Goal: Task Accomplishment & Management: Manage account settings

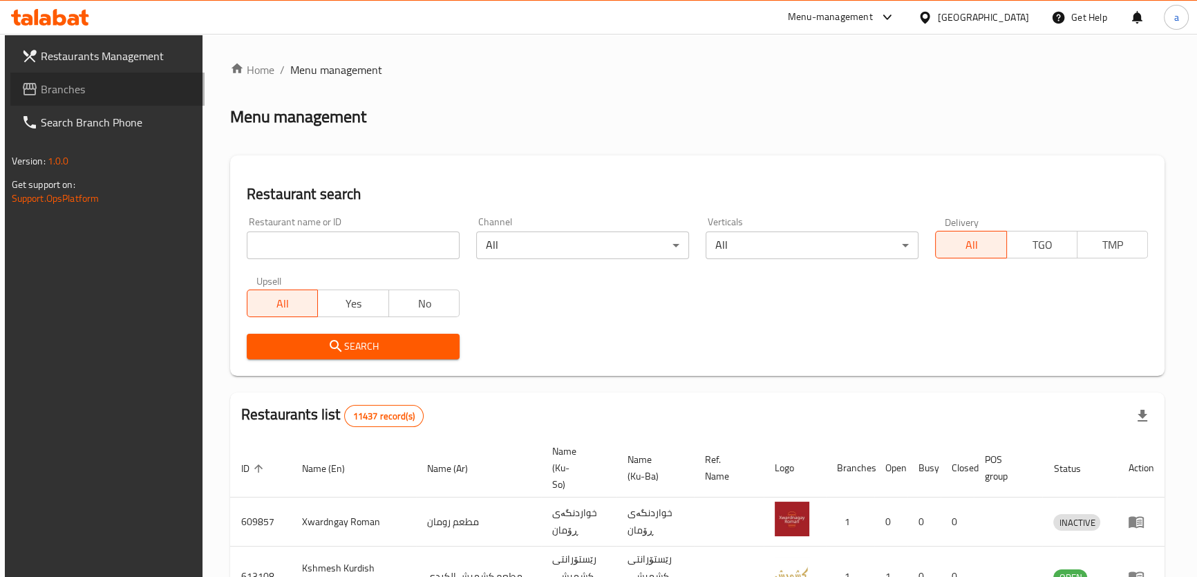
click at [126, 98] on link "Branches" at bounding box center [107, 89] width 194 height 33
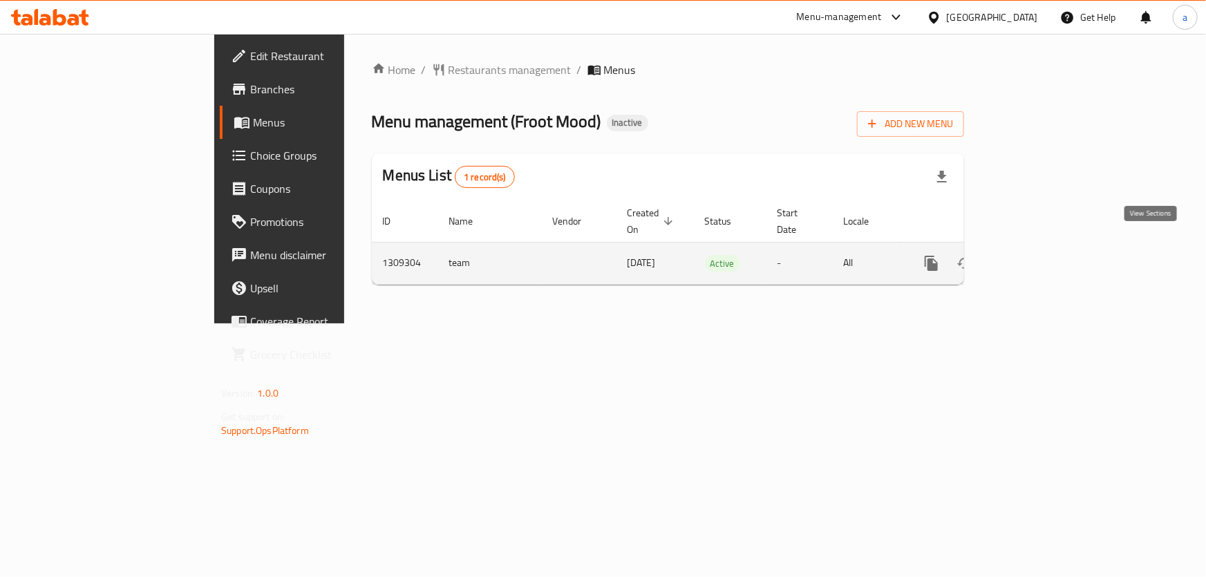
click at [1037, 257] on icon "enhanced table" at bounding box center [1031, 263] width 12 height 12
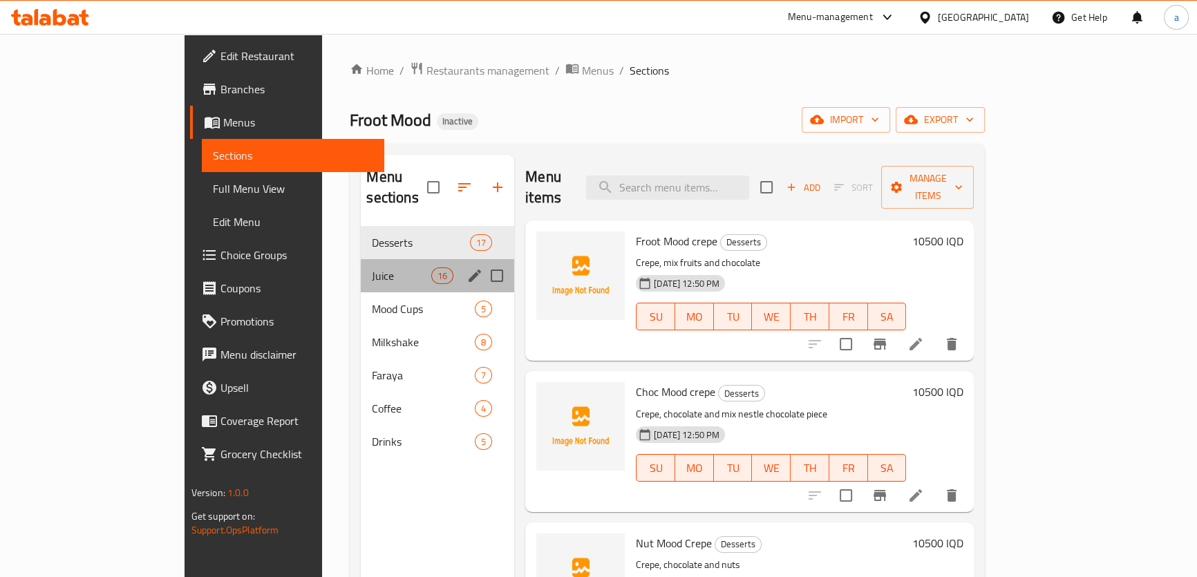
click at [361, 269] on div "Juice 16" at bounding box center [437, 275] width 153 height 33
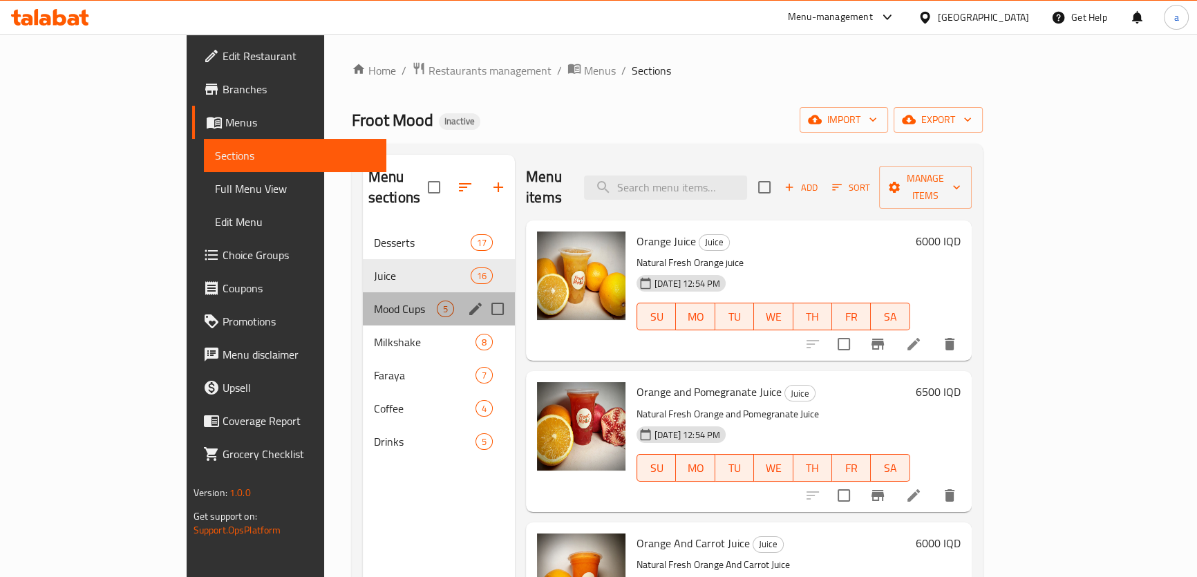
click at [363, 302] on div "Mood Cups 5" at bounding box center [439, 308] width 152 height 33
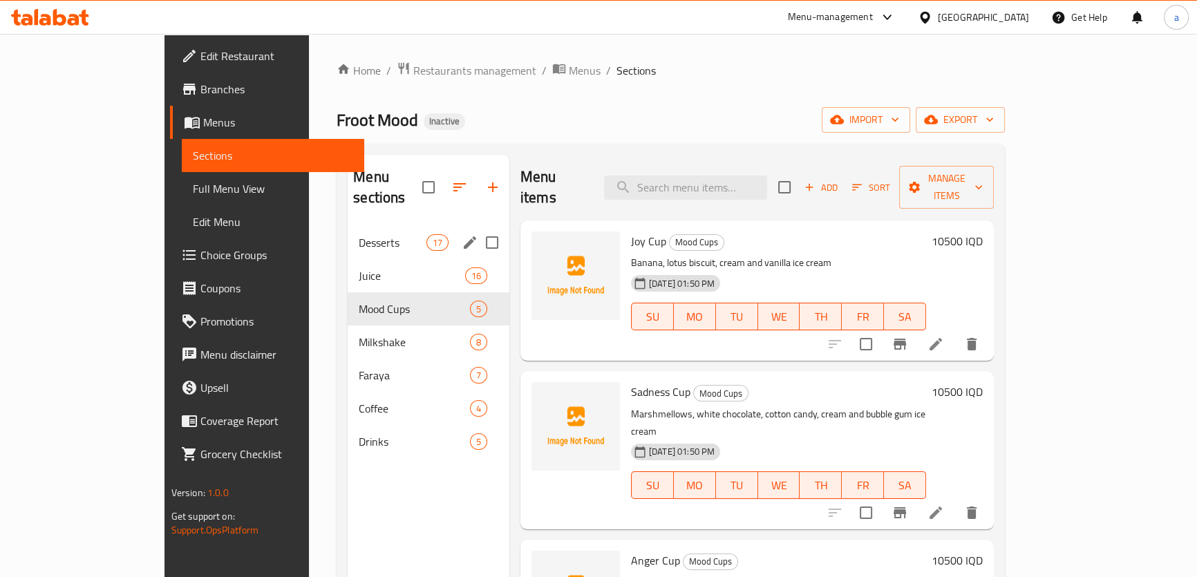
click at [348, 232] on div "Desserts 17" at bounding box center [429, 242] width 162 height 33
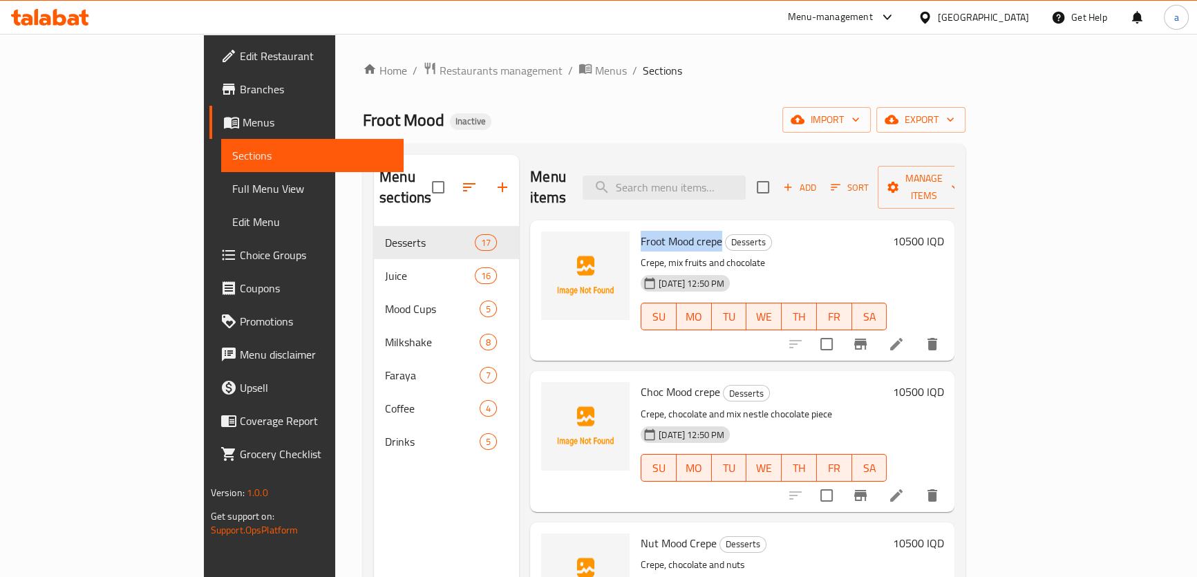
drag, startPoint x: 598, startPoint y: 211, endPoint x: 669, endPoint y: 225, distance: 71.8
click at [669, 231] on span "Froot Mood crepe" at bounding box center [682, 241] width 82 height 21
click at [554, 244] on icon "upload picture" at bounding box center [561, 250] width 14 height 12
click at [541, 231] on img at bounding box center [585, 275] width 88 height 88
click at [558, 249] on circle "upload picture" at bounding box center [560, 251] width 4 height 4
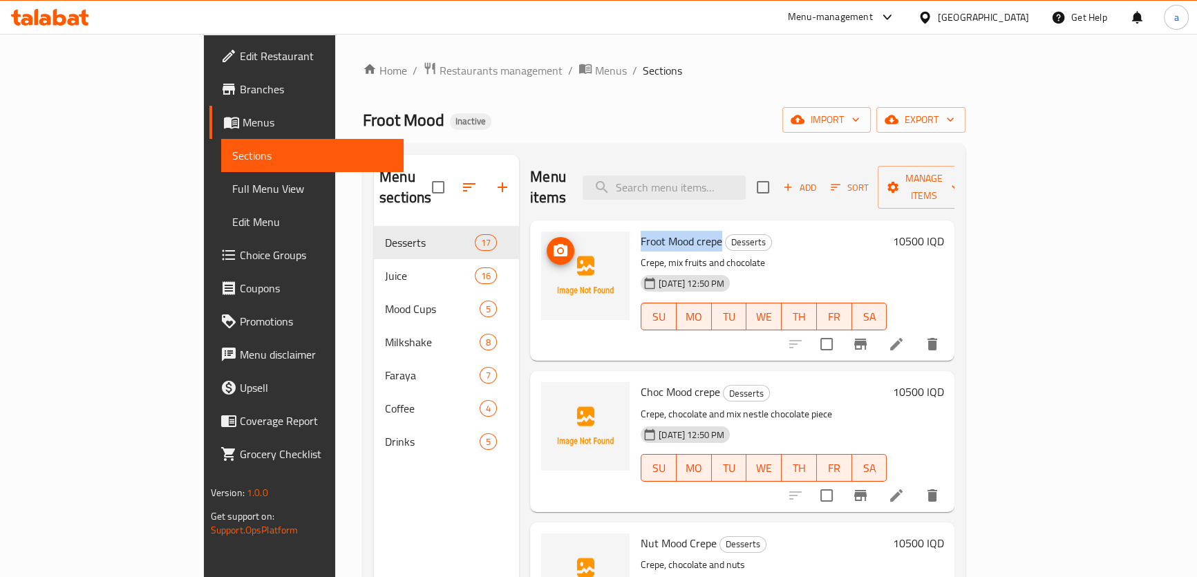
click at [547, 237] on button "upload picture" at bounding box center [561, 251] width 28 height 28
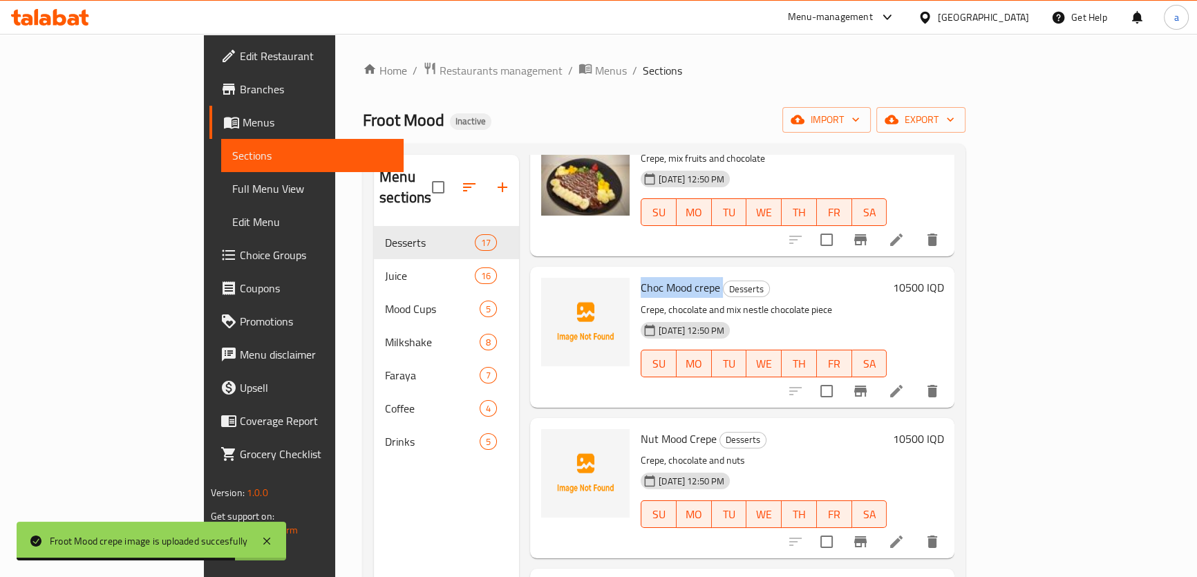
drag, startPoint x: 591, startPoint y: 263, endPoint x: 671, endPoint y: 272, distance: 80.7
click at [671, 278] on h6 "Choc Mood crepe Desserts" at bounding box center [764, 287] width 246 height 19
copy h6 "Choc Mood crepe"
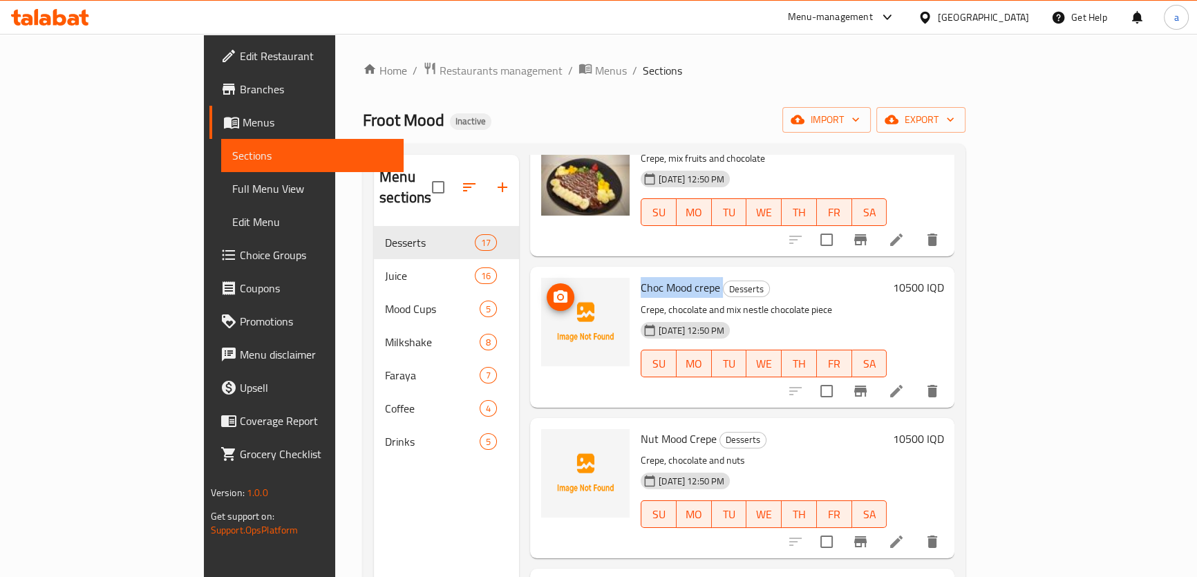
click at [552, 289] on icon "upload picture" at bounding box center [560, 297] width 17 height 17
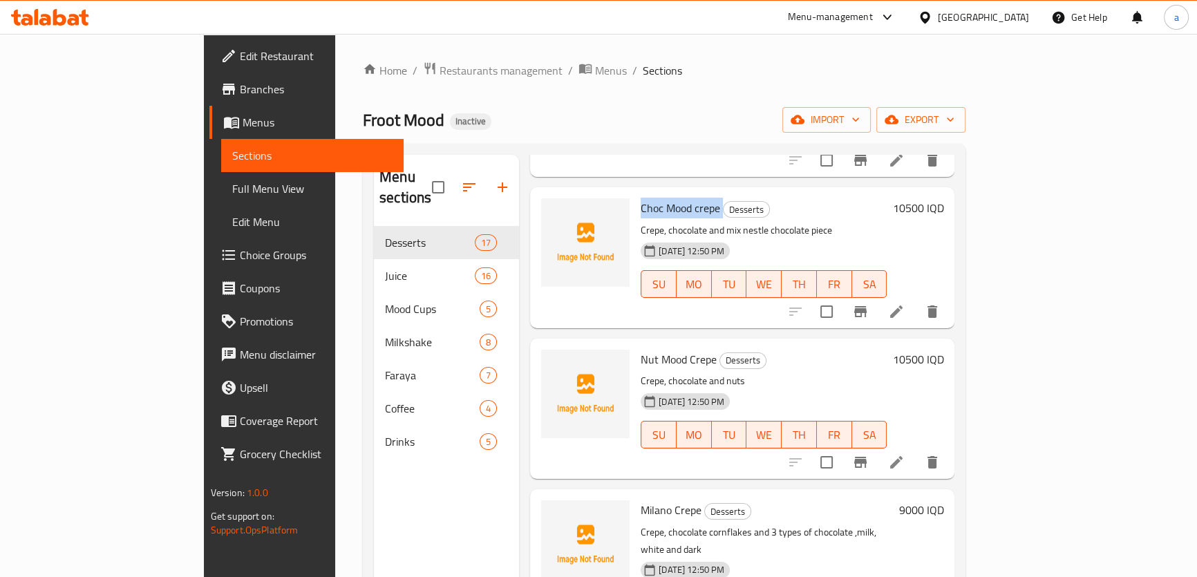
scroll to position [0, 0]
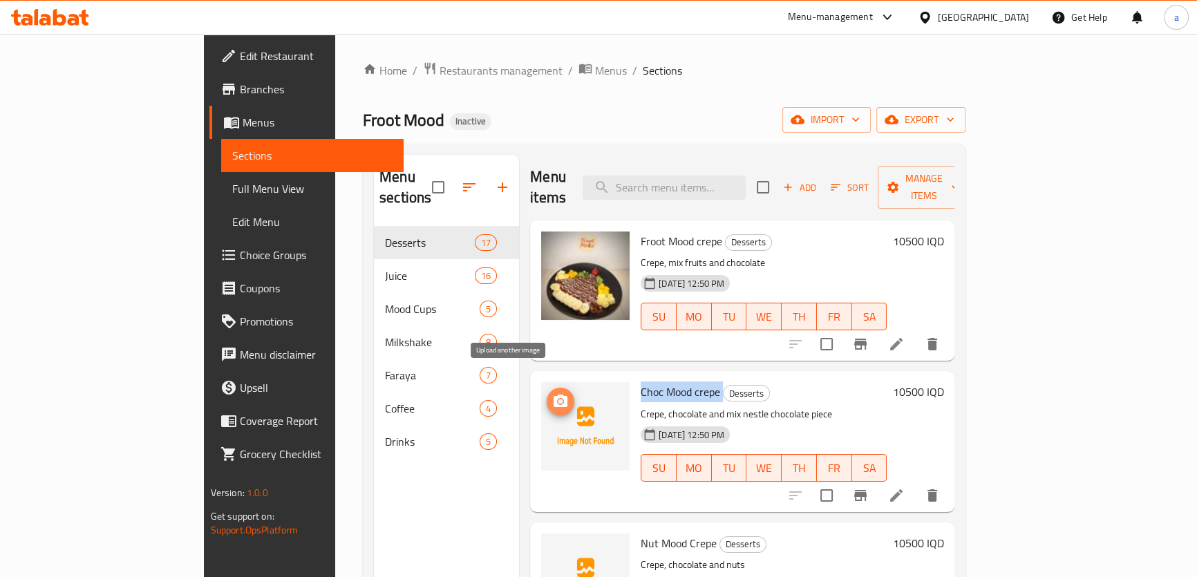
click at [547, 388] on button "upload picture" at bounding box center [561, 402] width 28 height 28
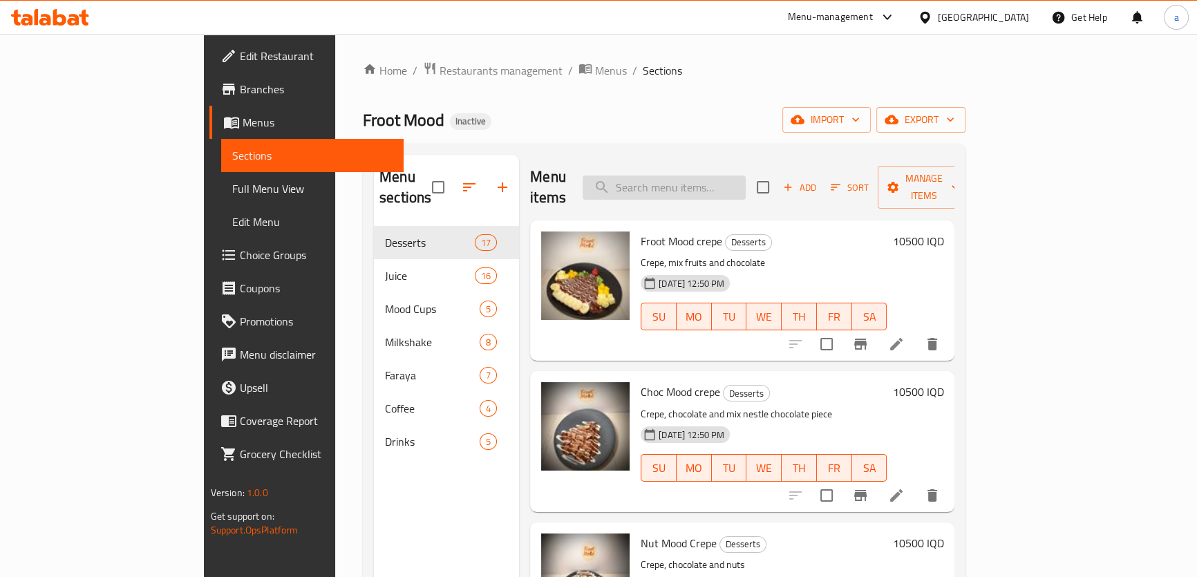
click at [746, 180] on input "search" at bounding box center [664, 188] width 163 height 24
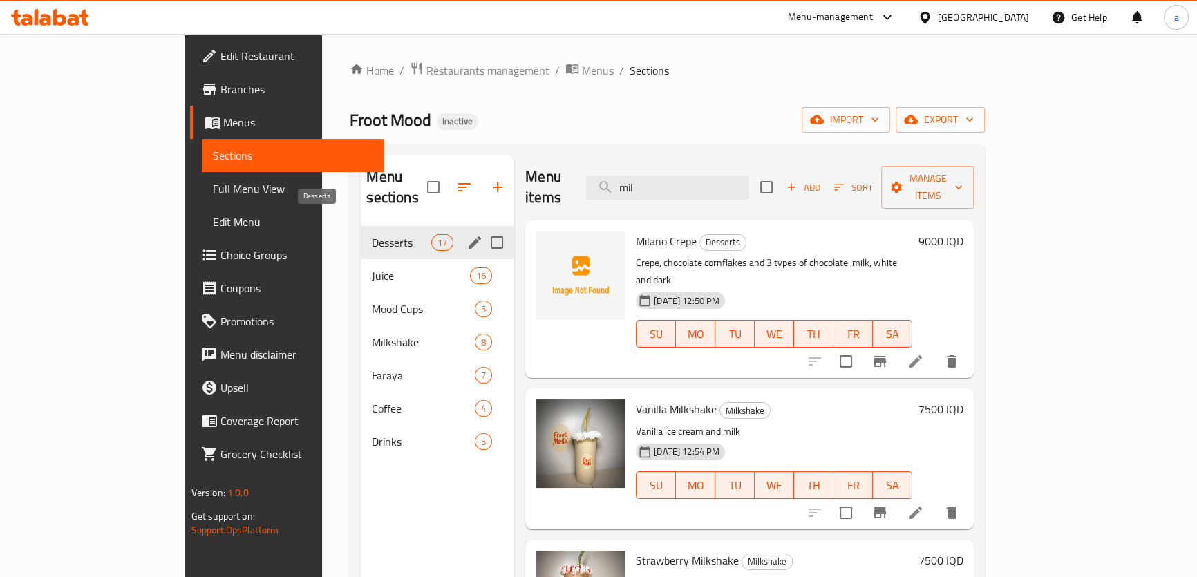
type input "mil"
click at [372, 234] on span "Desserts" at bounding box center [401, 242] width 59 height 17
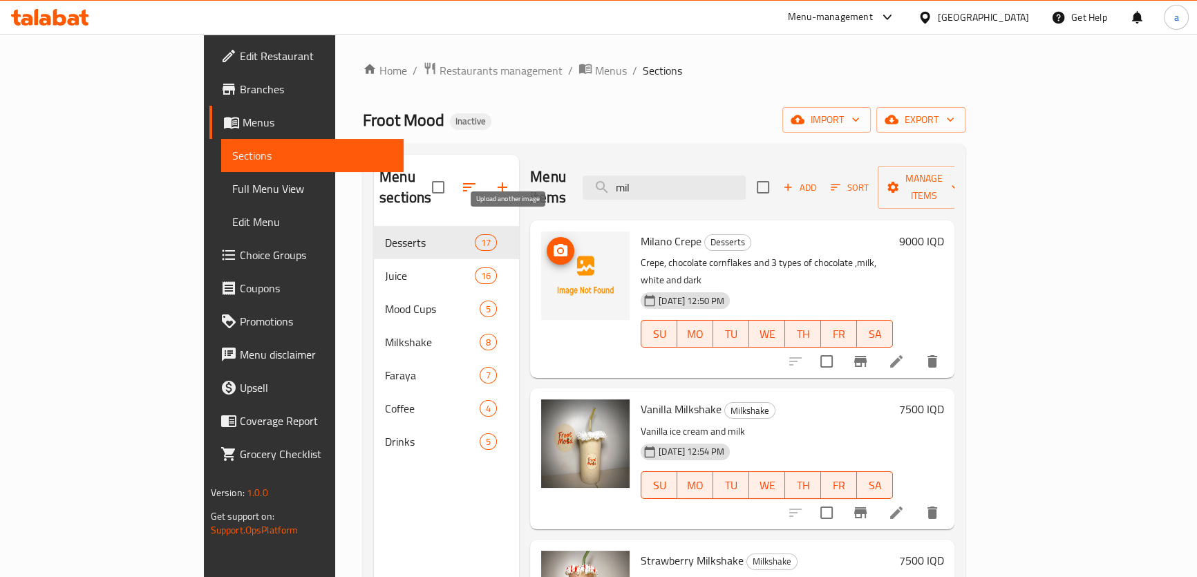
click at [554, 244] on icon "upload picture" at bounding box center [561, 250] width 14 height 12
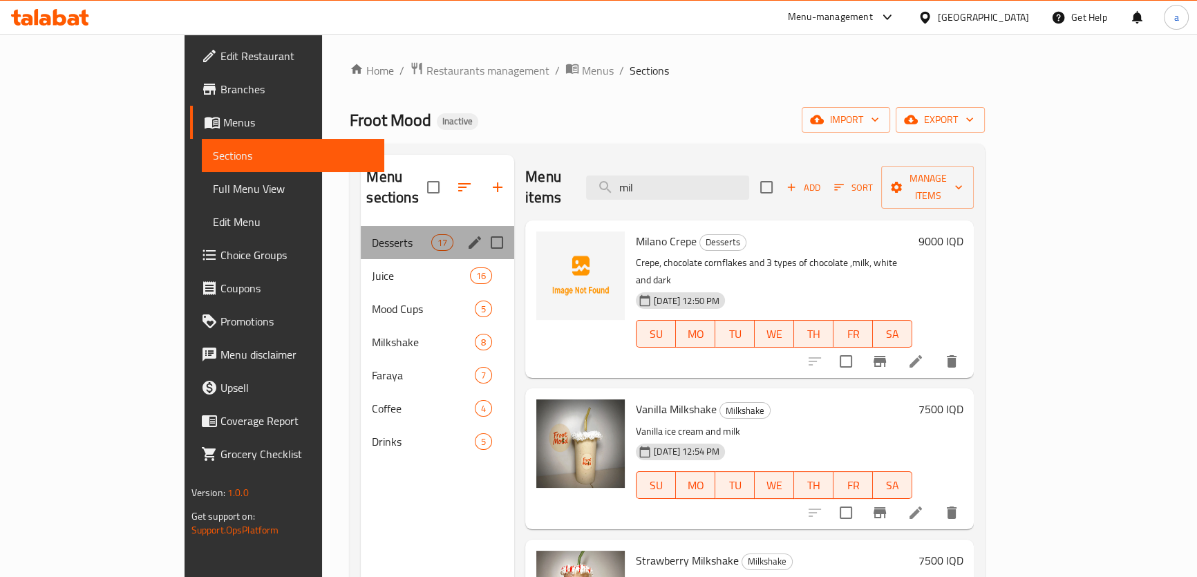
click at [370, 234] on div "Desserts 17" at bounding box center [437, 242] width 153 height 33
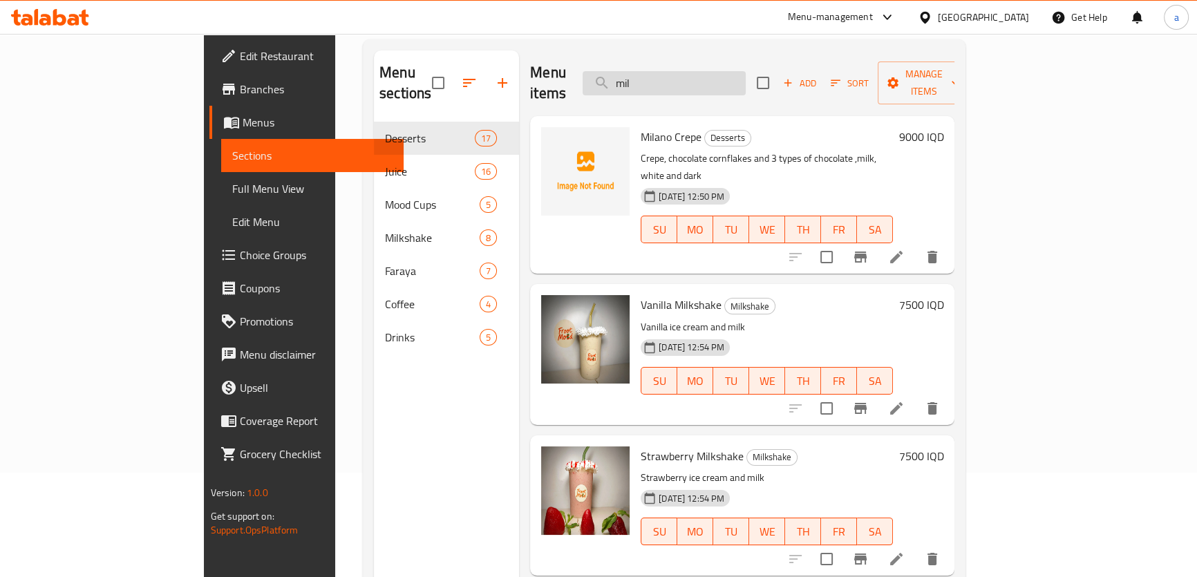
click at [665, 82] on input "mil" at bounding box center [664, 83] width 163 height 24
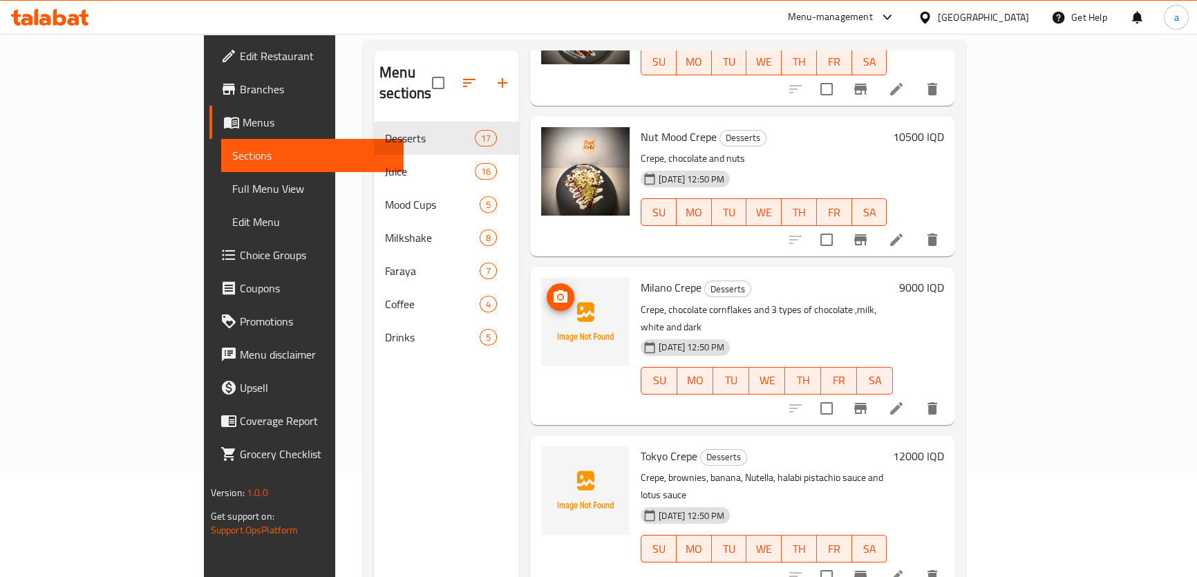
scroll to position [419, 0]
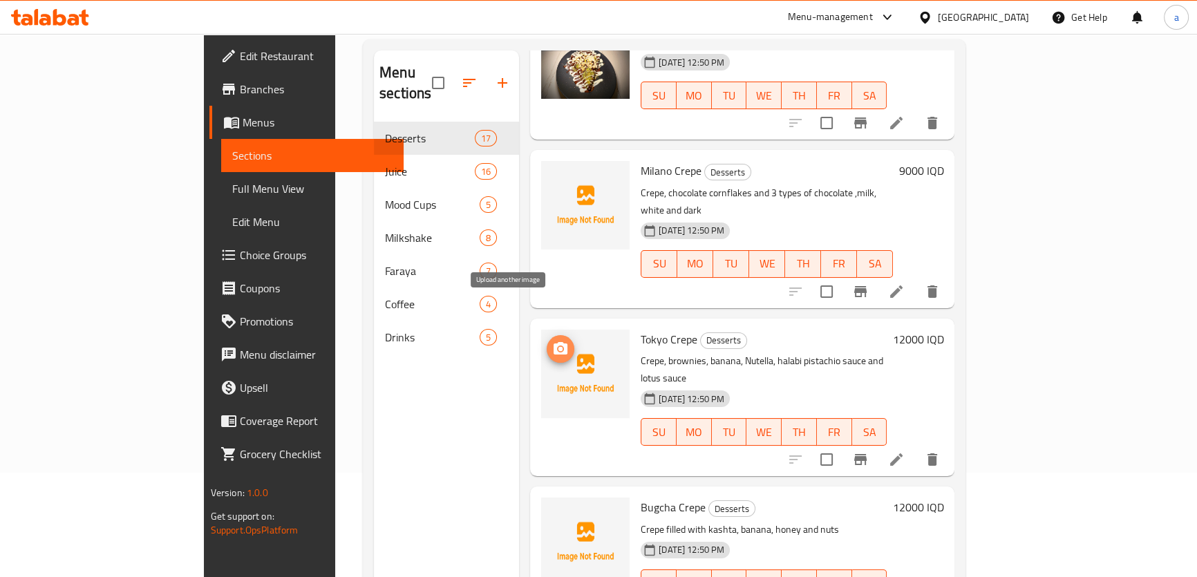
click at [547, 341] on span "upload picture" at bounding box center [561, 349] width 28 height 17
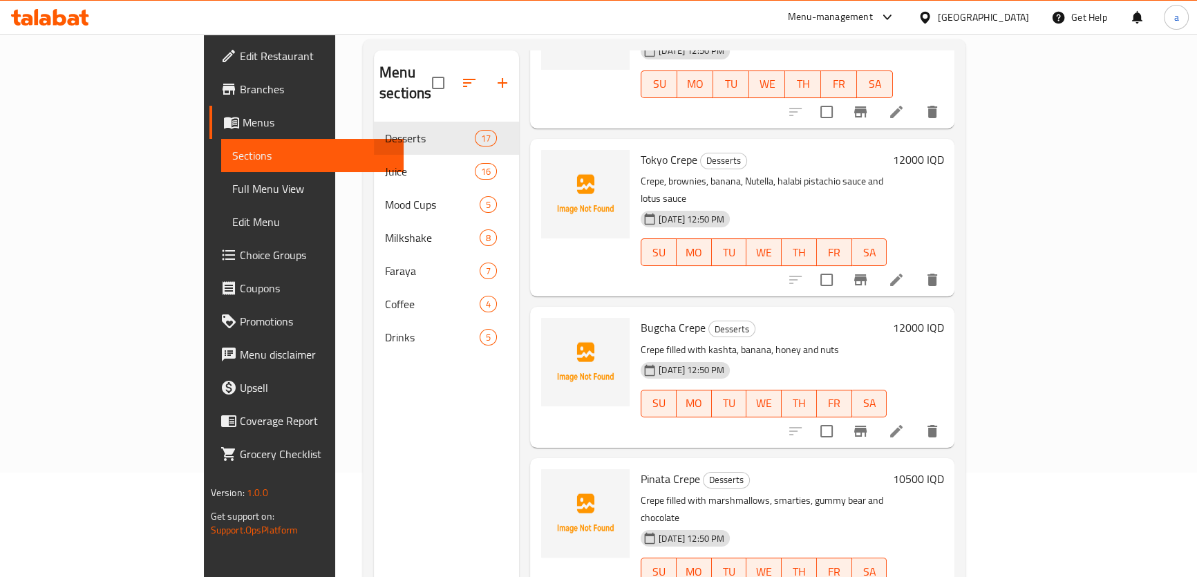
scroll to position [628, 0]
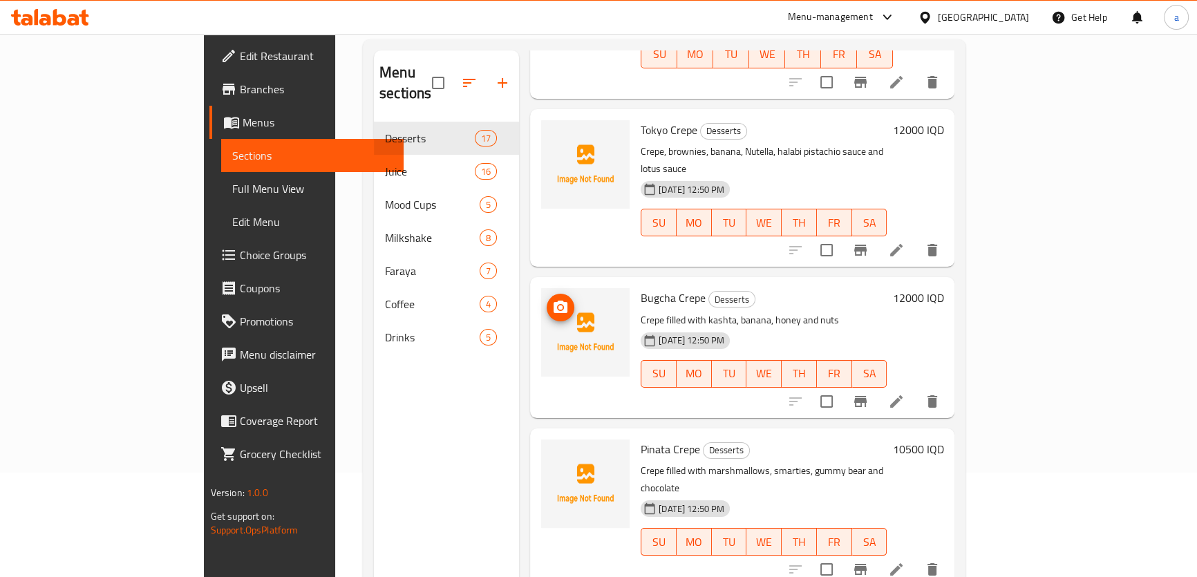
click at [541, 288] on img at bounding box center [585, 332] width 88 height 88
click at [552, 299] on icon "upload picture" at bounding box center [560, 307] width 17 height 17
drag, startPoint x: 594, startPoint y: 240, endPoint x: 617, endPoint y: 247, distance: 24.5
click at [641, 287] on span "Bugcha Crepe" at bounding box center [673, 297] width 65 height 21
drag, startPoint x: 589, startPoint y: 236, endPoint x: 623, endPoint y: 247, distance: 34.8
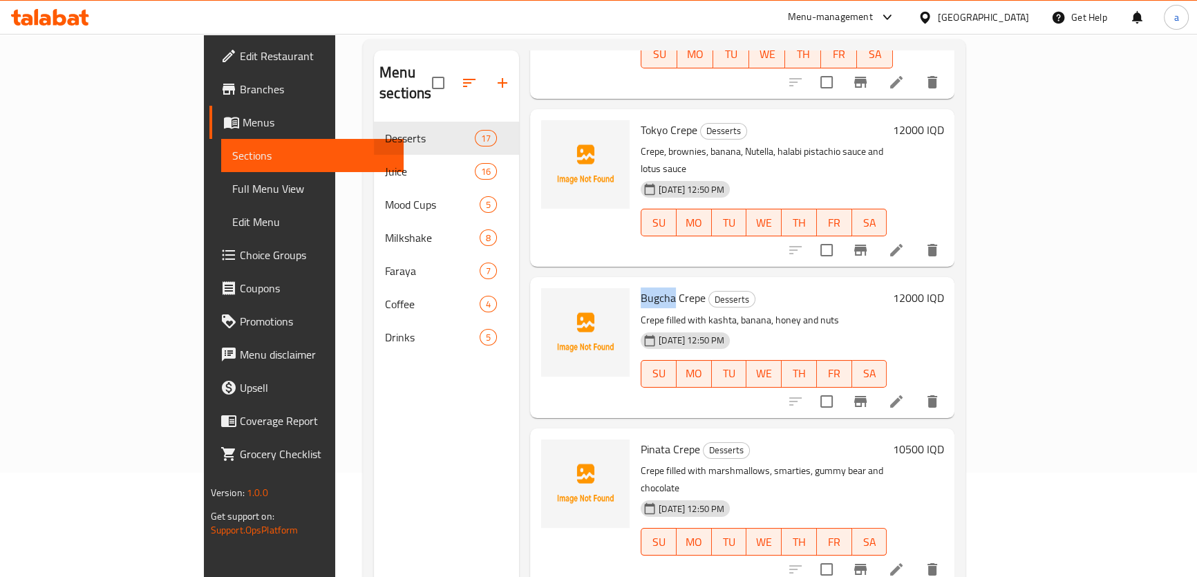
click at [641, 287] on span "Bugcha Crepe" at bounding box center [673, 297] width 65 height 21
copy span "Bugcha"
click at [541, 288] on img at bounding box center [585, 332] width 88 height 88
click at [547, 299] on span "upload picture" at bounding box center [561, 307] width 28 height 17
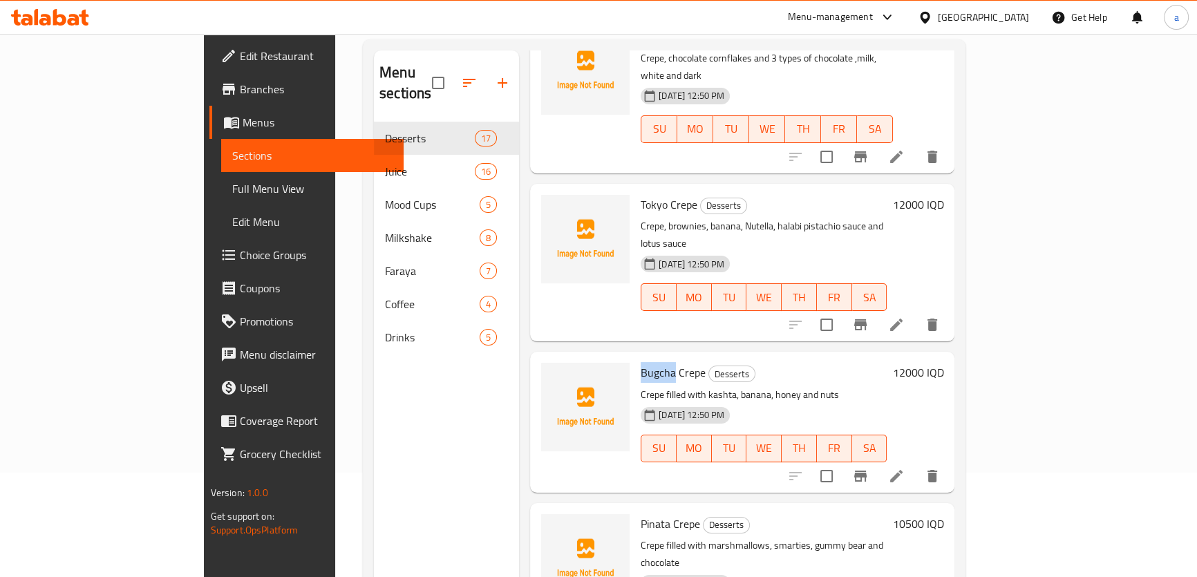
scroll to position [523, 0]
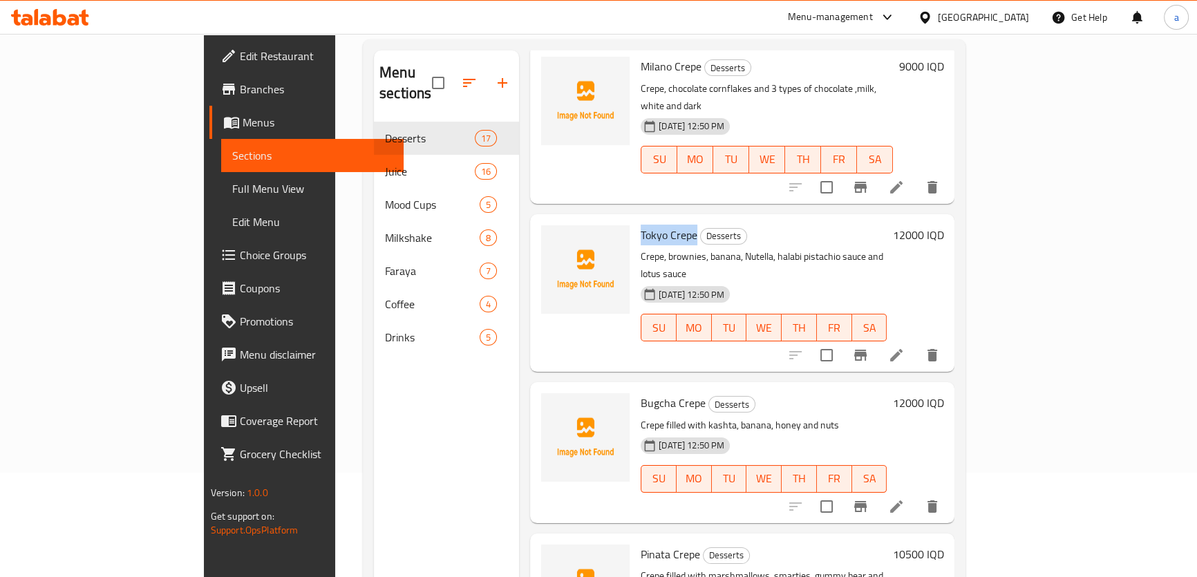
drag, startPoint x: 615, startPoint y: 205, endPoint x: 645, endPoint y: 201, distance: 29.9
click at [645, 220] on div "Tokyo Crepe Desserts Crepe, brownies, banana, Nutella, halabi pistachio sauce a…" at bounding box center [763, 293] width 257 height 146
copy span "Tokyo Crepe"
click at [552, 236] on icon "upload picture" at bounding box center [560, 244] width 17 height 17
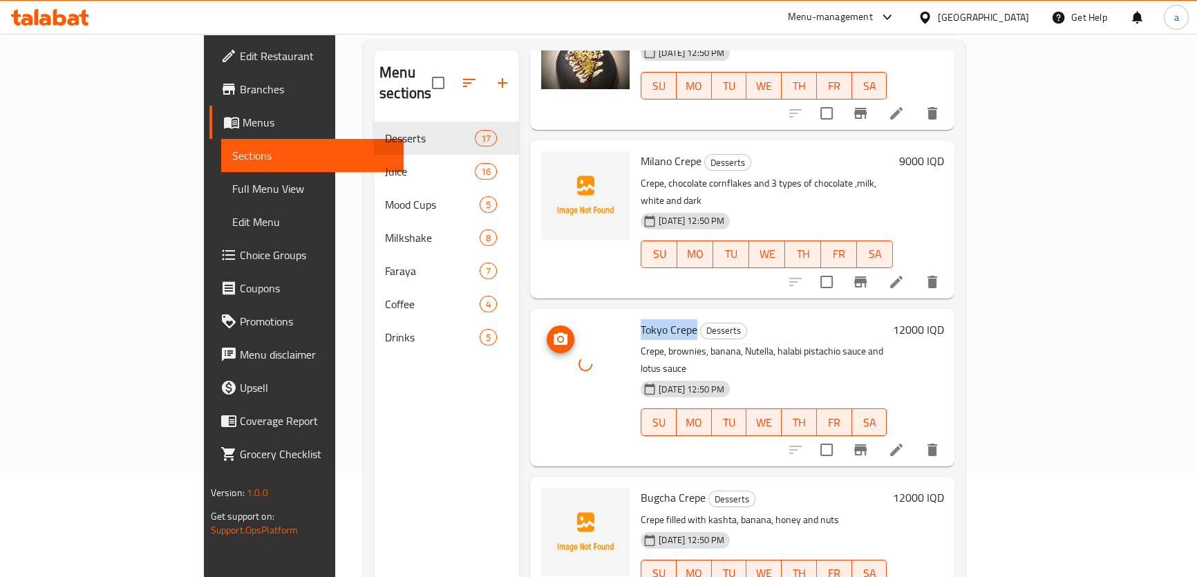
scroll to position [314, 0]
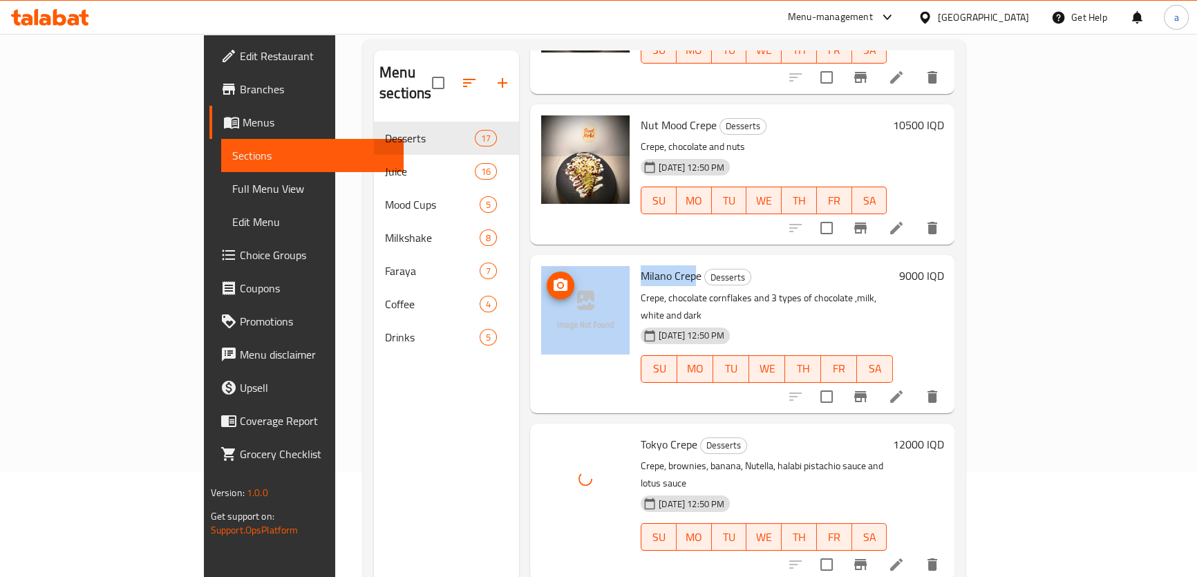
drag, startPoint x: 647, startPoint y: 252, endPoint x: 558, endPoint y: 262, distance: 89.7
click at [558, 262] on div "Milano Crepe Desserts Crepe, chocolate cornflakes and 3 types of chocolate ,mil…" at bounding box center [742, 334] width 413 height 146
drag, startPoint x: 649, startPoint y: 248, endPoint x: 564, endPoint y: 249, distance: 85.0
click at [564, 261] on div "Milano Crepe Desserts Crepe, chocolate cornflakes and 3 types of chocolate ,mil…" at bounding box center [742, 334] width 413 height 146
copy div "Milano Crepe"
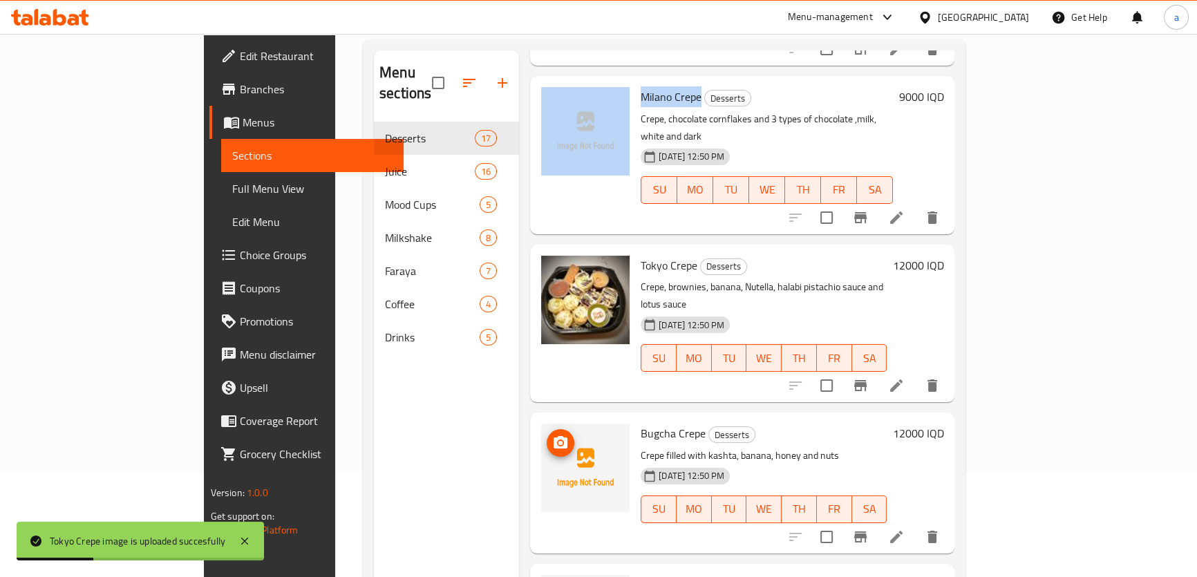
scroll to position [523, 0]
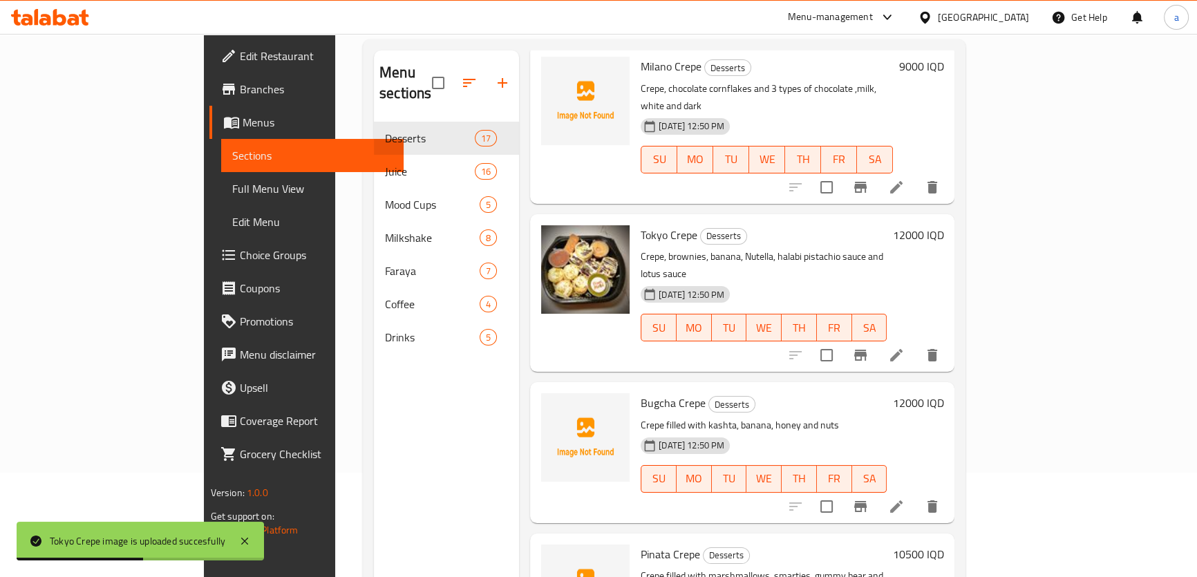
click at [641, 392] on span "Bugcha Crepe" at bounding box center [673, 402] width 65 height 21
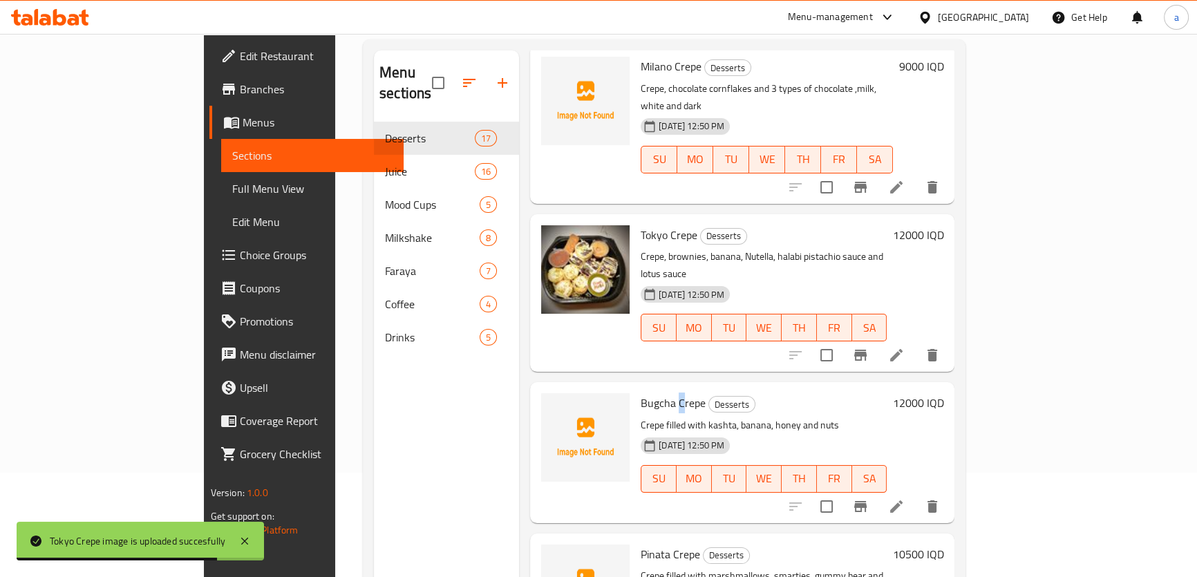
click at [641, 392] on span "Bugcha Crepe" at bounding box center [673, 402] width 65 height 21
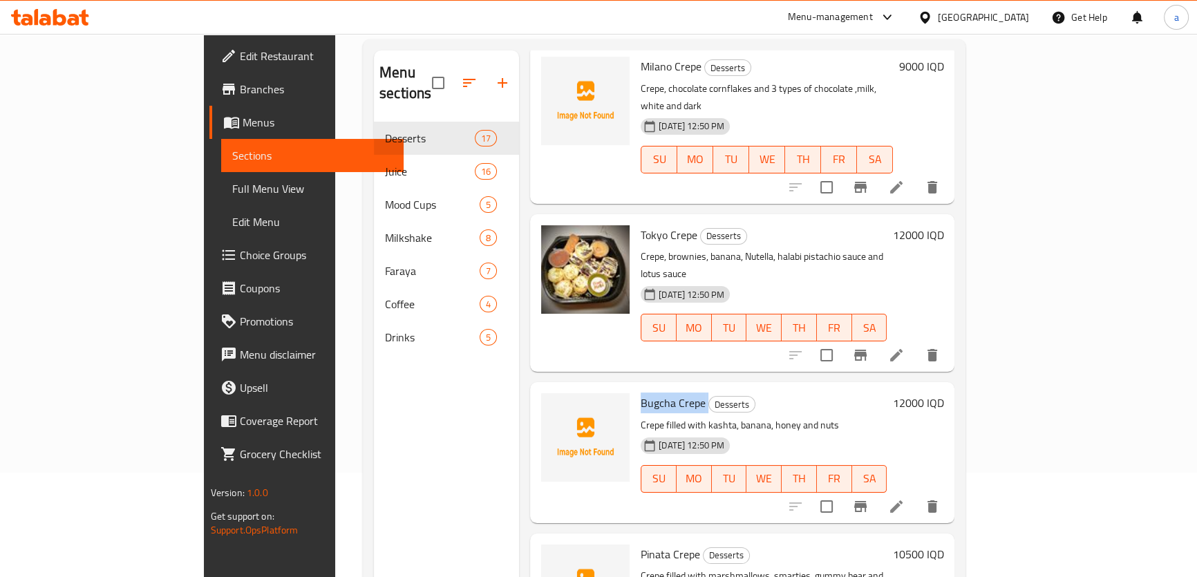
drag, startPoint x: 591, startPoint y: 343, endPoint x: 656, endPoint y: 352, distance: 65.5
click at [656, 393] on h6 "Bugcha Crepe Desserts" at bounding box center [764, 402] width 246 height 19
copy h6 "Bugcha Crepe"
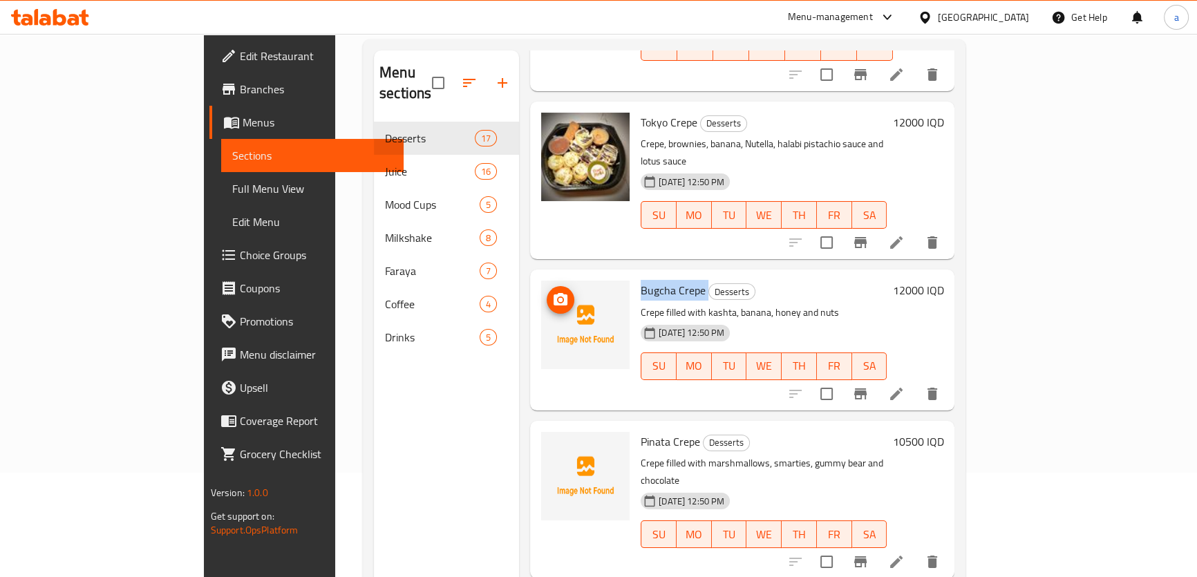
scroll to position [732, 0]
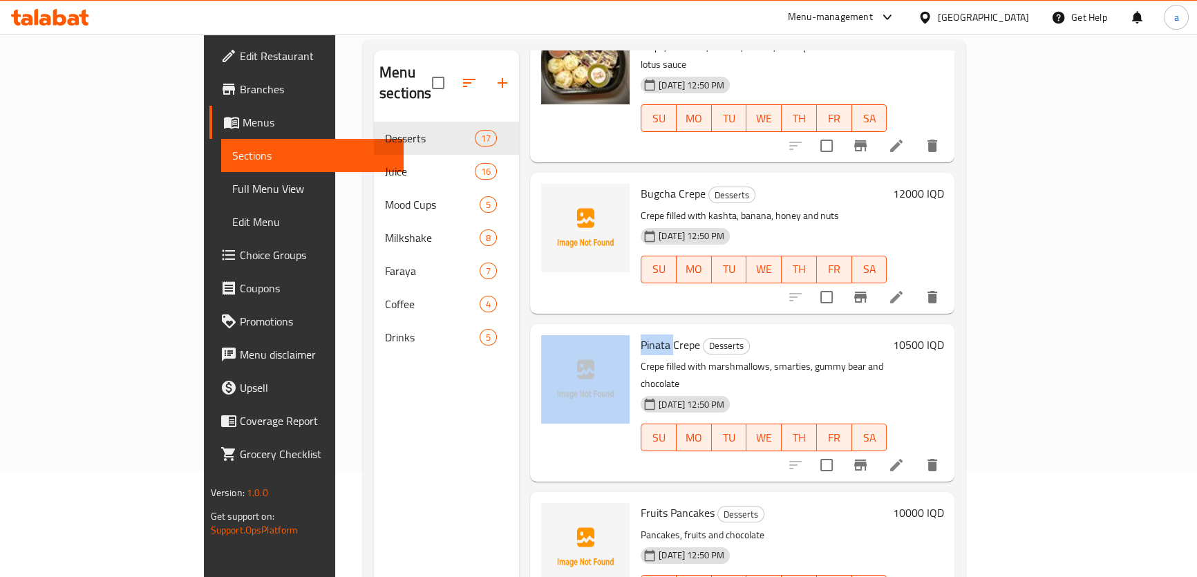
drag, startPoint x: 622, startPoint y: 288, endPoint x: 580, endPoint y: 287, distance: 41.5
click at [580, 330] on div "Pinata Crepe Desserts Crepe filled with marshmallows, smarties, gummy bear and …" at bounding box center [742, 403] width 413 height 146
copy div "Pinata"
click at [554, 348] on icon "upload picture" at bounding box center [561, 354] width 14 height 12
click at [541, 335] on img at bounding box center [585, 379] width 88 height 88
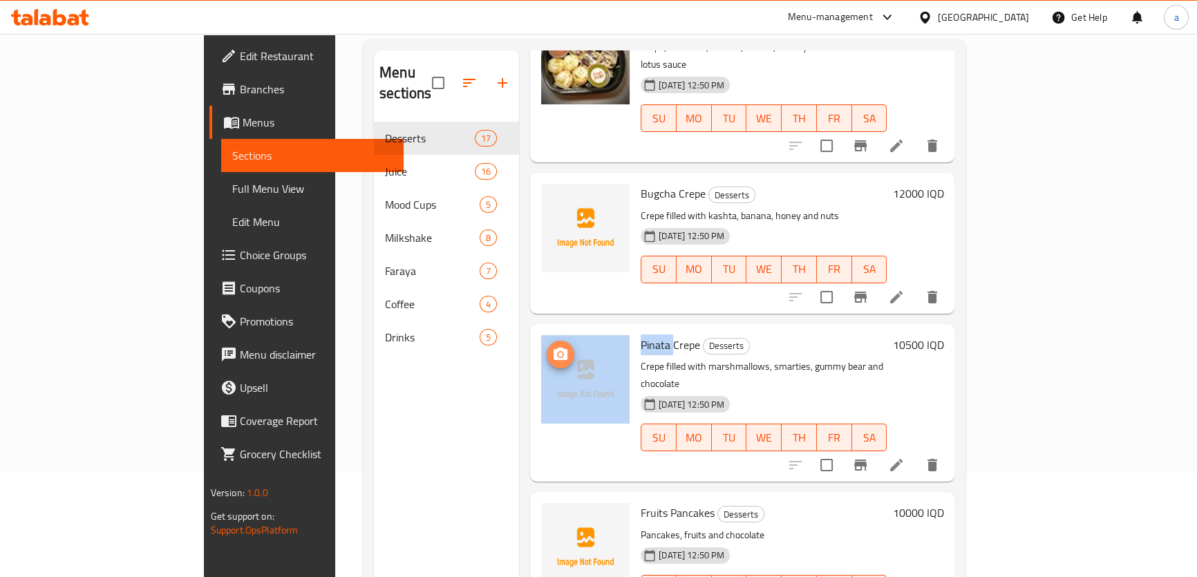
click at [552, 346] on icon "upload picture" at bounding box center [560, 354] width 17 height 17
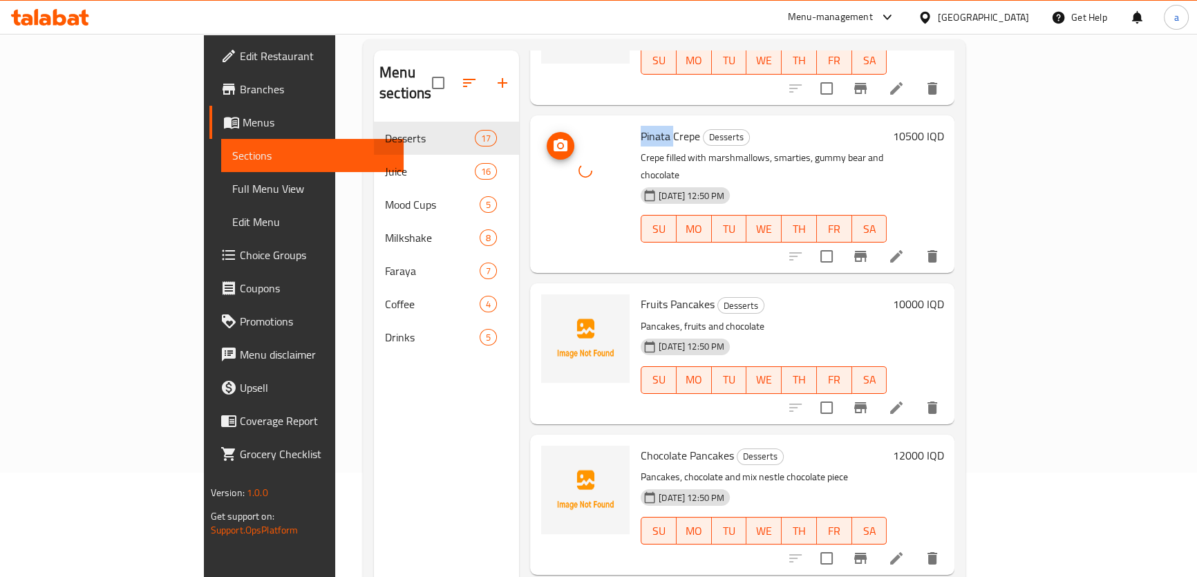
scroll to position [942, 0]
drag, startPoint x: 587, startPoint y: 228, endPoint x: 663, endPoint y: 231, distance: 76.1
click at [663, 288] on div "Fruits Pancakes Desserts Pancakes, fruits and chocolate 02-09-2025 12:50 PM SU …" at bounding box center [763, 352] width 257 height 129
copy span "Fruits Pancakes"
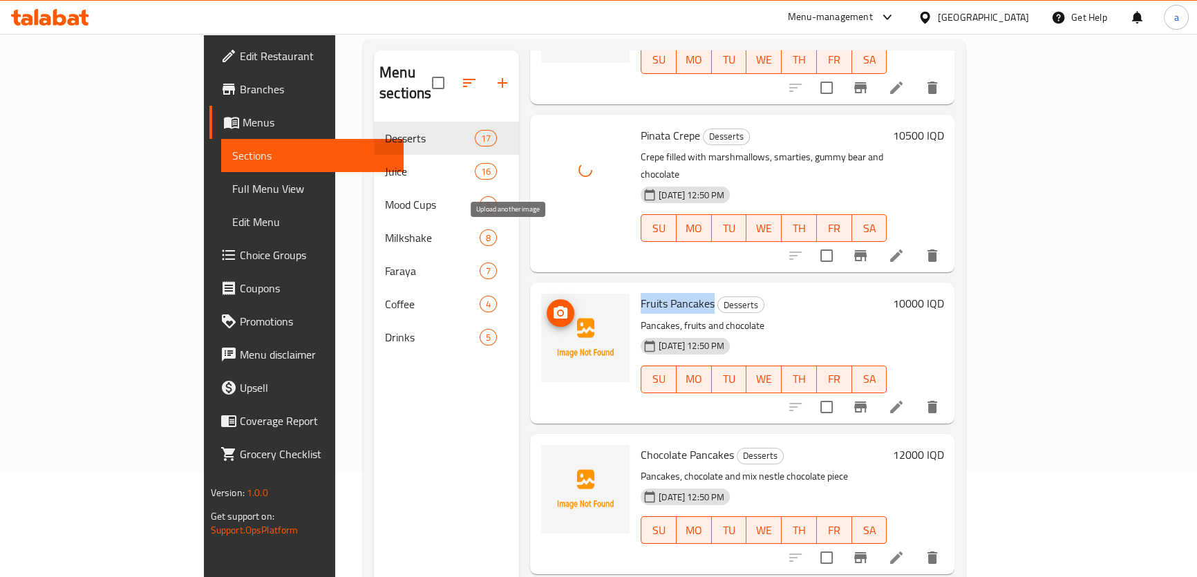
click at [554, 306] on icon "upload picture" at bounding box center [561, 312] width 14 height 12
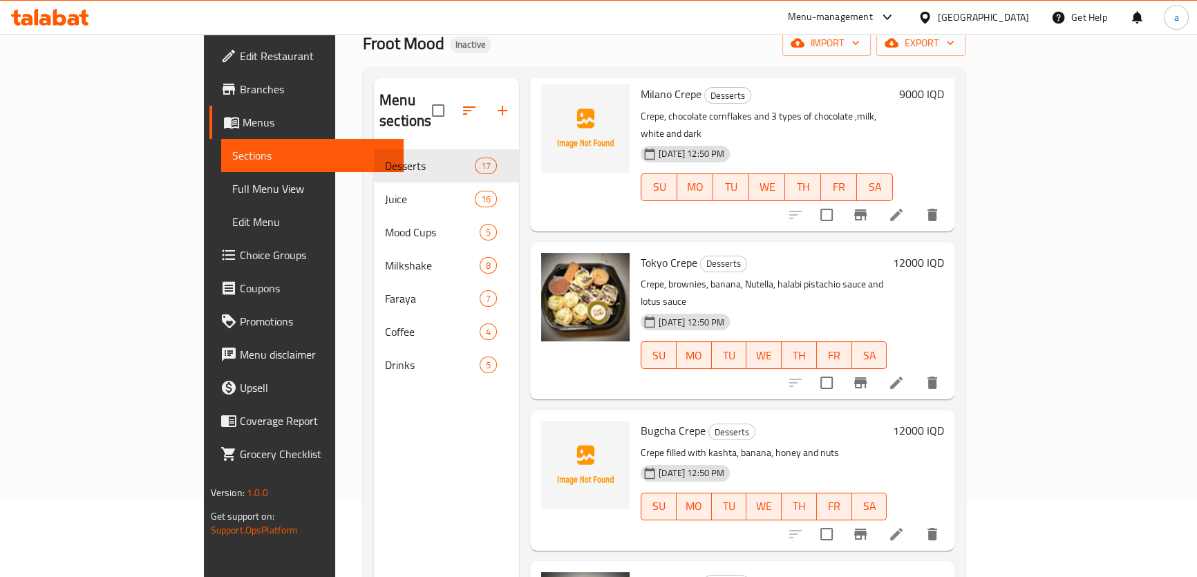
scroll to position [0, 0]
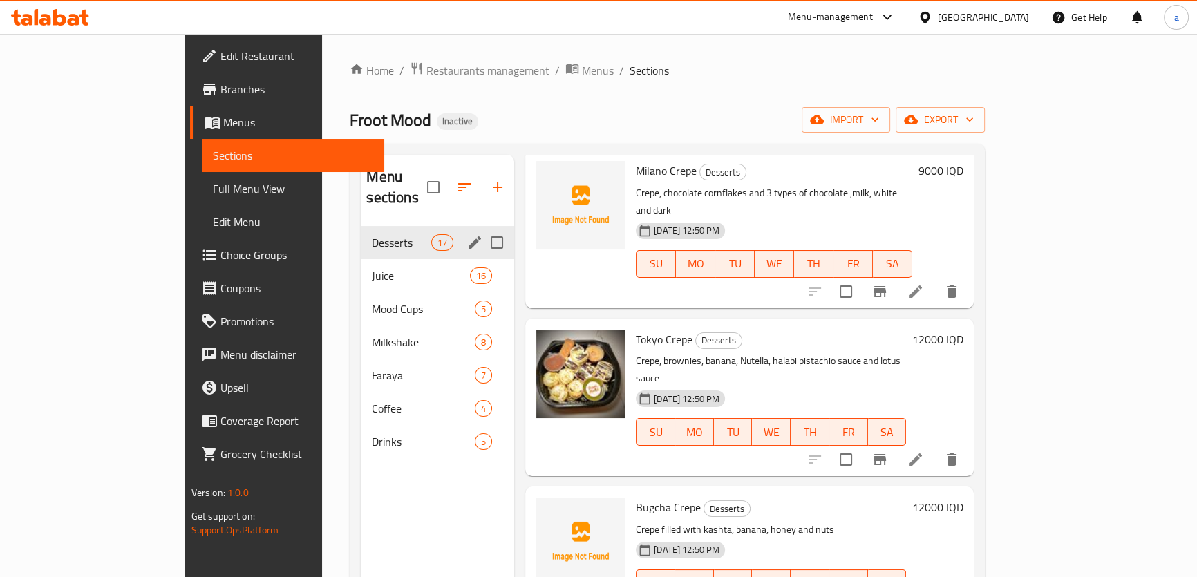
click at [372, 267] on span "Juice" at bounding box center [420, 275] width 97 height 17
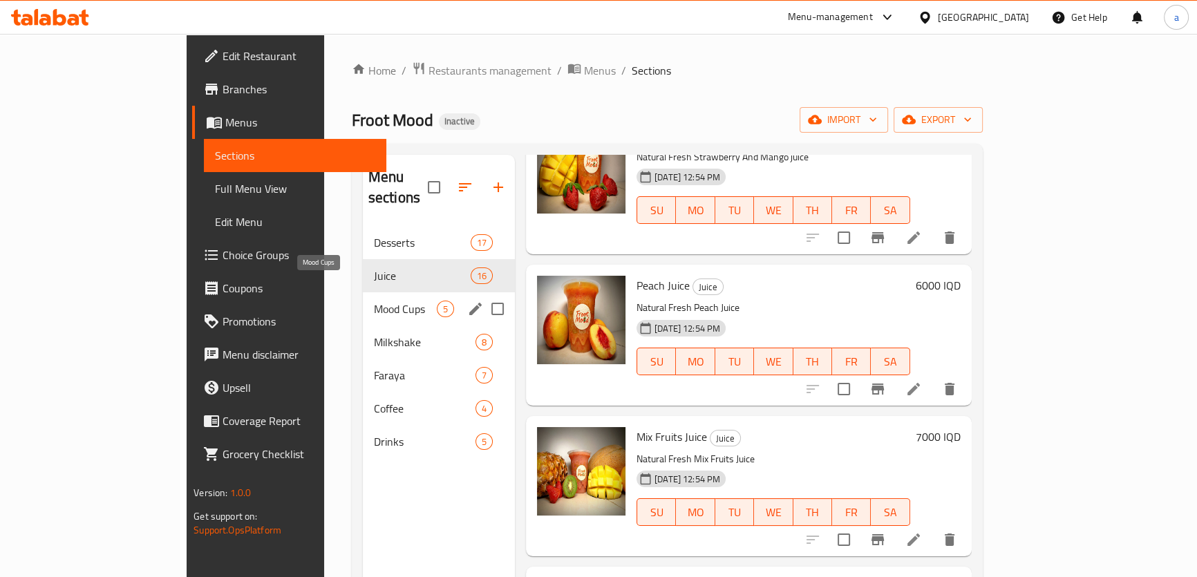
click at [374, 301] on span "Mood Cups" at bounding box center [405, 309] width 63 height 17
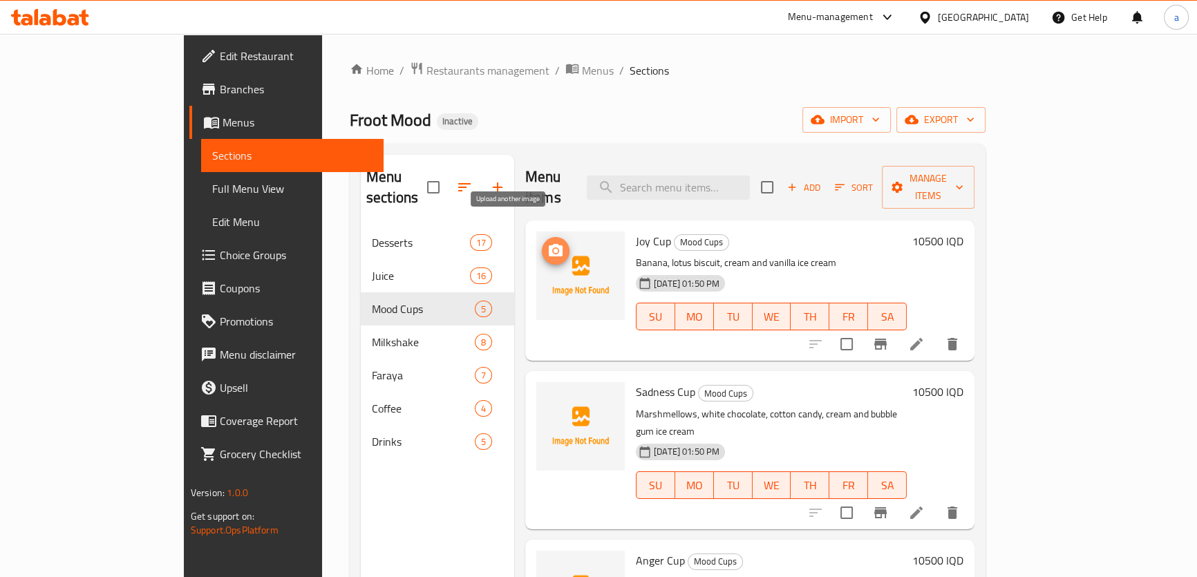
click at [542, 237] on button "upload picture" at bounding box center [556, 251] width 28 height 28
drag, startPoint x: 596, startPoint y: 222, endPoint x: 621, endPoint y: 223, distance: 25.6
click at [636, 231] on span "Joy Cup" at bounding box center [653, 241] width 35 height 21
copy span "Joy Cup"
click at [549, 244] on icon "upload picture" at bounding box center [556, 250] width 14 height 12
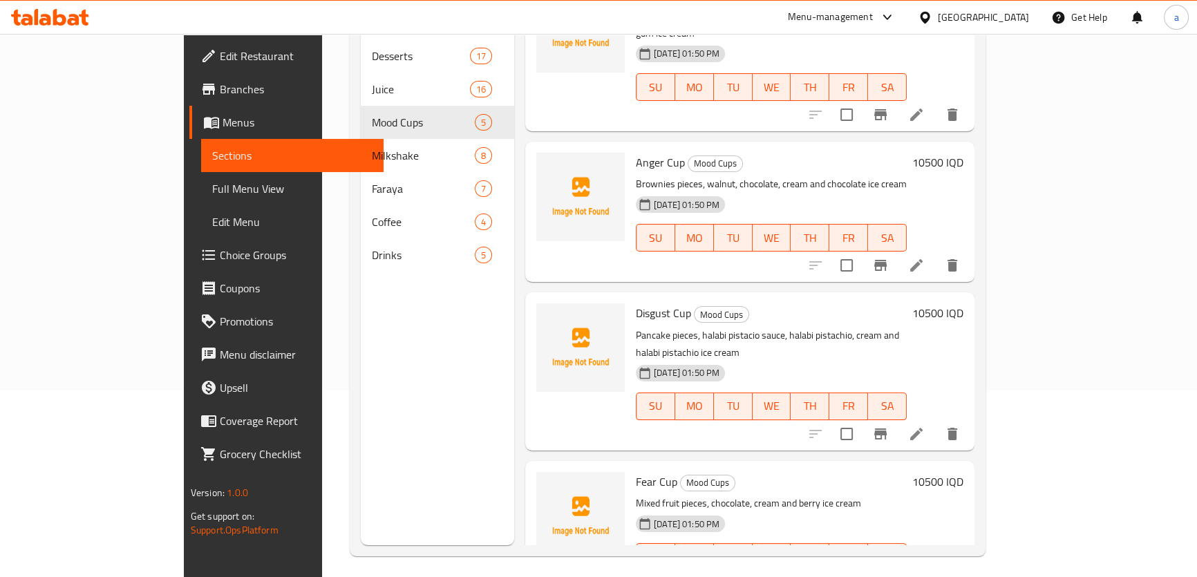
scroll to position [193, 0]
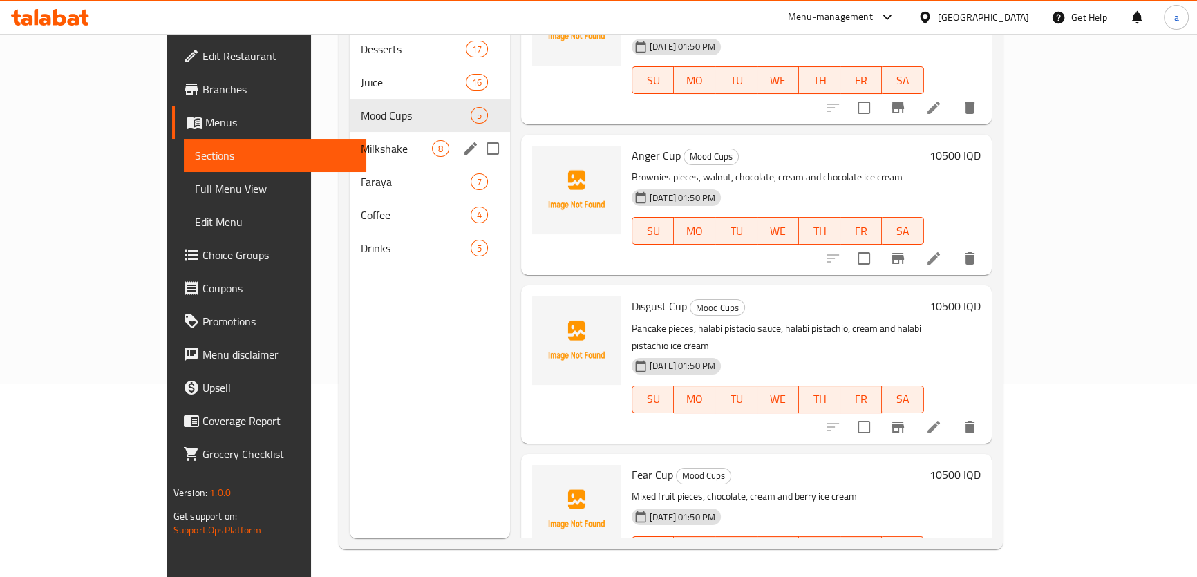
click at [350, 137] on div "Milkshake 8" at bounding box center [430, 148] width 160 height 33
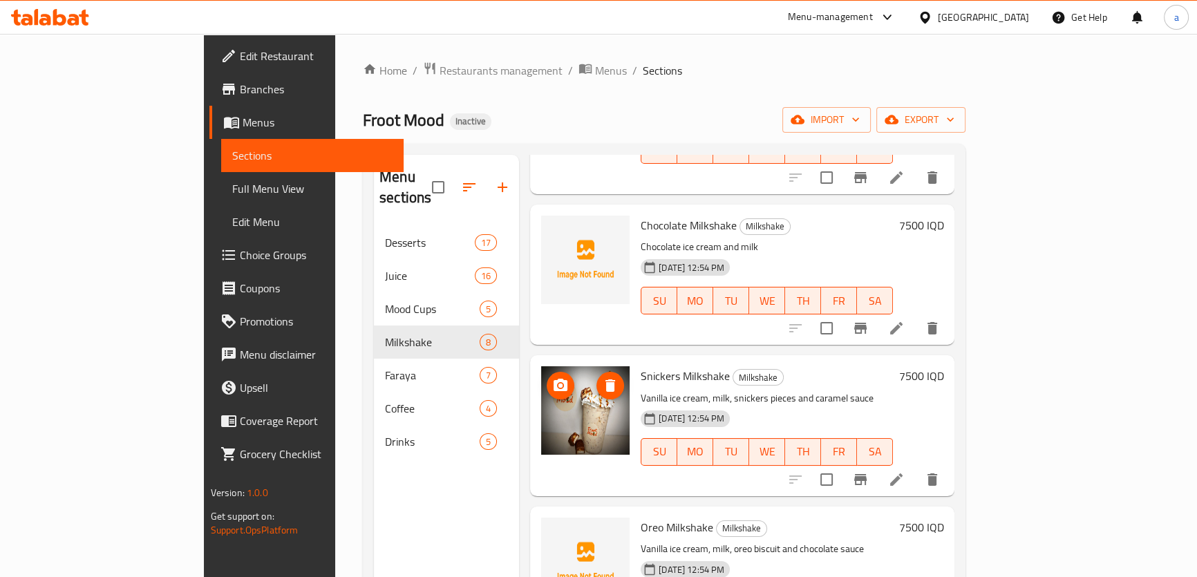
scroll to position [209, 0]
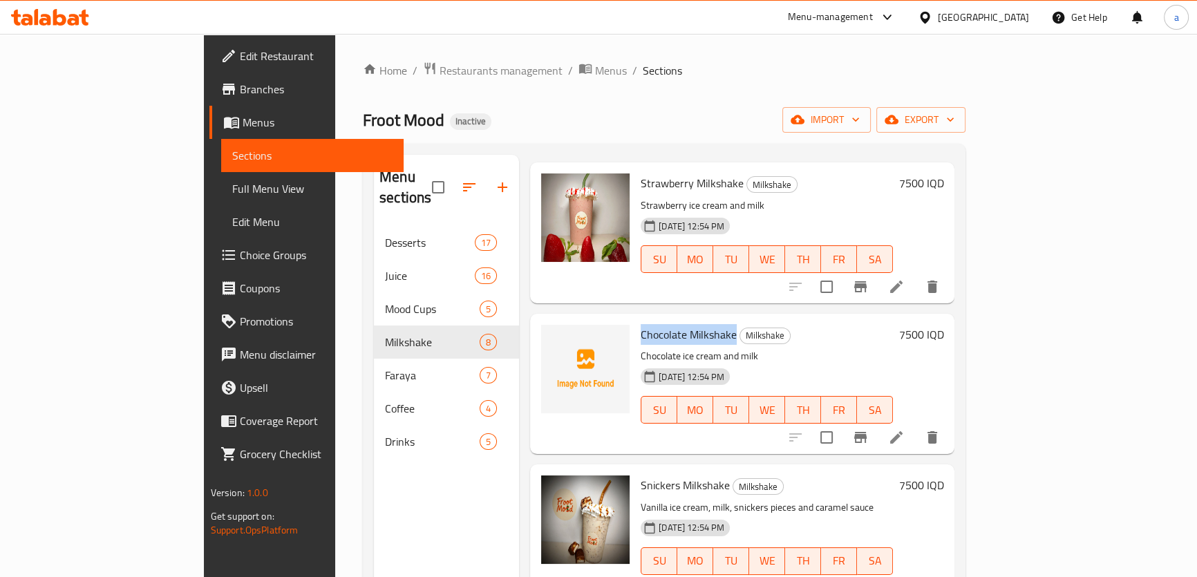
drag, startPoint x: 586, startPoint y: 310, endPoint x: 683, endPoint y: 321, distance: 98.0
click at [683, 321] on div "Chocolate Milkshake Milkshake Chocolate ice cream and milk 02-09-2025 12:54 PM …" at bounding box center [766, 383] width 263 height 129
click at [665, 324] on span "Chocolate Milkshake" at bounding box center [689, 334] width 96 height 21
drag, startPoint x: 638, startPoint y: 311, endPoint x: 690, endPoint y: 314, distance: 52.6
click at [690, 325] on h6 "Chocolate Milkshake Milkshake" at bounding box center [767, 334] width 252 height 19
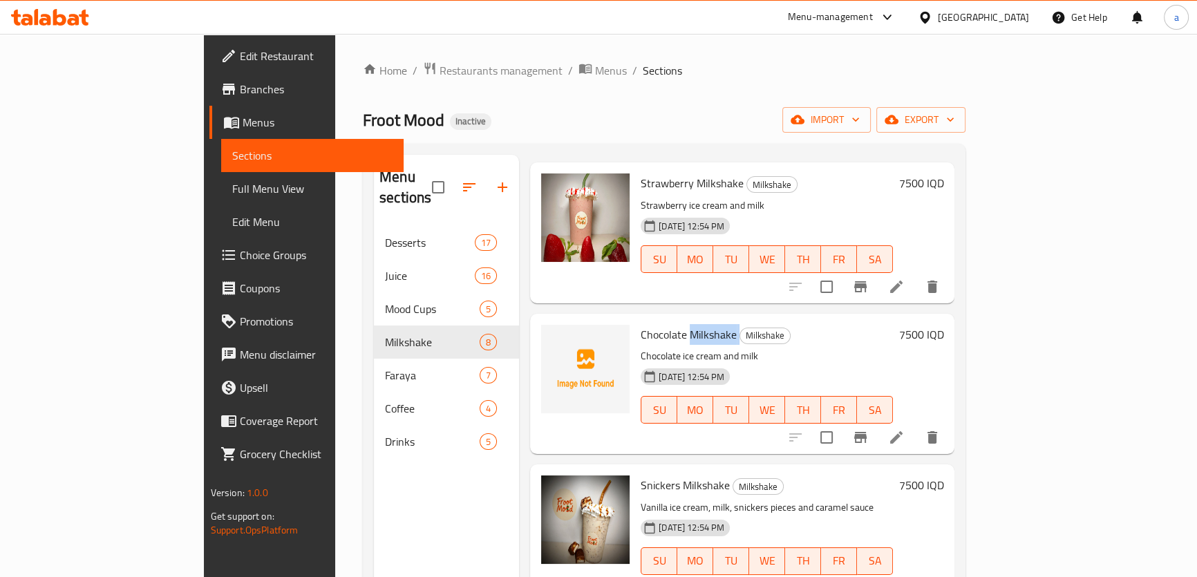
copy h6 "Milkshake"
click at [554, 337] on icon "upload picture" at bounding box center [561, 343] width 14 height 12
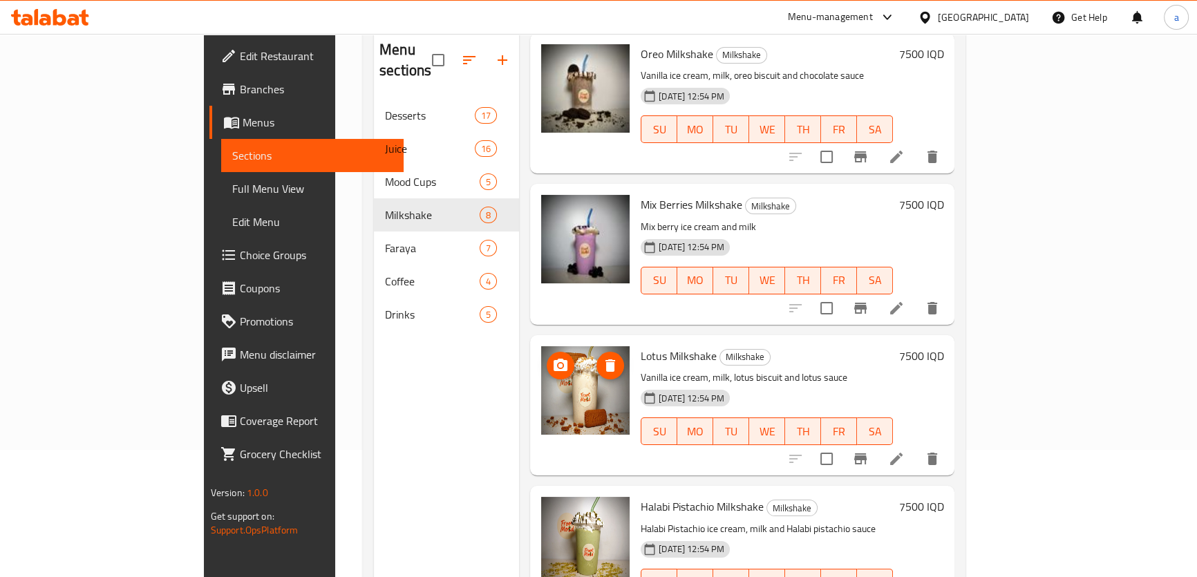
scroll to position [193, 0]
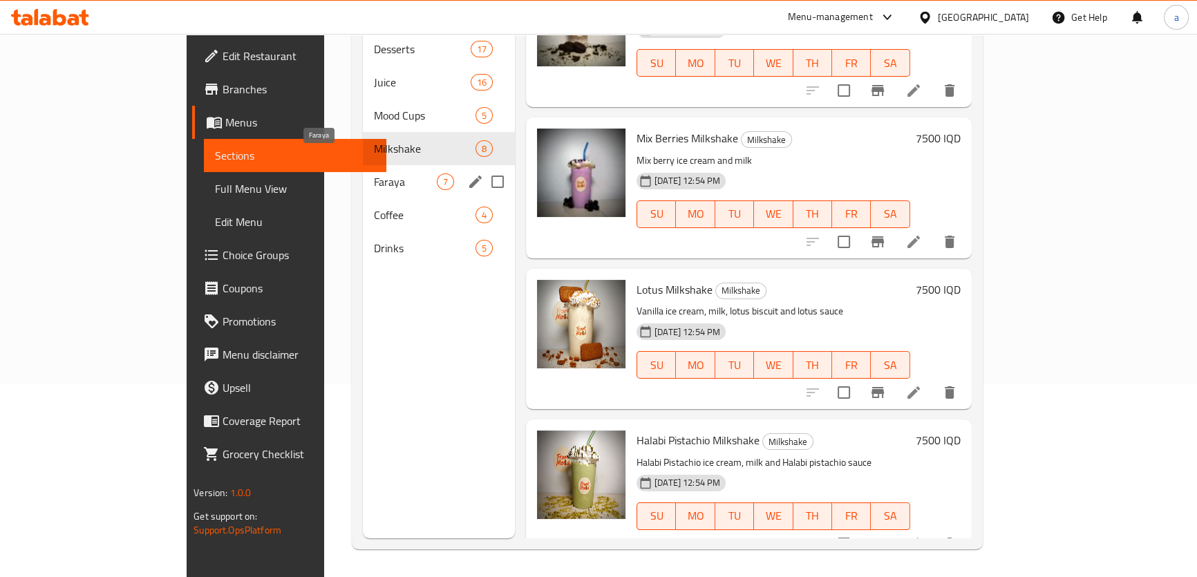
click at [374, 173] on span "Faraya" at bounding box center [405, 181] width 63 height 17
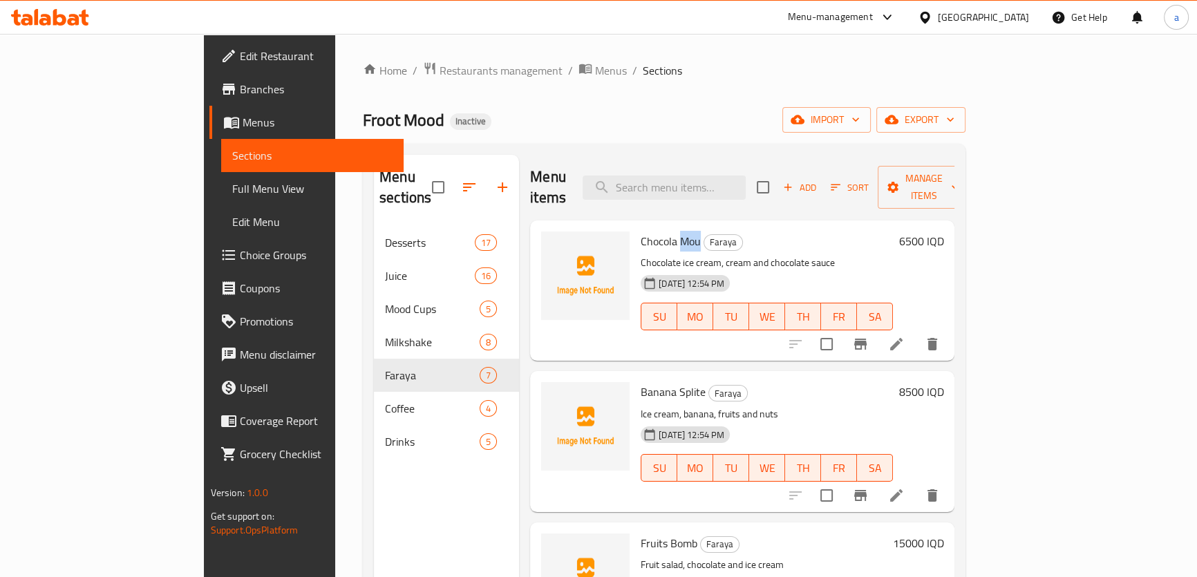
drag, startPoint x: 630, startPoint y: 220, endPoint x: 648, endPoint y: 220, distance: 18.7
click at [648, 231] on span "Chocola Mou" at bounding box center [671, 241] width 60 height 21
copy span "Mou"
drag, startPoint x: 589, startPoint y: 219, endPoint x: 650, endPoint y: 230, distance: 61.1
click at [650, 230] on div "Chocola Mou Faraya Chocolate ice cream, cream and chocolate sauce 02-09-2025 12…" at bounding box center [766, 290] width 263 height 129
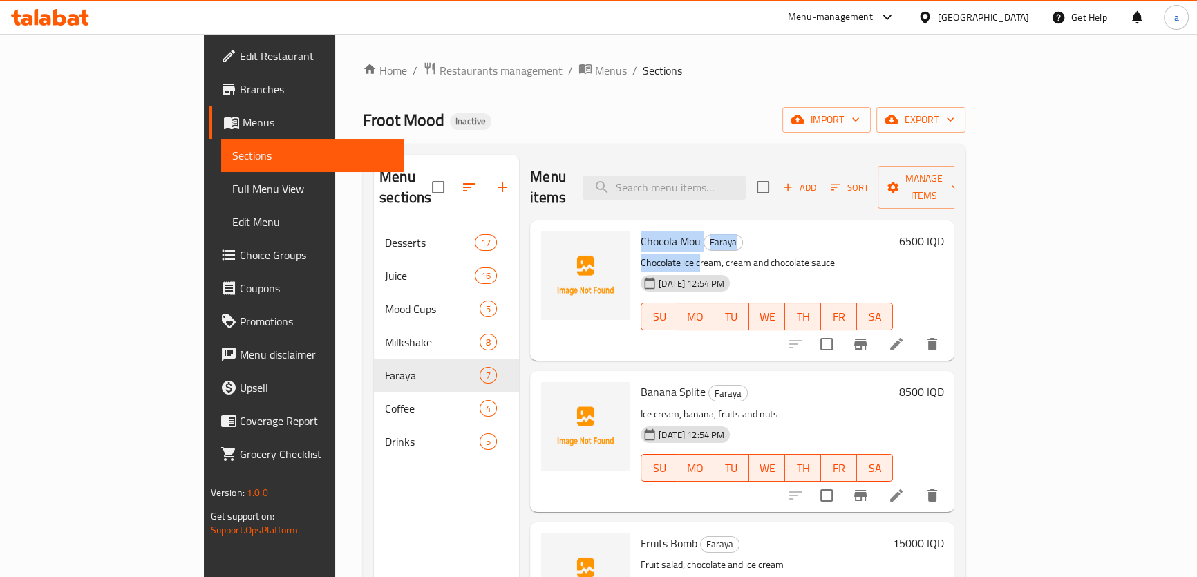
click at [641, 231] on span "Chocola Mou" at bounding box center [671, 241] width 60 height 21
click at [554, 244] on icon "upload picture" at bounding box center [561, 250] width 14 height 12
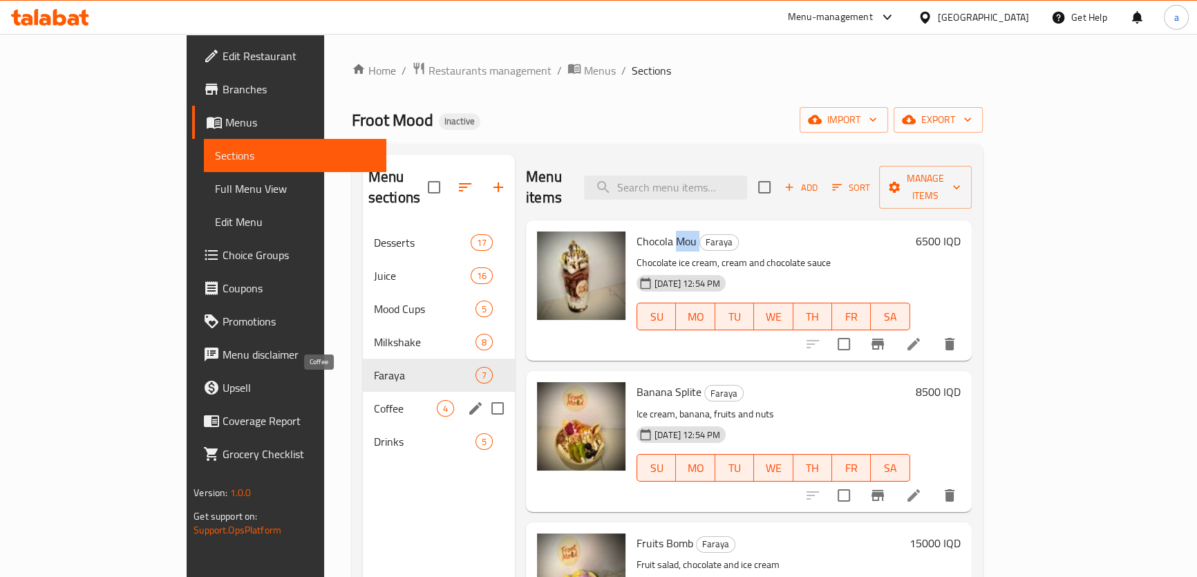
click at [374, 400] on span "Coffee" at bounding box center [405, 408] width 63 height 17
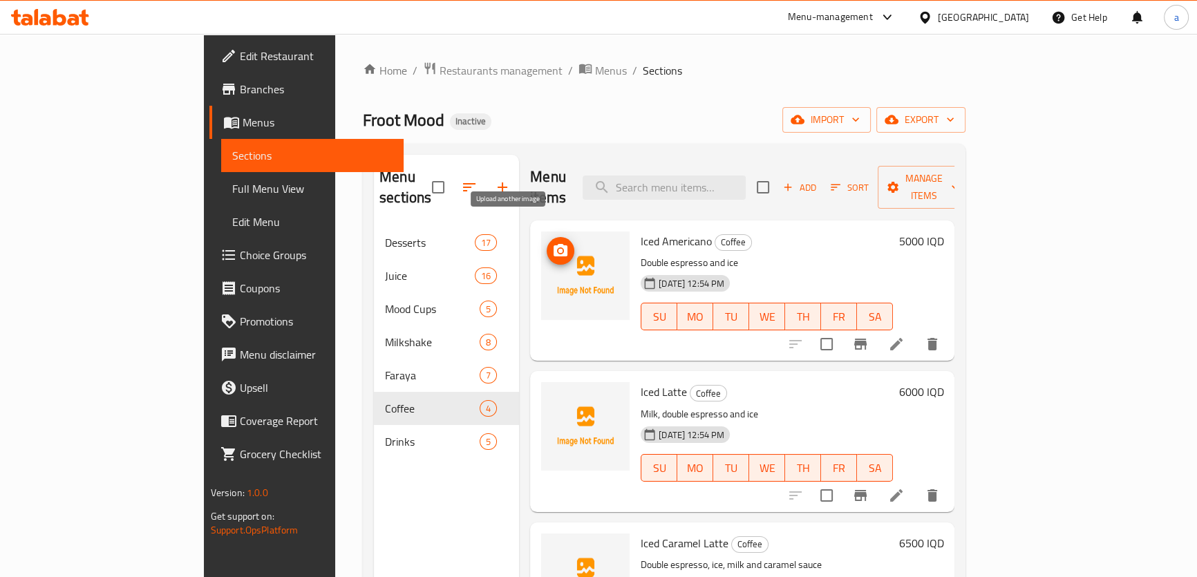
click at [547, 243] on span "upload picture" at bounding box center [561, 251] width 28 height 17
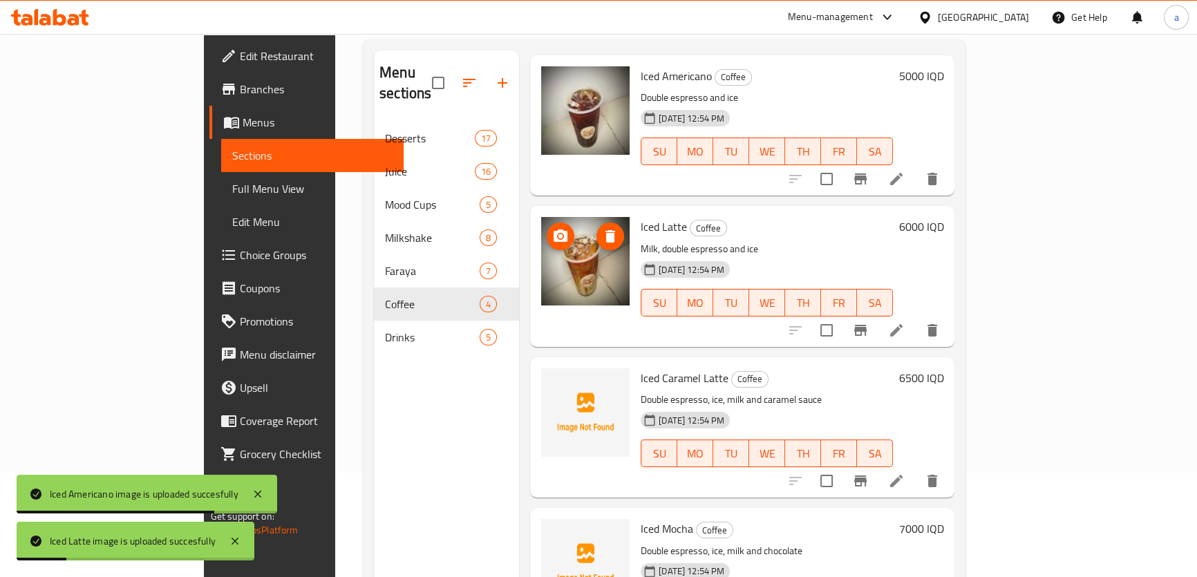
scroll to position [193, 0]
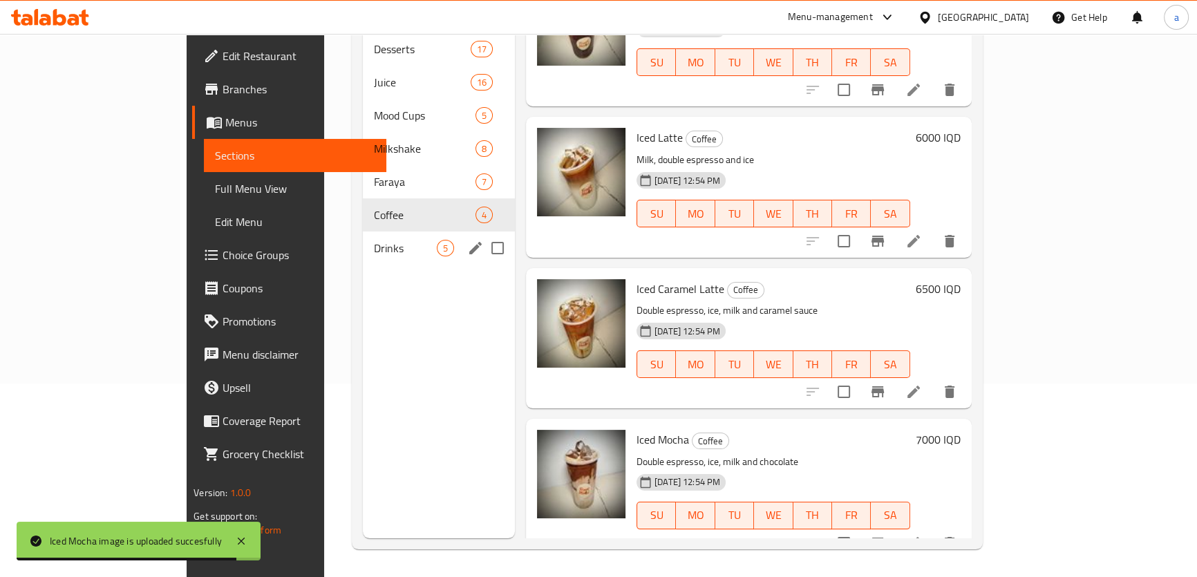
click at [374, 240] on span "Drinks" at bounding box center [405, 248] width 63 height 17
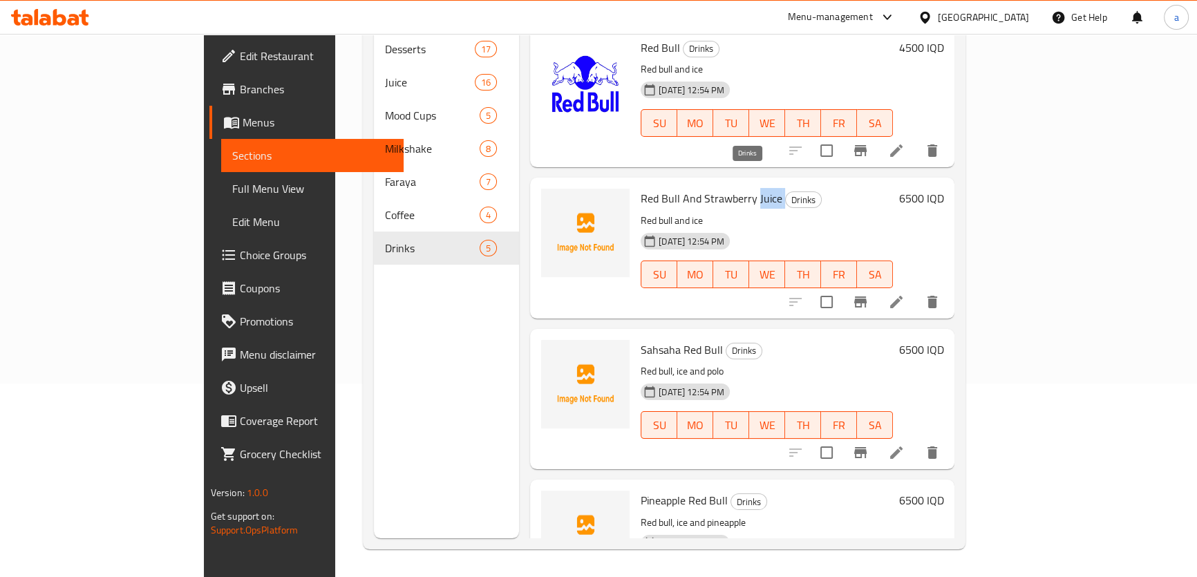
drag, startPoint x: 706, startPoint y: 176, endPoint x: 729, endPoint y: 178, distance: 22.9
click at [729, 189] on h6 "Red Bull And Strawberry Juice Drinks" at bounding box center [767, 198] width 252 height 19
click at [652, 339] on span "Sahsaha Red Bull" at bounding box center [682, 349] width 82 height 21
drag, startPoint x: 630, startPoint y: 326, endPoint x: 680, endPoint y: 324, distance: 49.8
click at [680, 340] on h6 "Sahsaha Red Bull Drinks" at bounding box center [767, 349] width 252 height 19
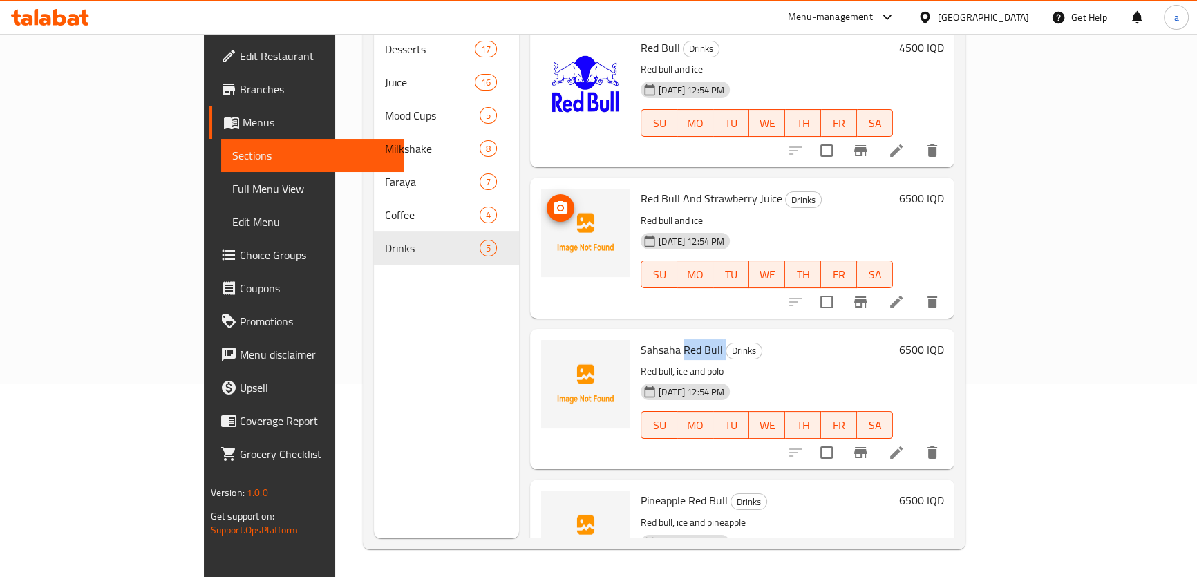
click at [541, 189] on img at bounding box center [585, 233] width 88 height 88
click at [552, 200] on icon "upload picture" at bounding box center [560, 208] width 17 height 17
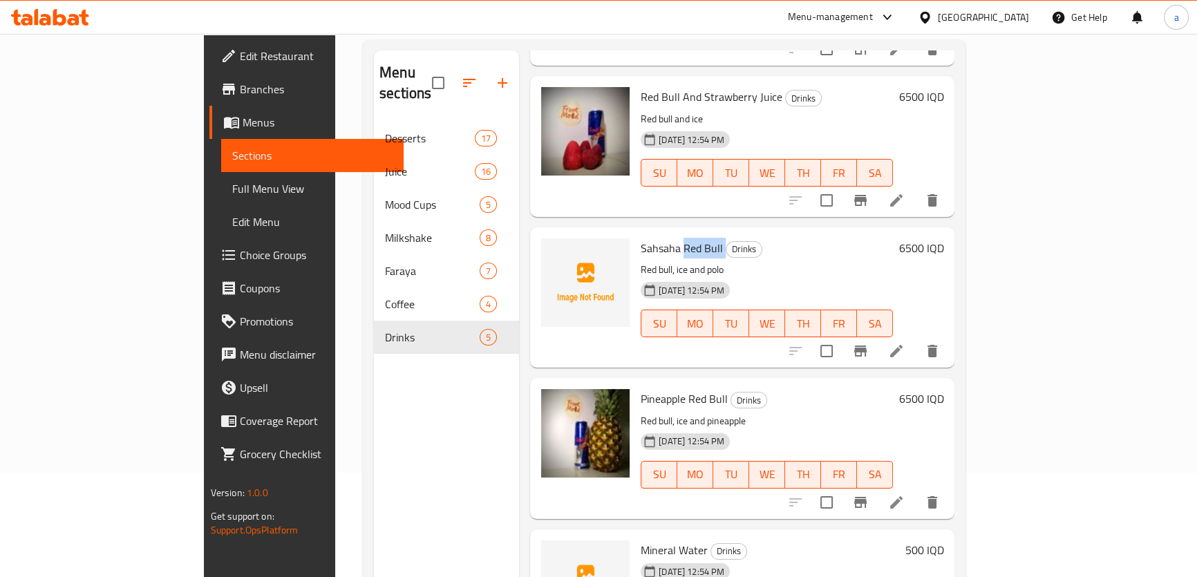
scroll to position [89, 0]
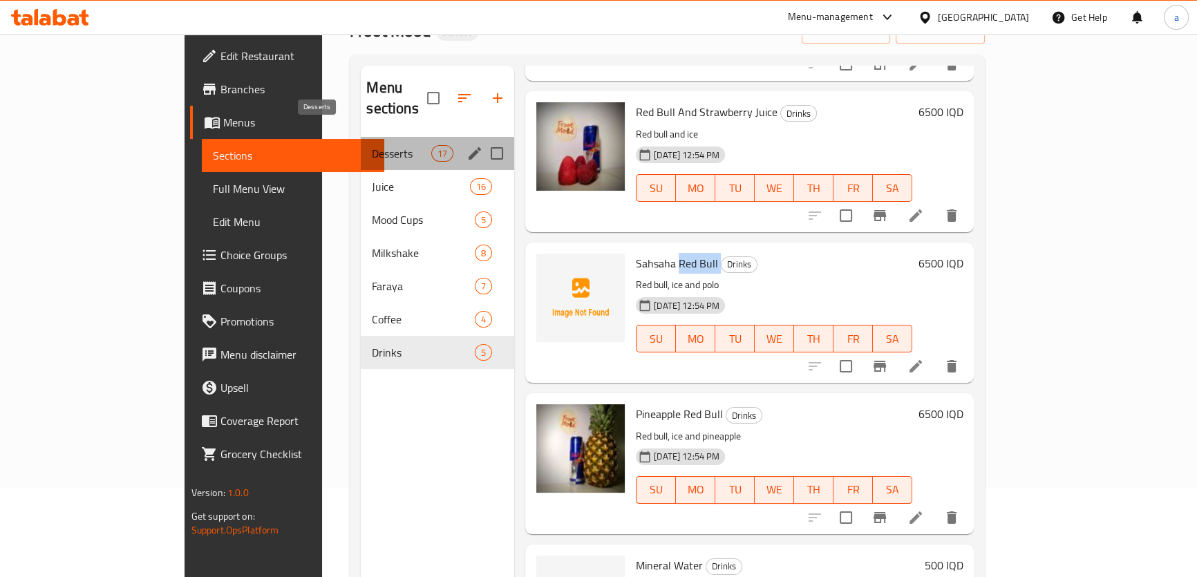
click at [372, 145] on span "Desserts" at bounding box center [401, 153] width 59 height 17
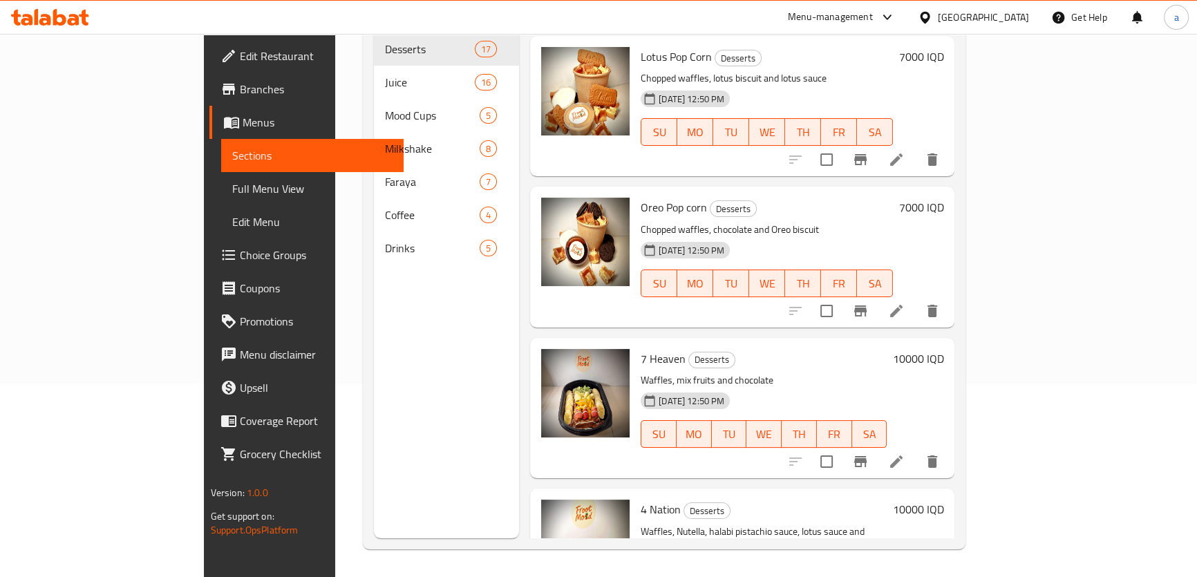
scroll to position [118, 0]
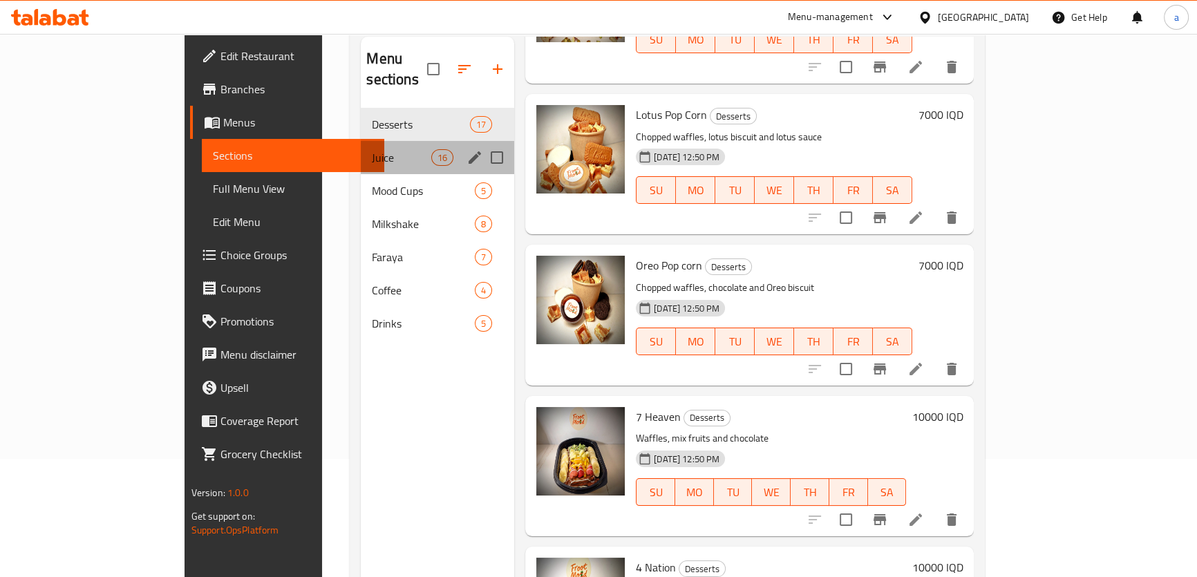
click at [361, 147] on div "Juice 16" at bounding box center [437, 157] width 153 height 33
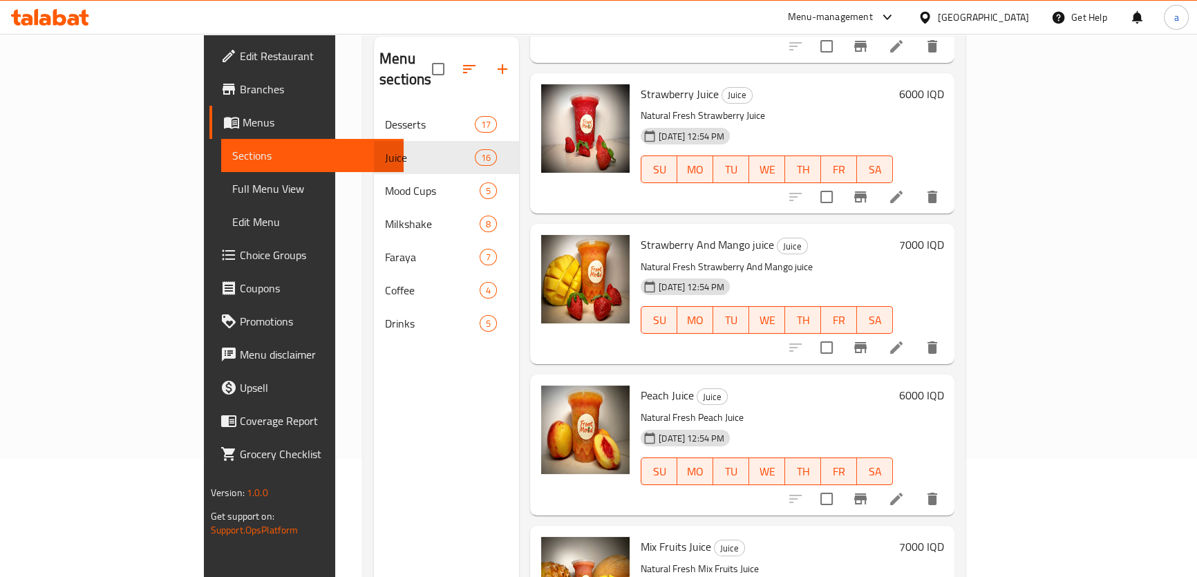
scroll to position [1872, 0]
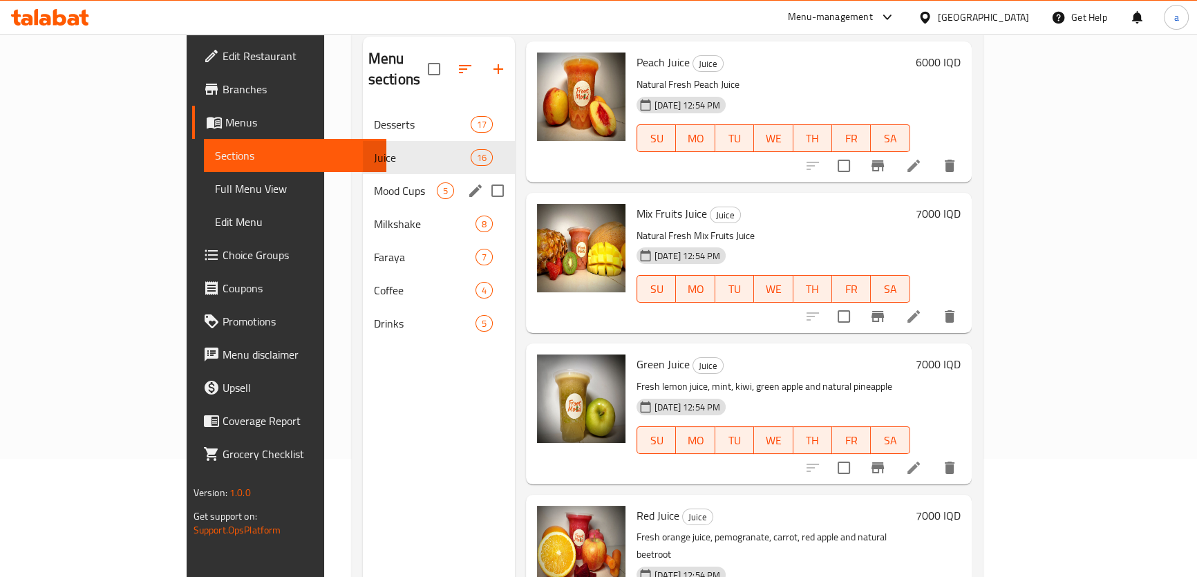
click at [374, 182] on span "Mood Cups" at bounding box center [405, 190] width 63 height 17
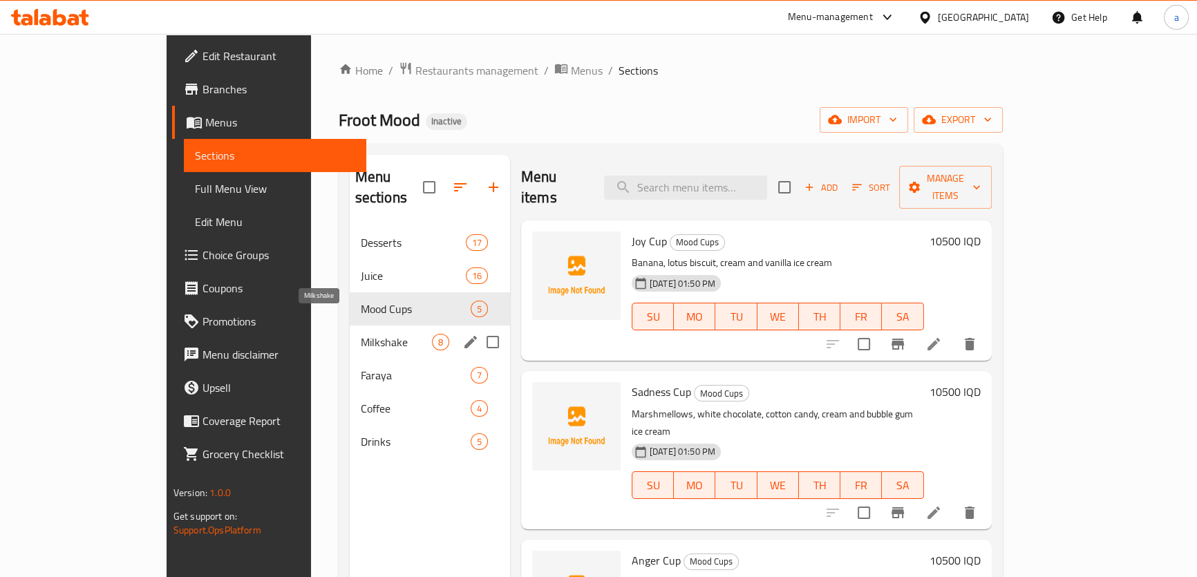
click at [369, 334] on span "Milkshake" at bounding box center [396, 342] width 71 height 17
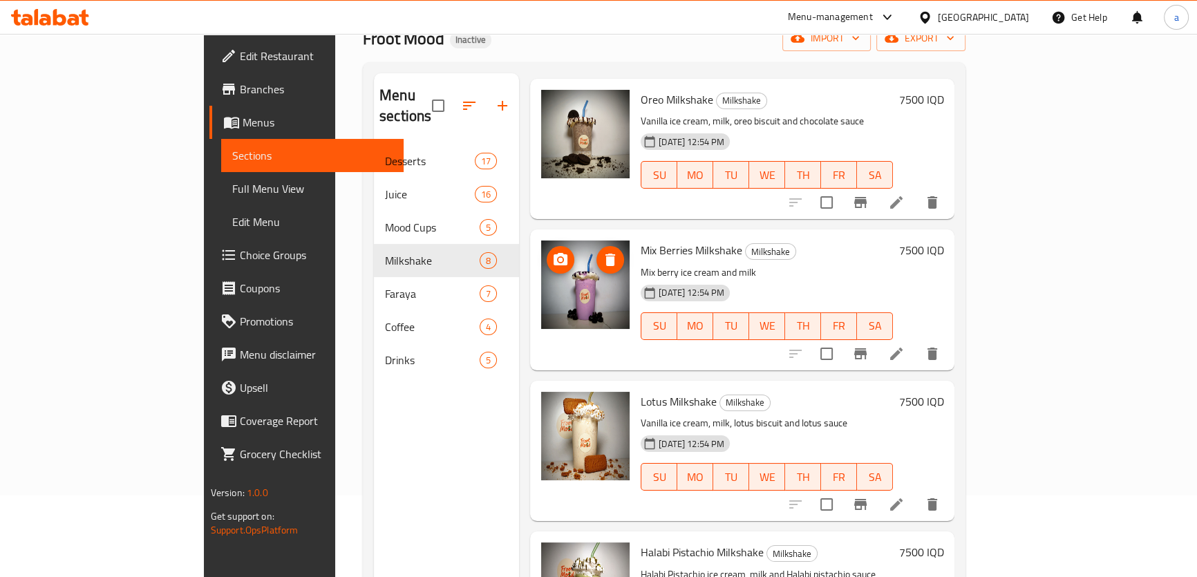
scroll to position [193, 0]
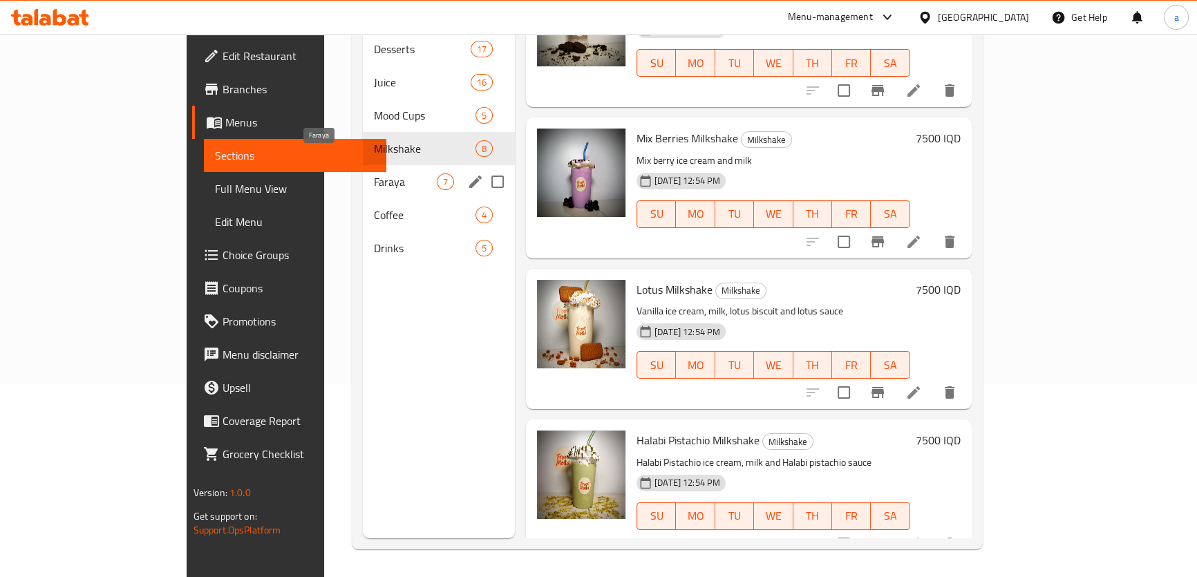
click at [374, 173] on span "Faraya" at bounding box center [405, 181] width 63 height 17
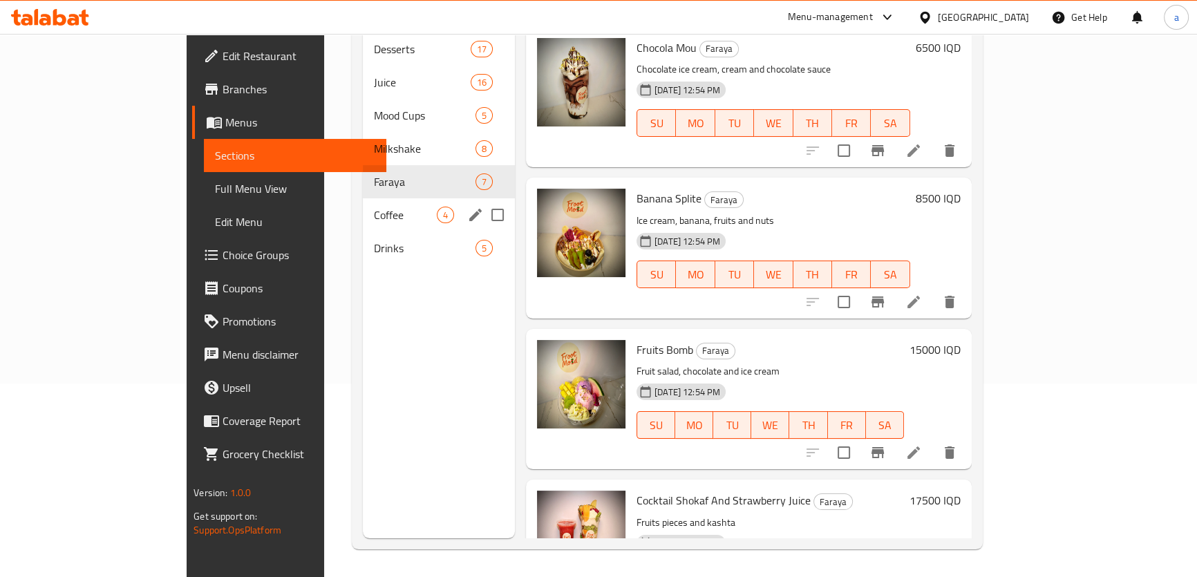
click at [363, 198] on div "Coffee 4" at bounding box center [439, 214] width 152 height 33
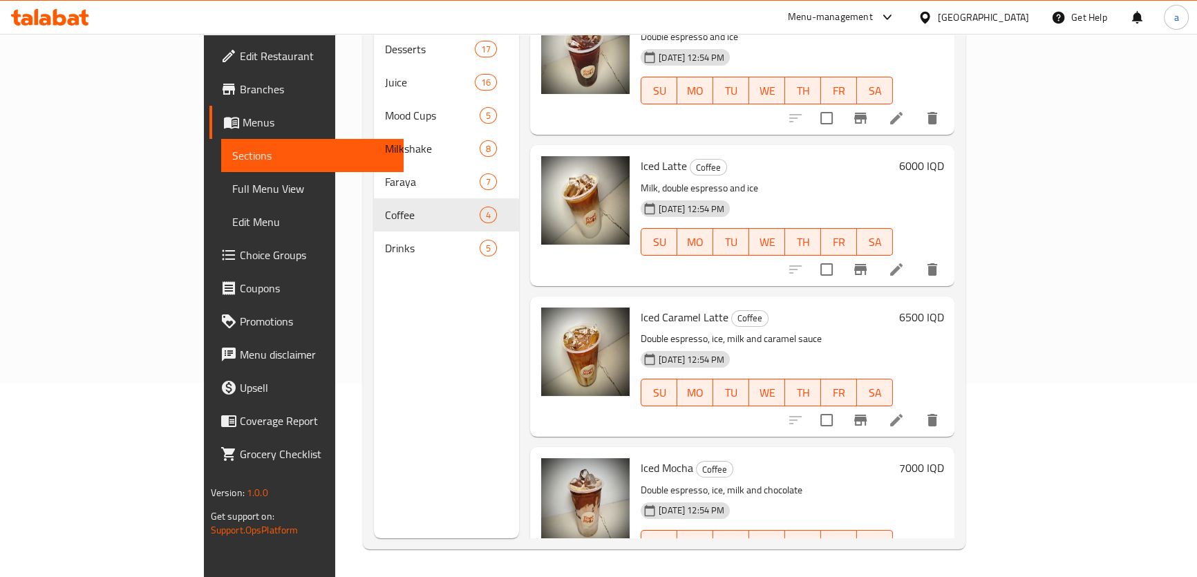
scroll to position [61, 0]
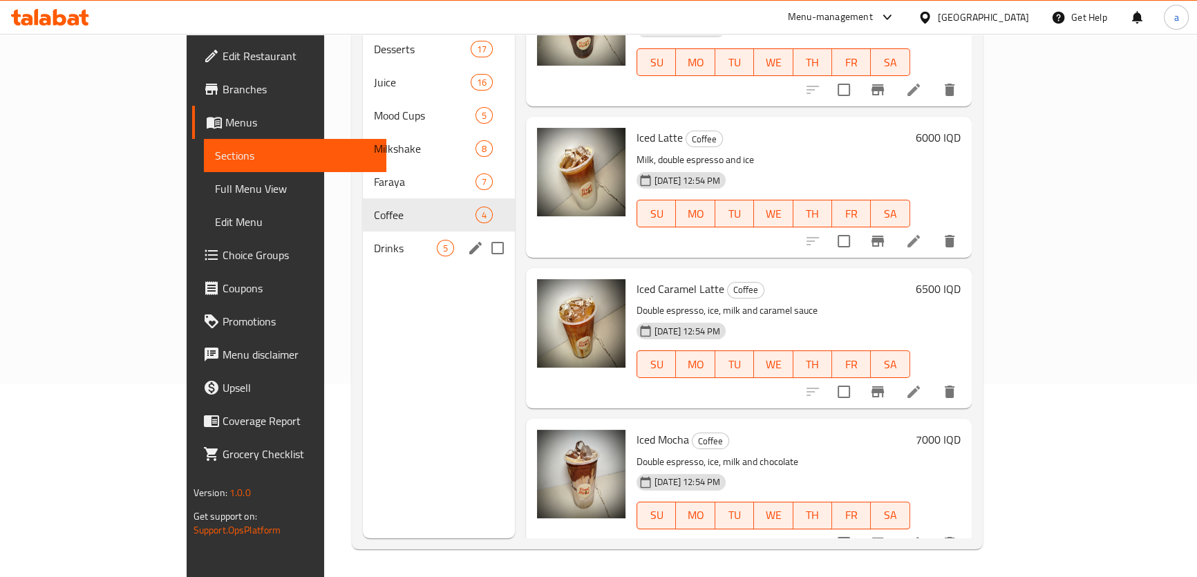
click at [363, 231] on div "Drinks 5" at bounding box center [439, 247] width 152 height 33
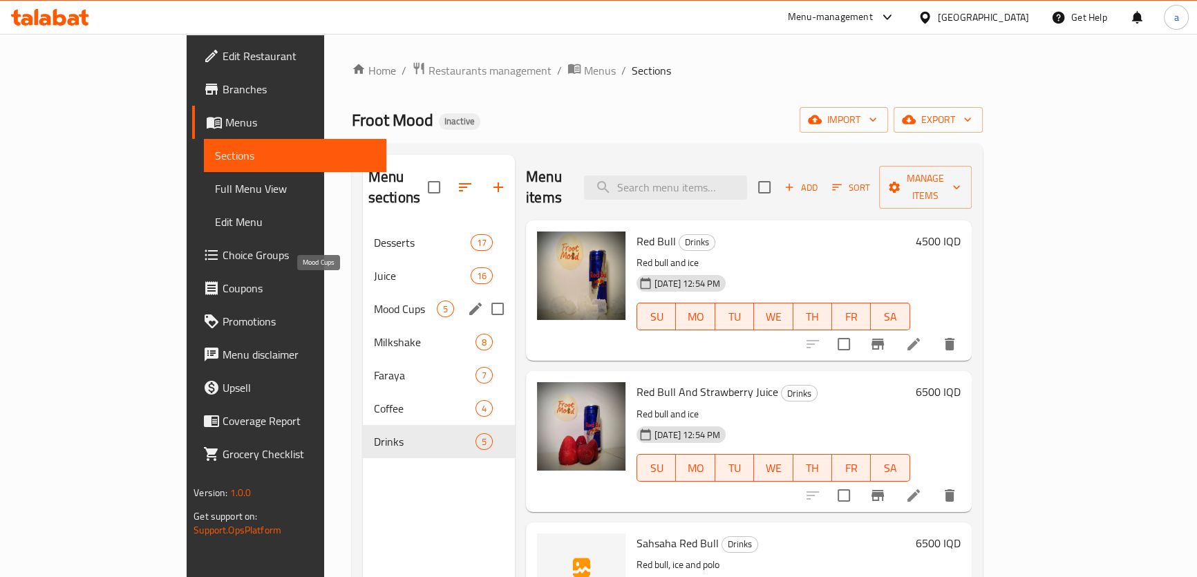
click at [374, 301] on span "Mood Cups" at bounding box center [405, 309] width 63 height 17
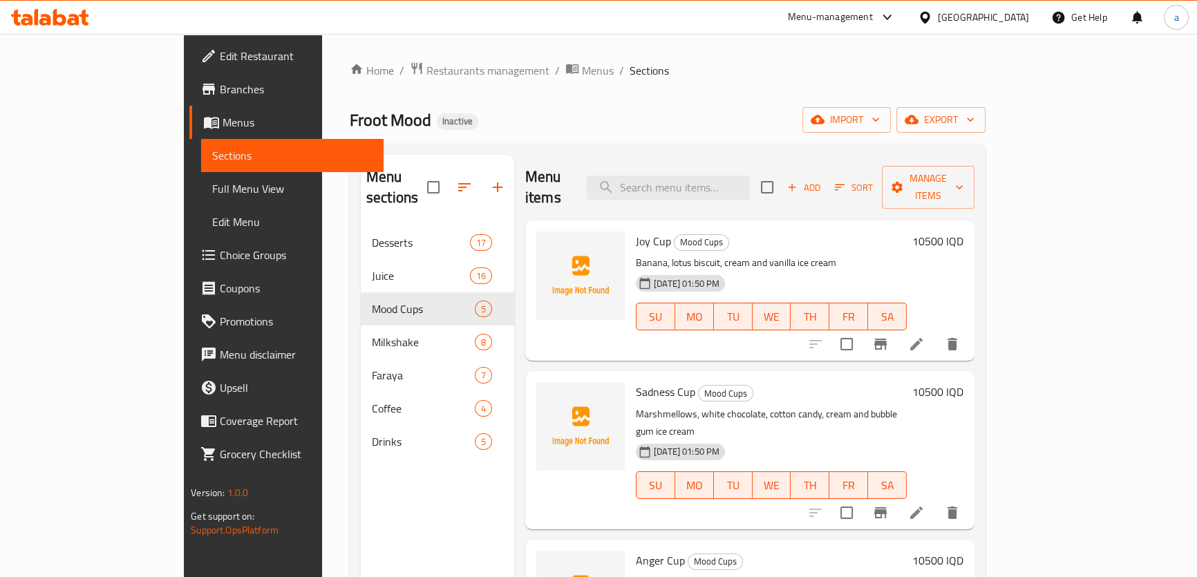
click at [536, 231] on img at bounding box center [580, 275] width 88 height 88
click at [547, 243] on icon "upload picture" at bounding box center [555, 251] width 17 height 17
click at [542, 243] on span "upload picture" at bounding box center [556, 251] width 28 height 17
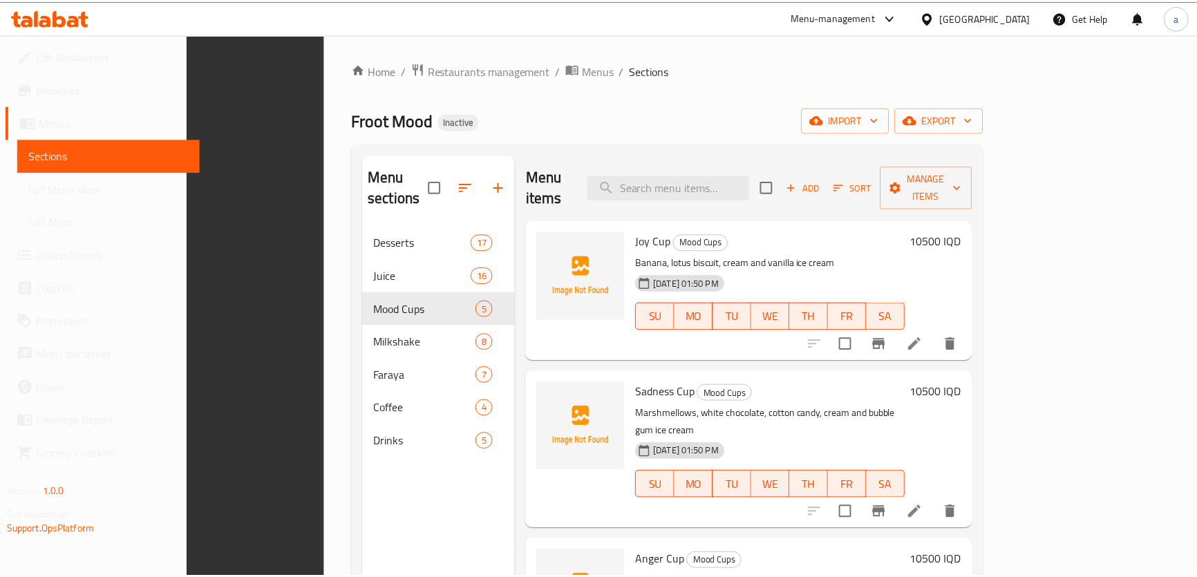
scroll to position [193, 0]
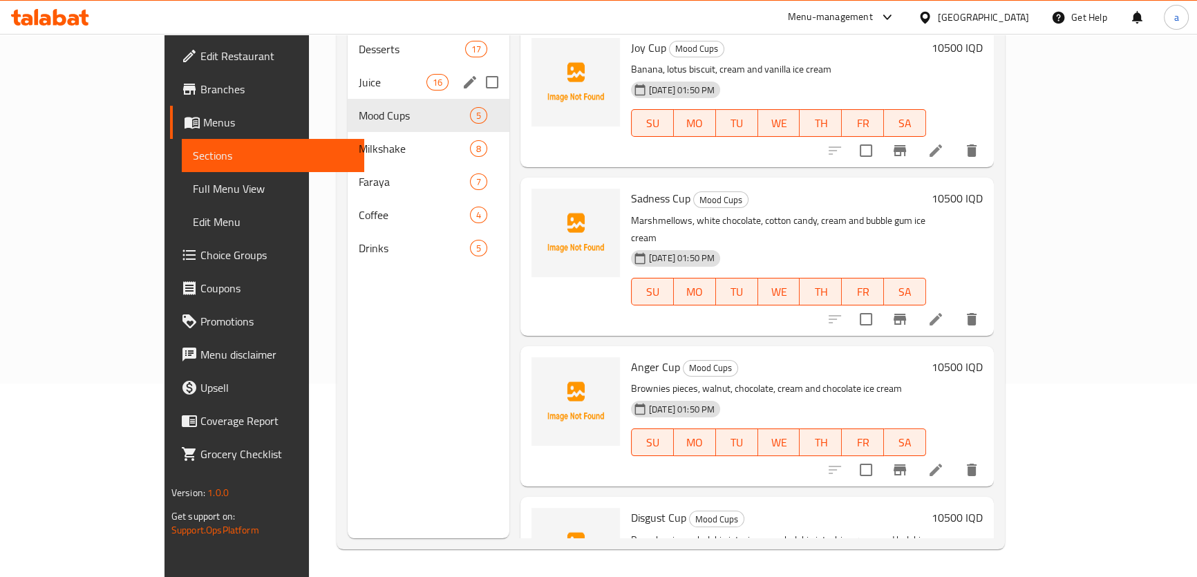
click at [359, 74] on span "Juice" at bounding box center [392, 82] width 67 height 17
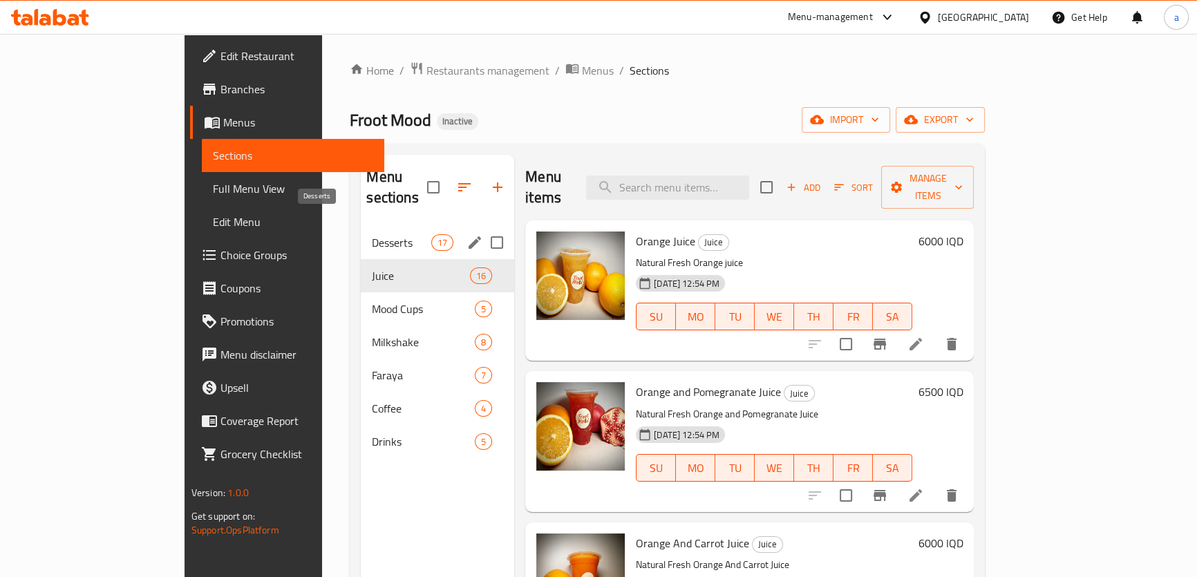
click at [372, 234] on span "Desserts" at bounding box center [401, 242] width 59 height 17
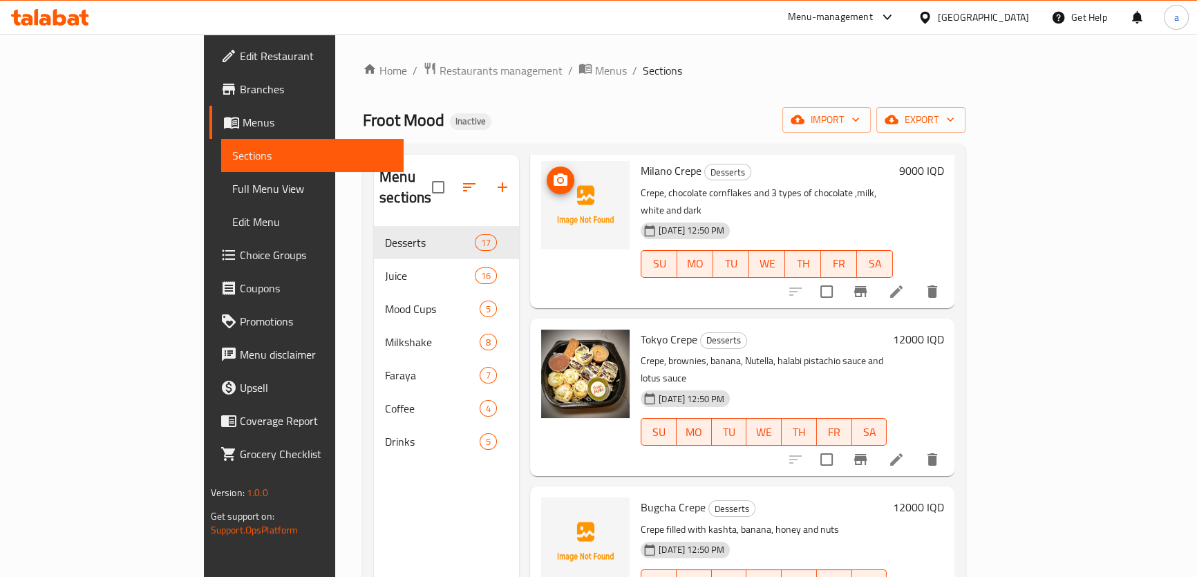
scroll to position [419, 0]
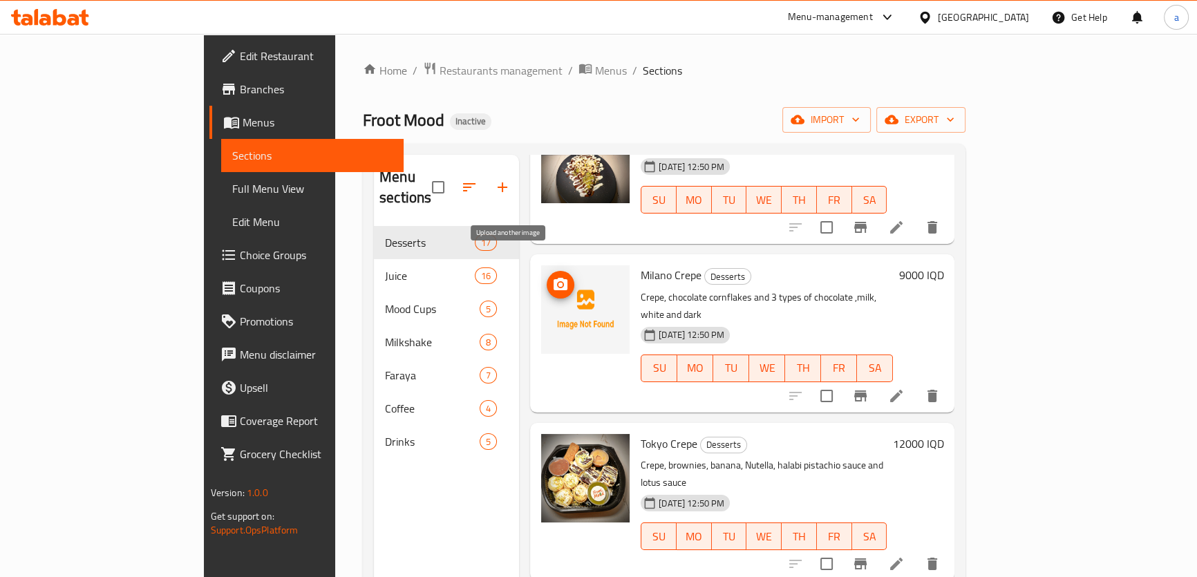
click at [554, 278] on icon "upload picture" at bounding box center [561, 284] width 14 height 12
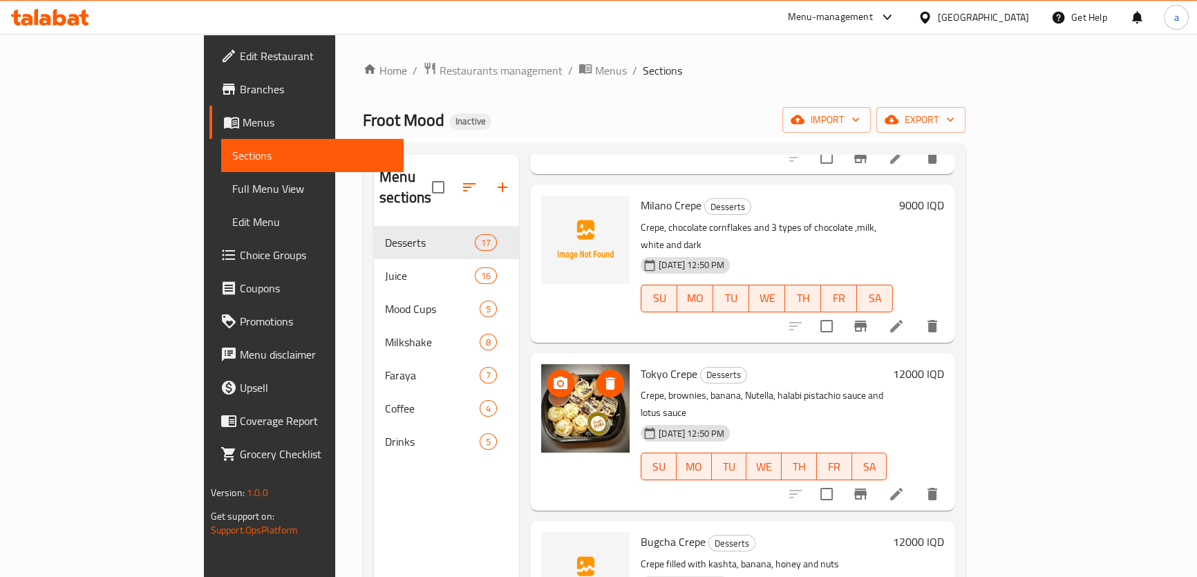
scroll to position [628, 0]
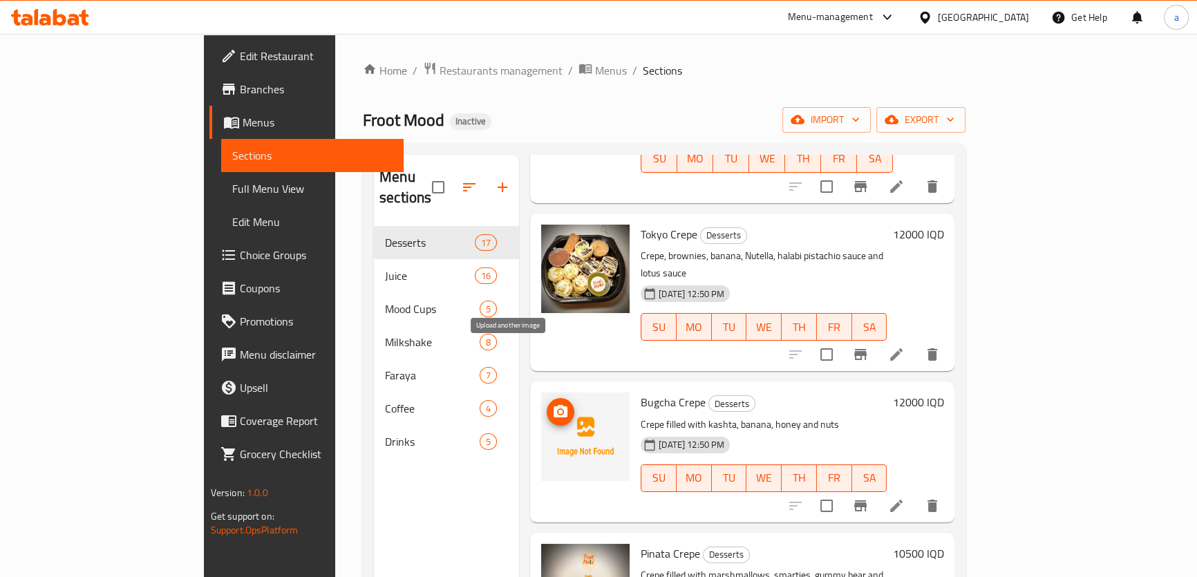
click at [554, 405] on icon "upload picture" at bounding box center [561, 411] width 14 height 12
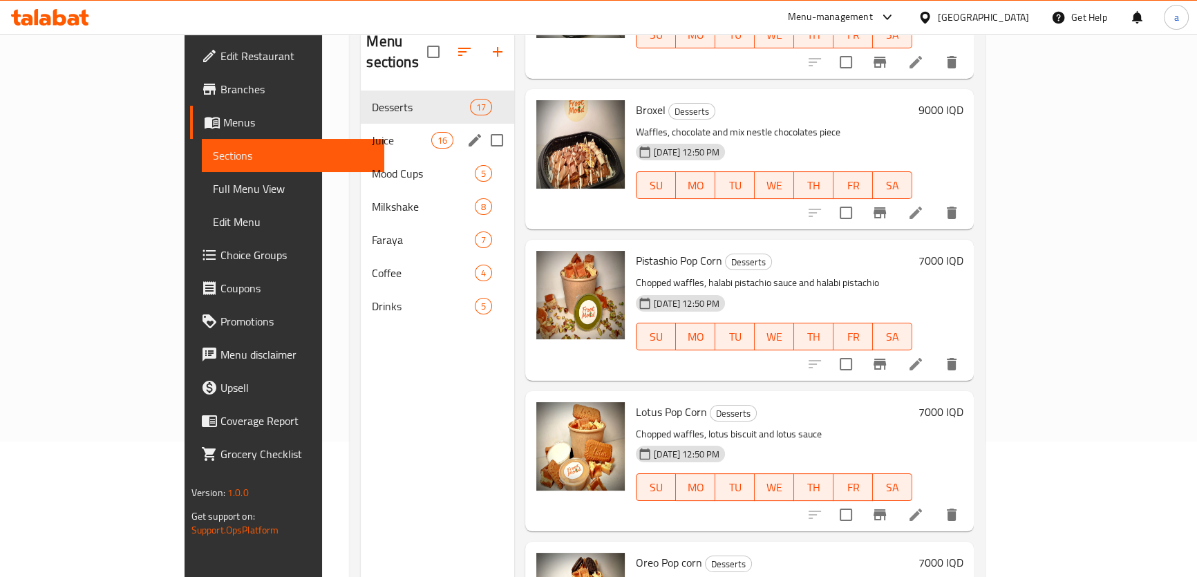
scroll to position [89, 0]
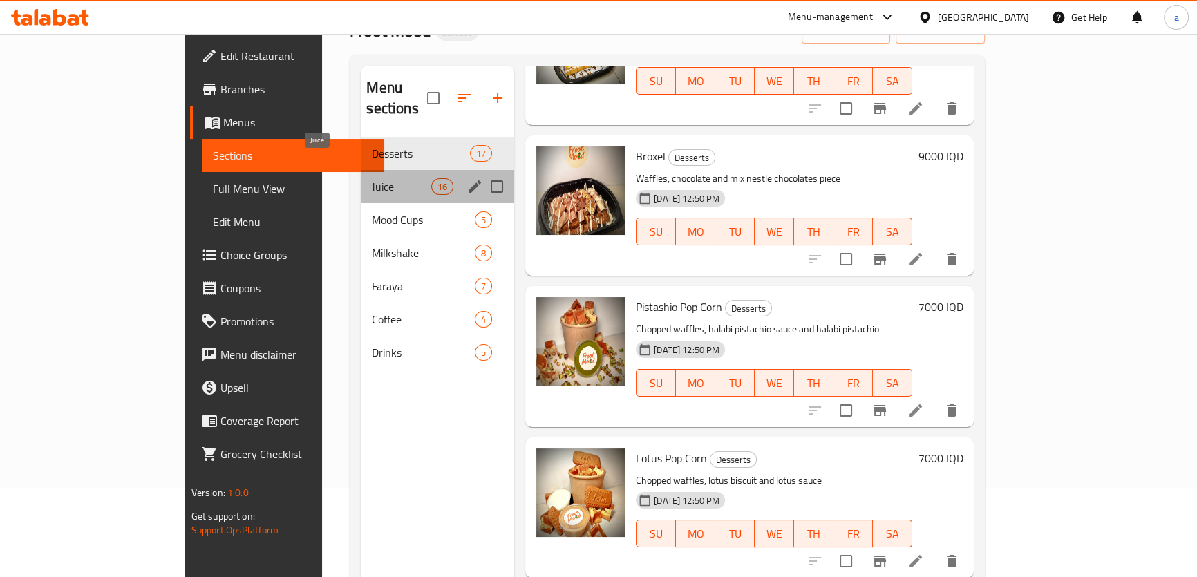
click at [372, 178] on span "Juice" at bounding box center [401, 186] width 59 height 17
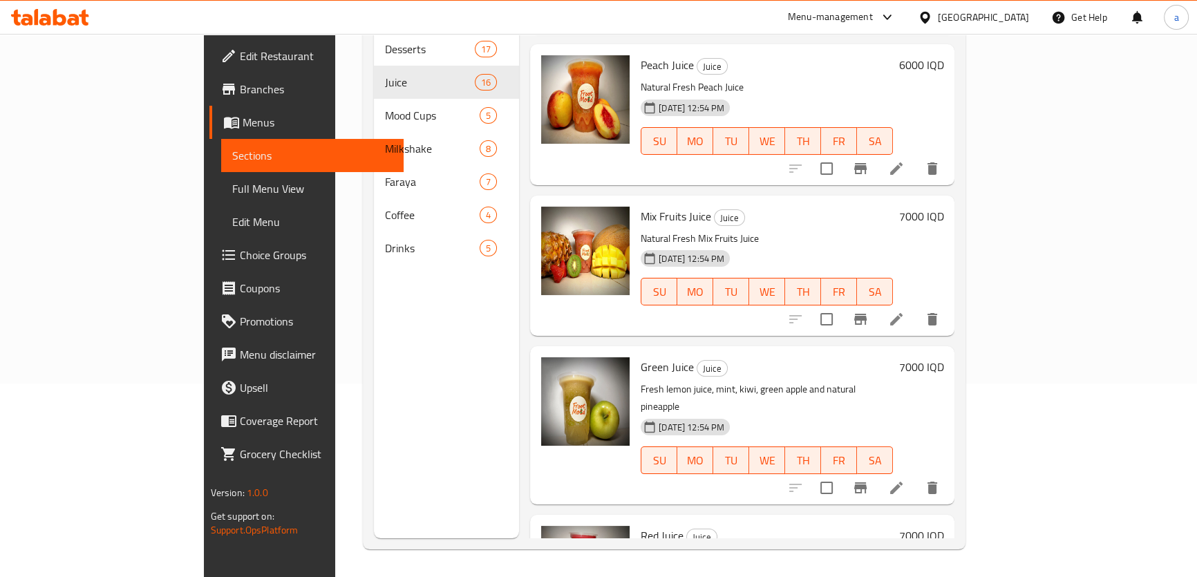
scroll to position [1872, 0]
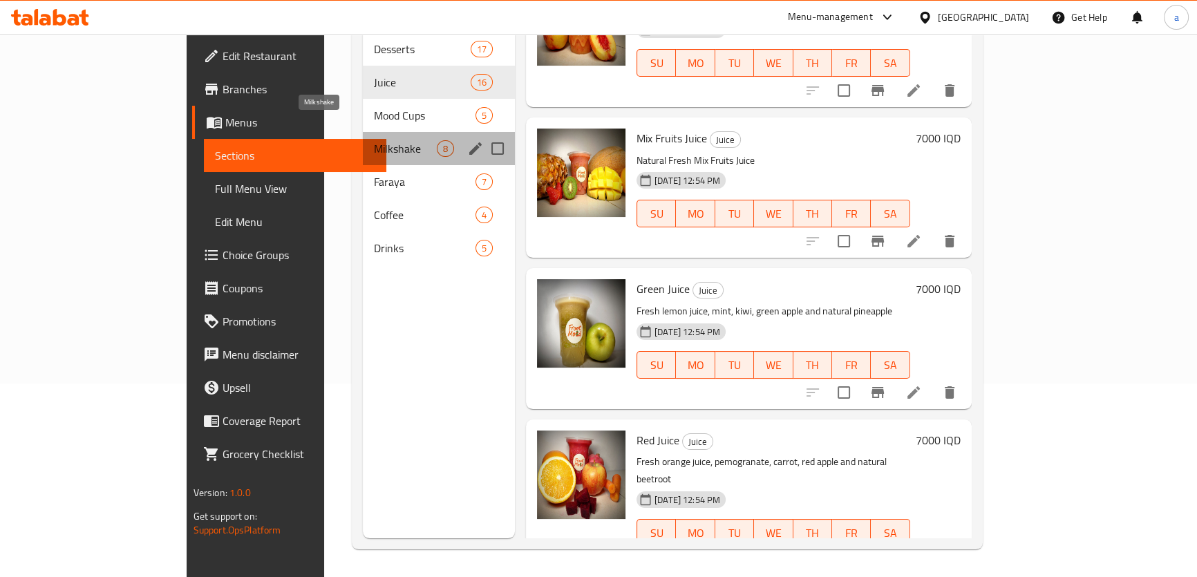
click at [374, 140] on span "Milkshake" at bounding box center [405, 148] width 63 height 17
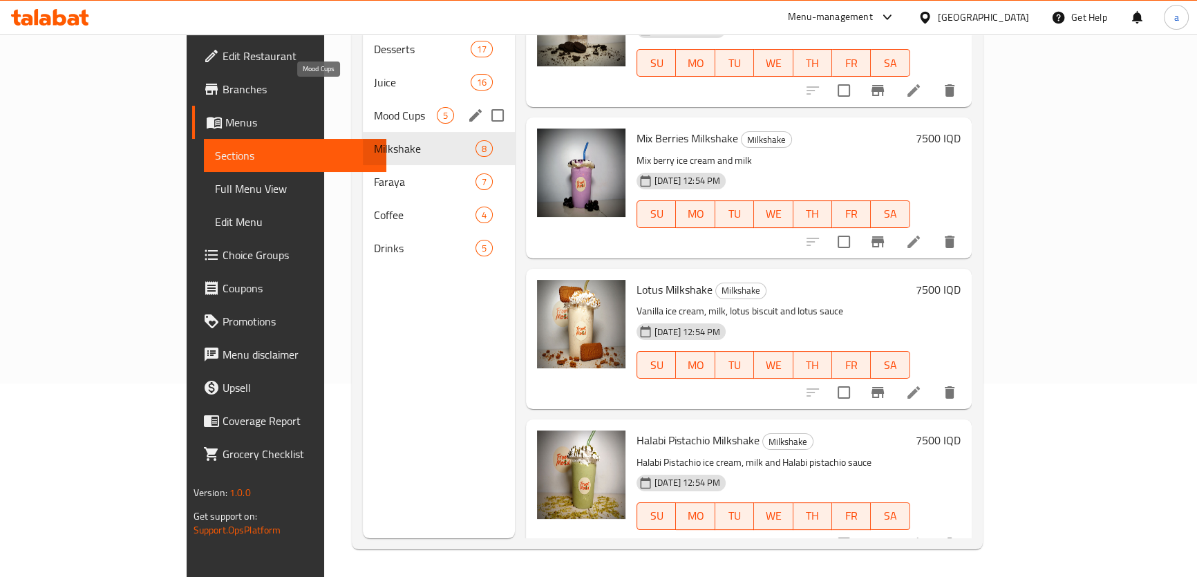
click at [381, 107] on span "Mood Cups" at bounding box center [405, 115] width 63 height 17
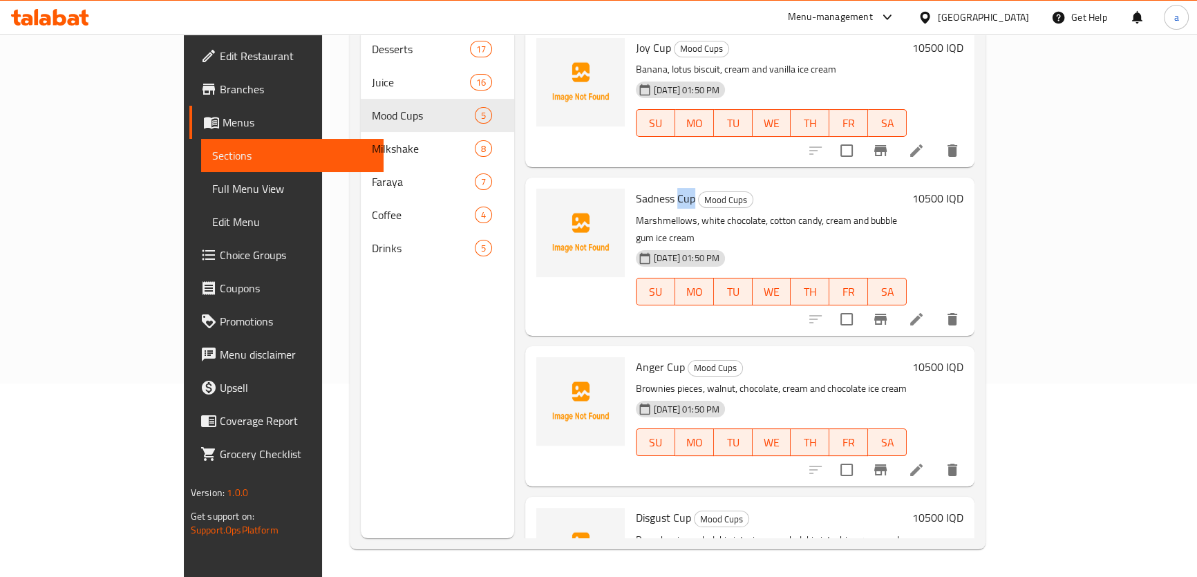
drag, startPoint x: 631, startPoint y: 177, endPoint x: 647, endPoint y: 178, distance: 16.6
click at [647, 188] on span "Sadness Cup" at bounding box center [665, 198] width 59 height 21
click at [547, 200] on icon "upload picture" at bounding box center [555, 208] width 17 height 17
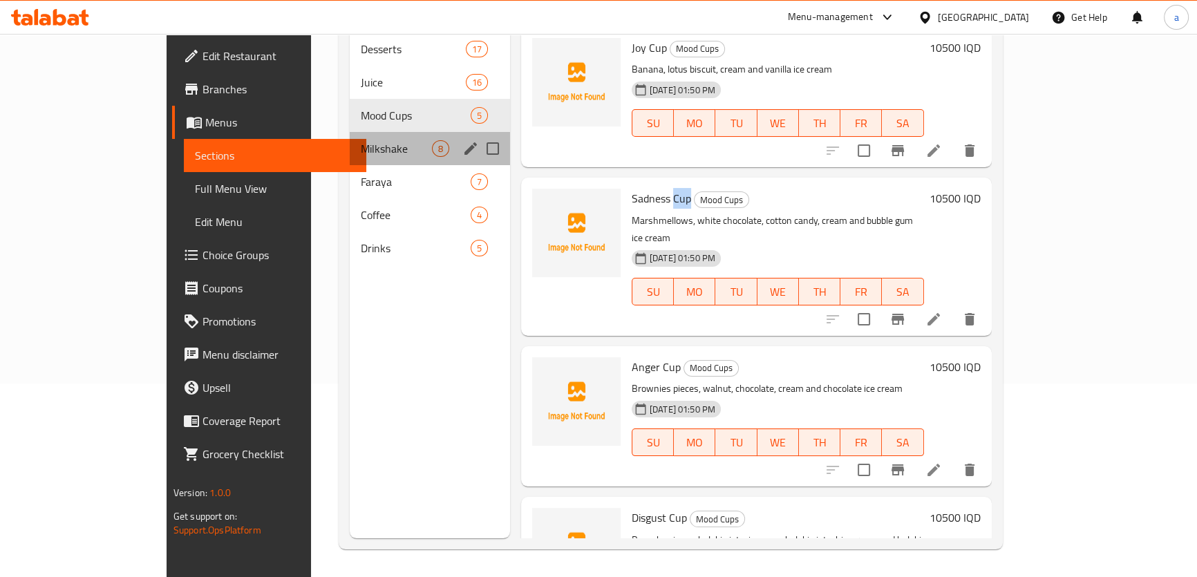
click at [352, 137] on div "Milkshake 8" at bounding box center [430, 148] width 160 height 33
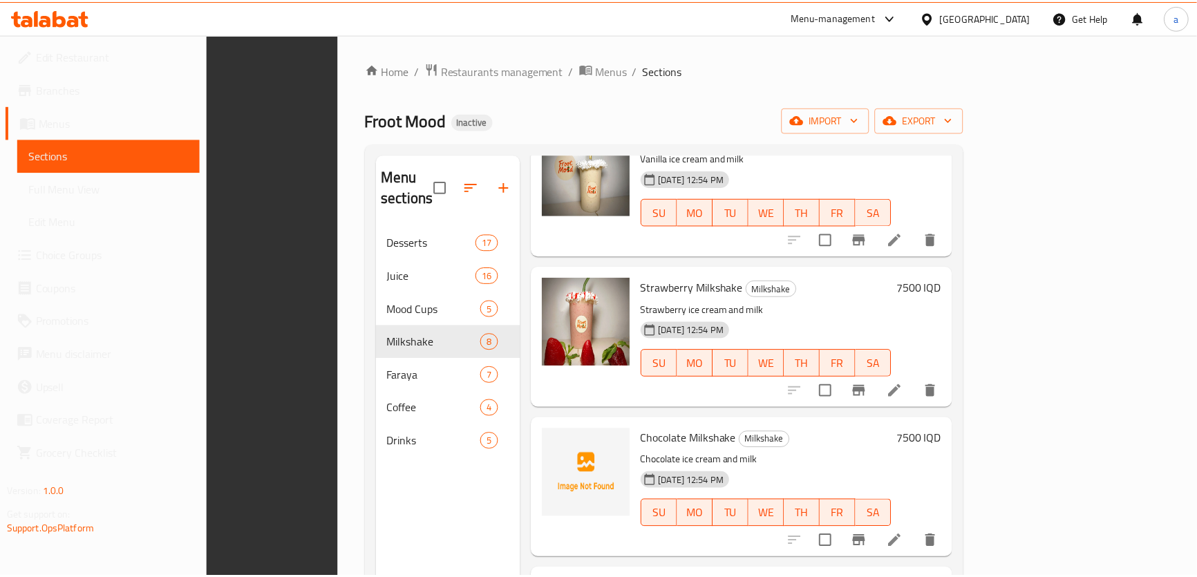
scroll to position [193, 0]
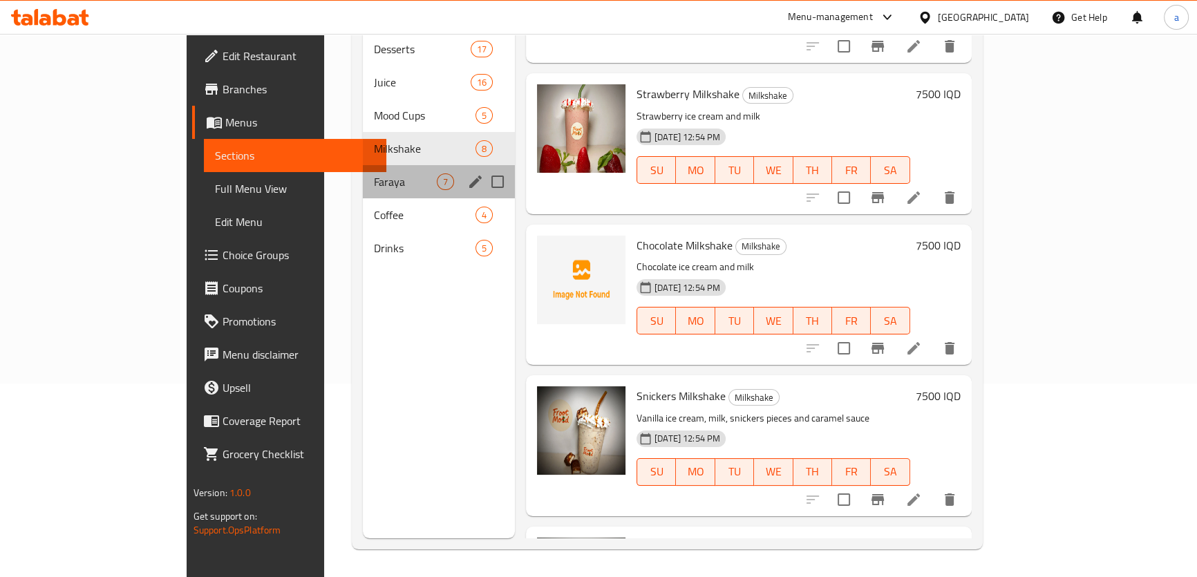
click at [363, 165] on div "Faraya 7" at bounding box center [439, 181] width 152 height 33
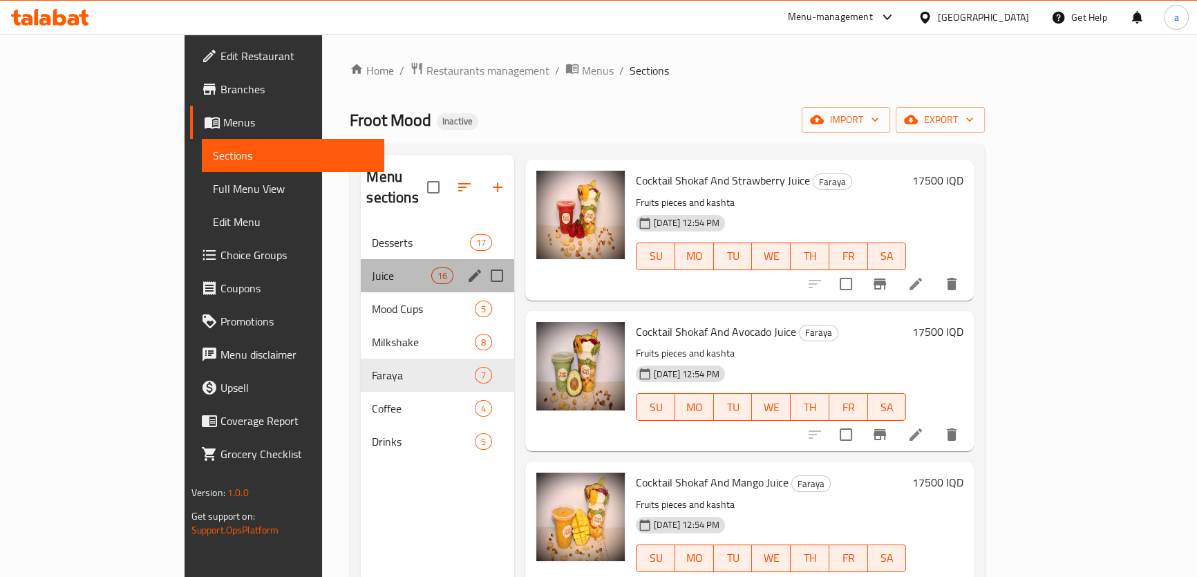
click at [361, 269] on div "Juice 16" at bounding box center [437, 275] width 153 height 33
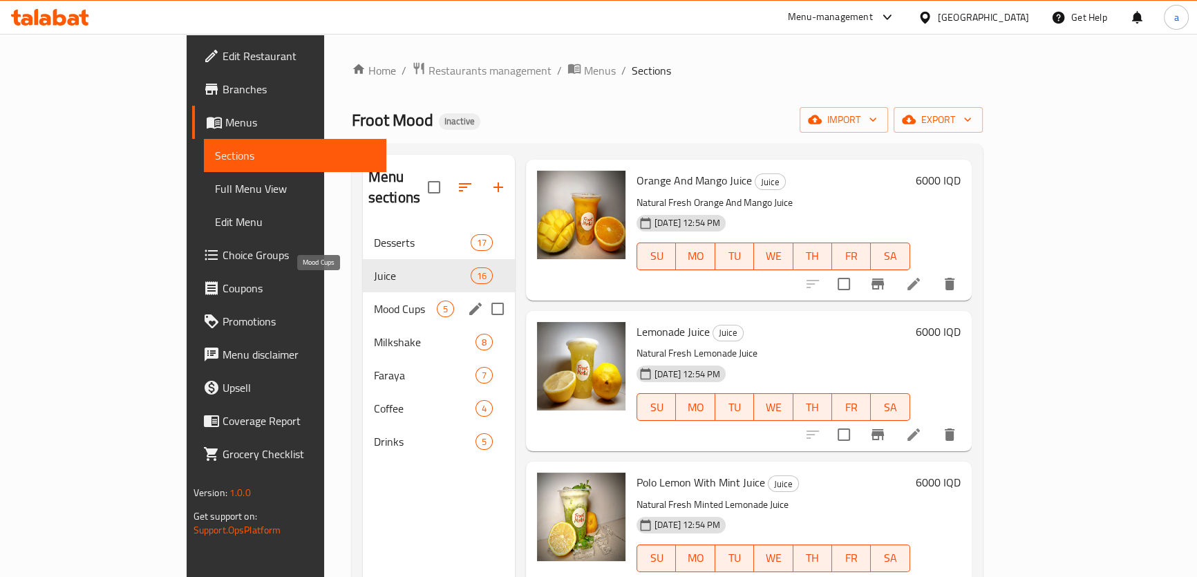
click at [374, 301] on span "Mood Cups" at bounding box center [405, 309] width 63 height 17
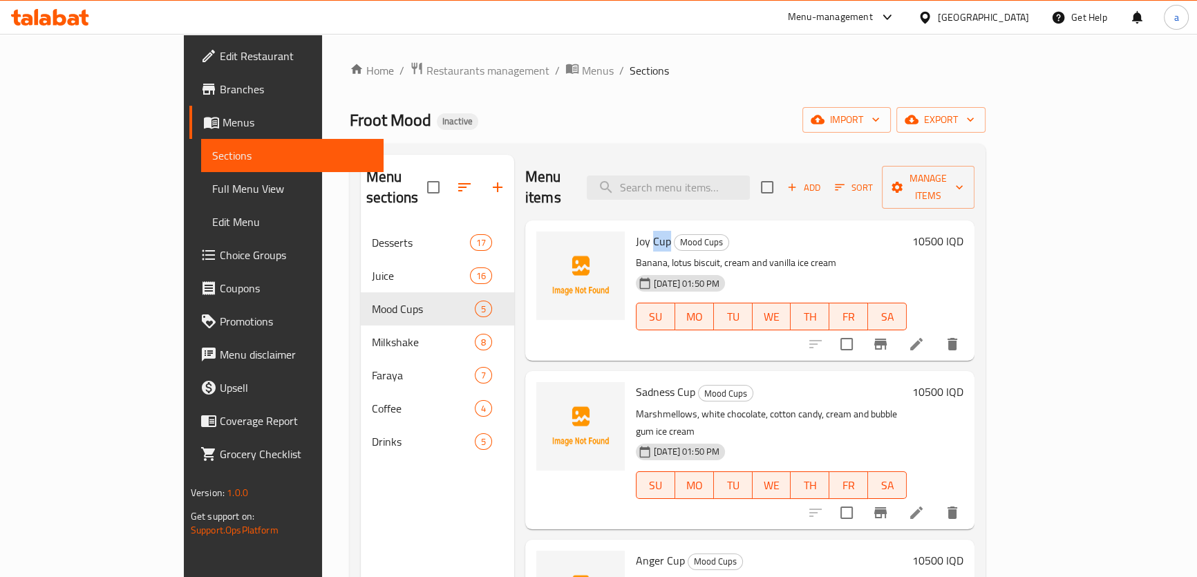
drag, startPoint x: 607, startPoint y: 224, endPoint x: 623, endPoint y: 219, distance: 16.6
click at [636, 231] on h6 "Joy Cup Mood Cups" at bounding box center [771, 240] width 271 height 19
click at [547, 243] on icon "upload picture" at bounding box center [555, 251] width 17 height 17
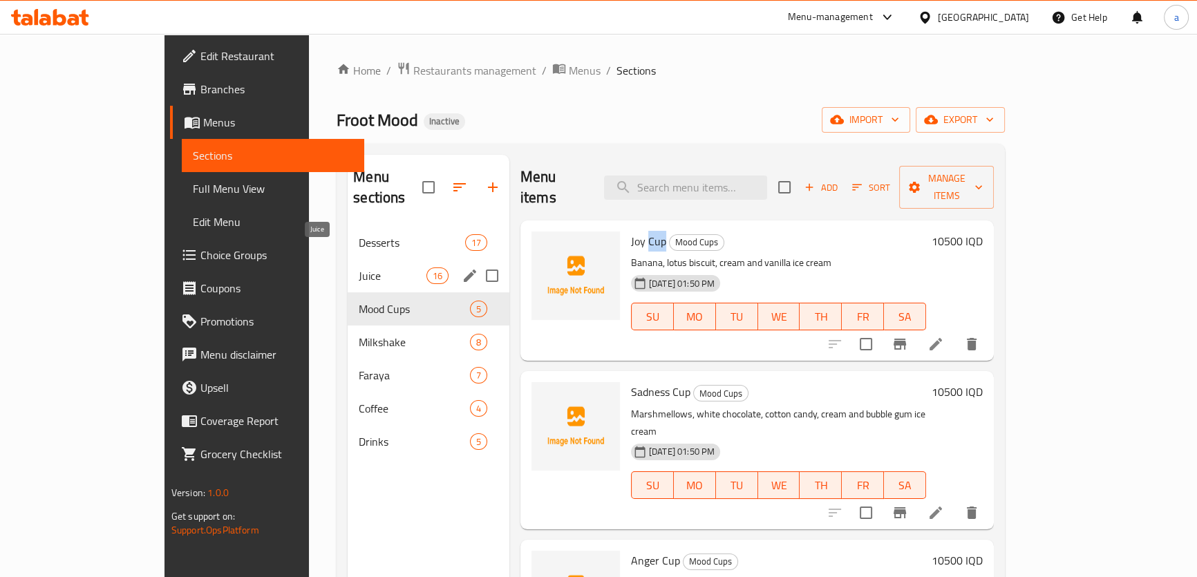
click at [359, 267] on span "Juice" at bounding box center [392, 275] width 67 height 17
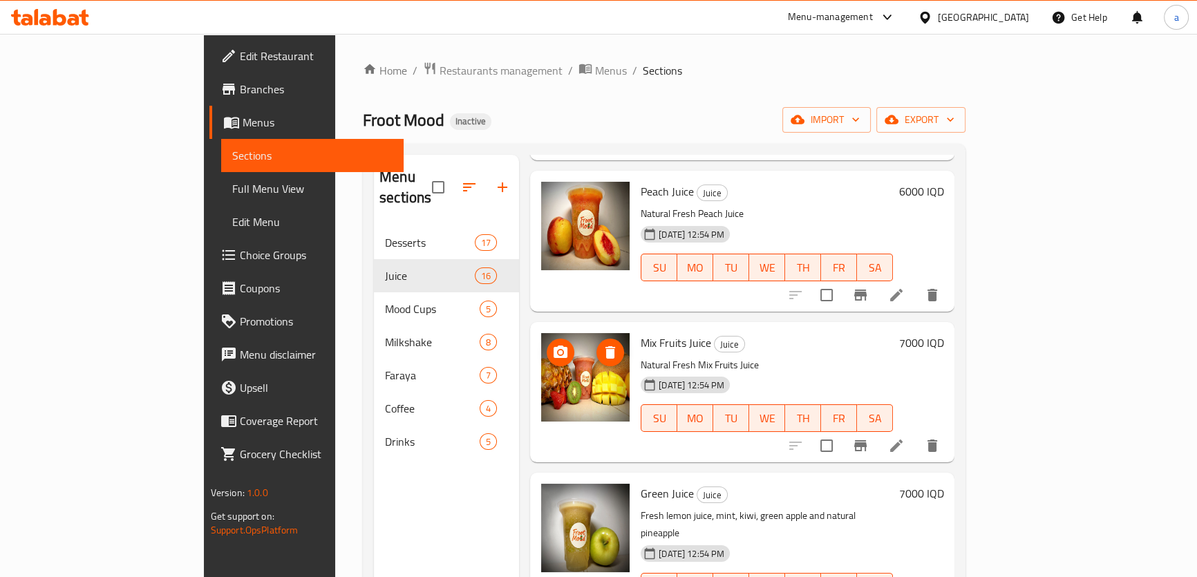
scroll to position [1872, 0]
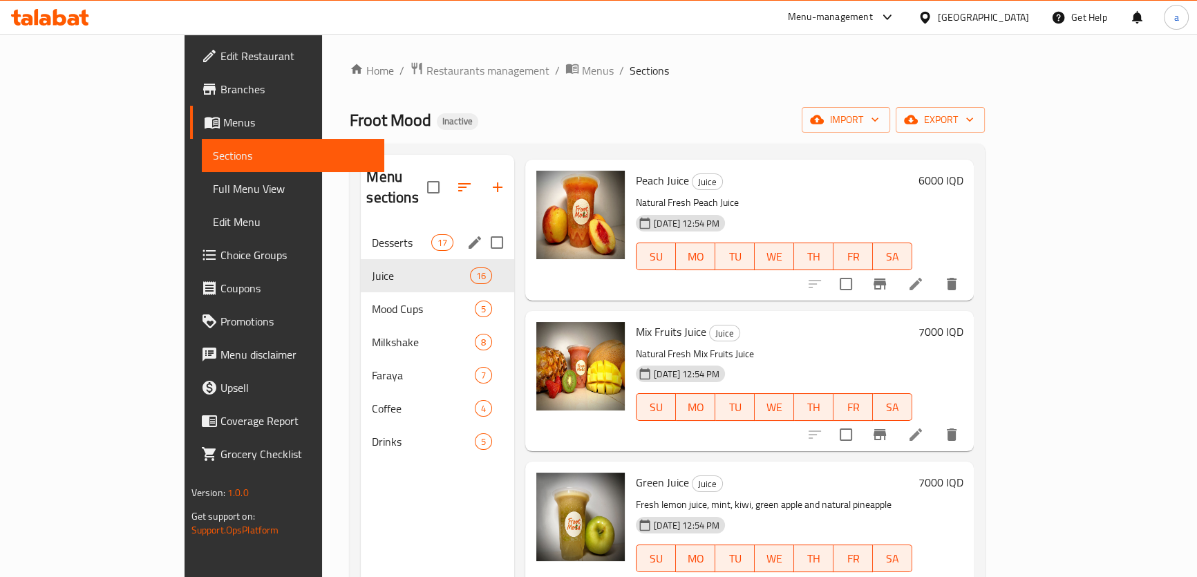
click at [361, 226] on div "Desserts 17" at bounding box center [437, 242] width 153 height 33
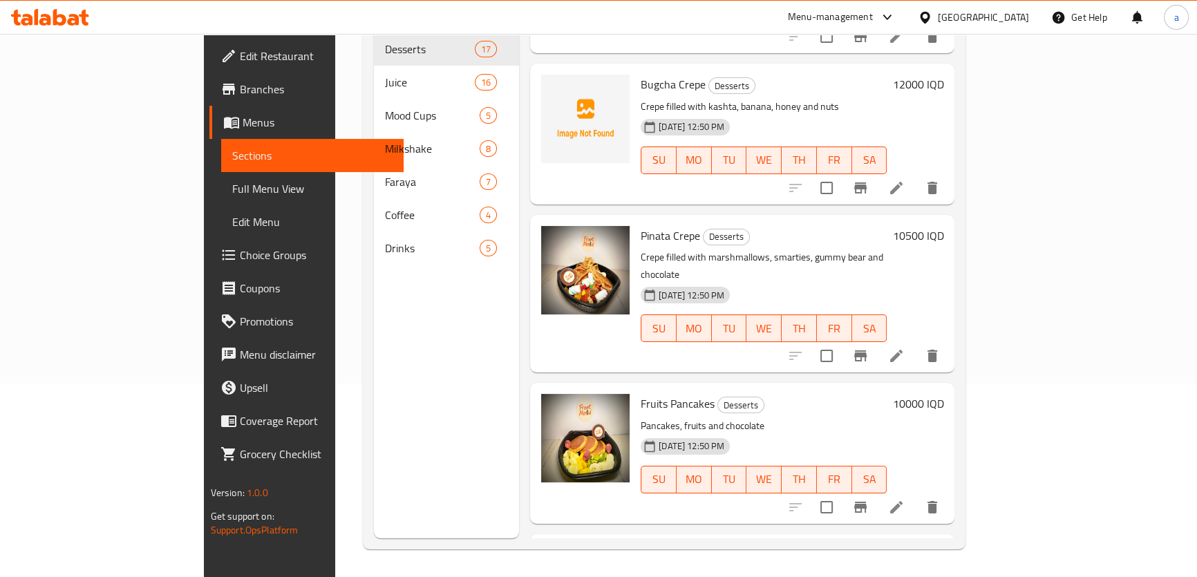
scroll to position [452, 0]
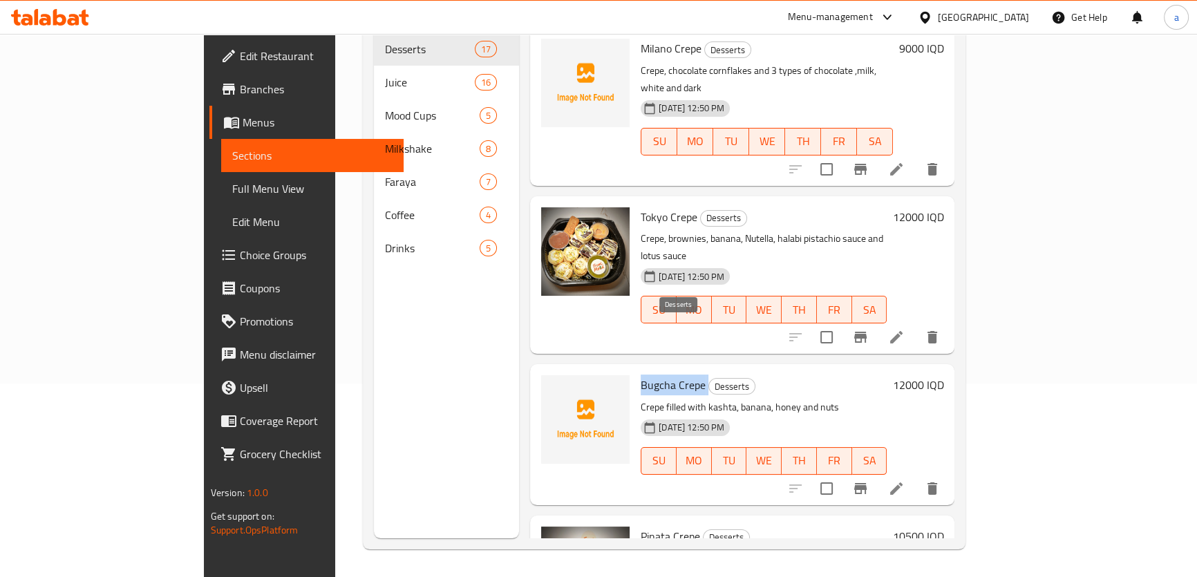
drag, startPoint x: 588, startPoint y: 325, endPoint x: 663, endPoint y: 326, distance: 74.6
click at [663, 370] on div "Bugcha Crepe Desserts Crepe filled with kashta, banana, honey and nuts 02-09-20…" at bounding box center [763, 434] width 257 height 129
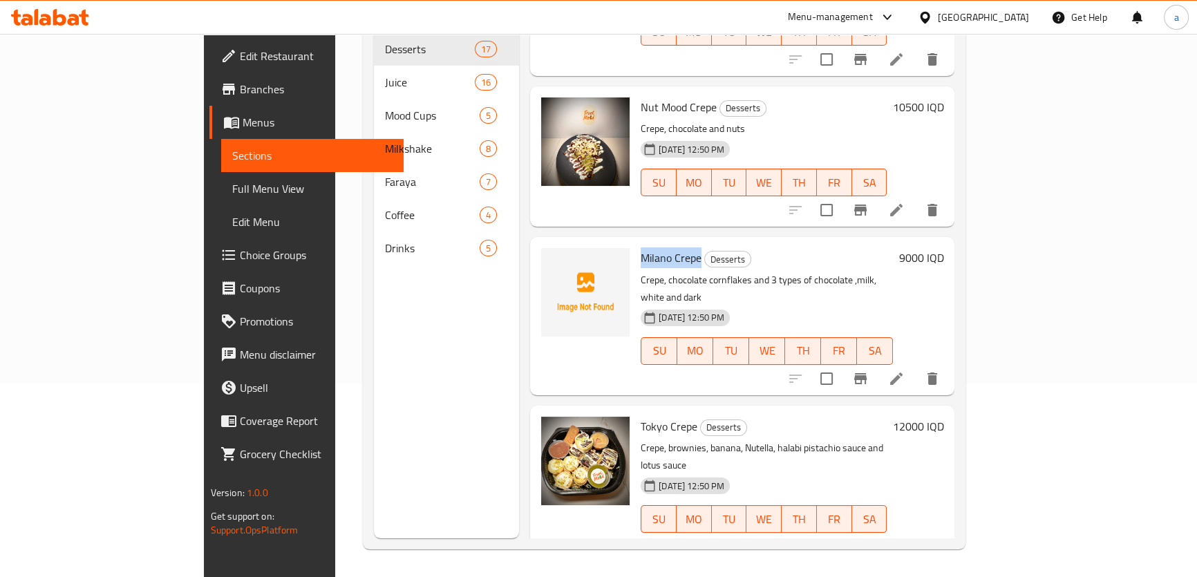
drag, startPoint x: 587, startPoint y: 235, endPoint x: 649, endPoint y: 239, distance: 61.6
click at [649, 243] on div "Milano Crepe Desserts Crepe, chocolate cornflakes and 3 types of chocolate ,mil…" at bounding box center [766, 316] width 263 height 146
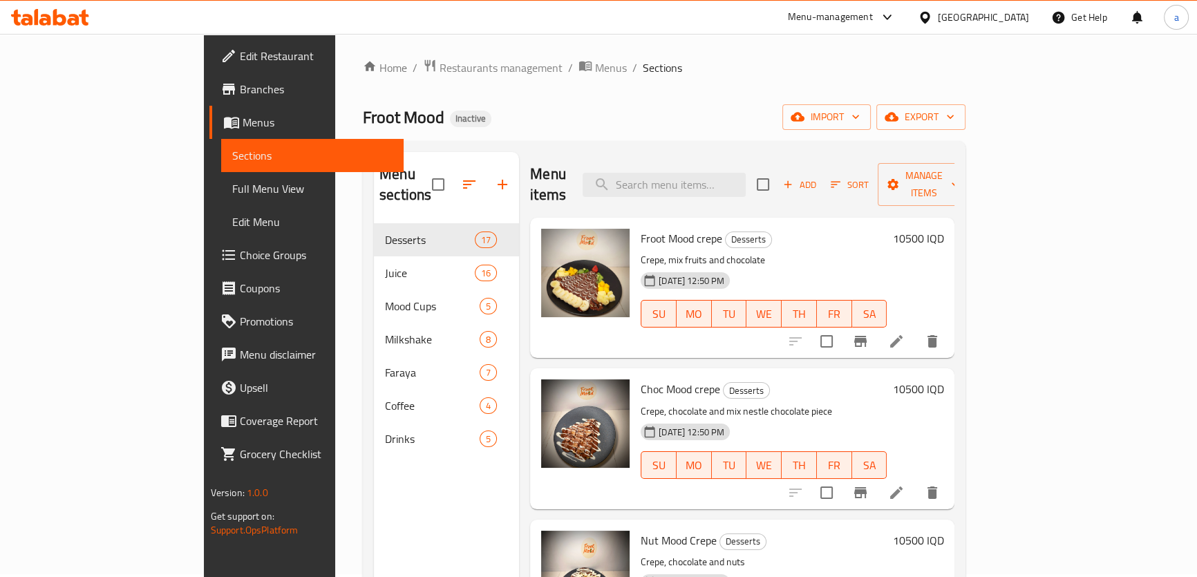
scroll to position [0, 0]
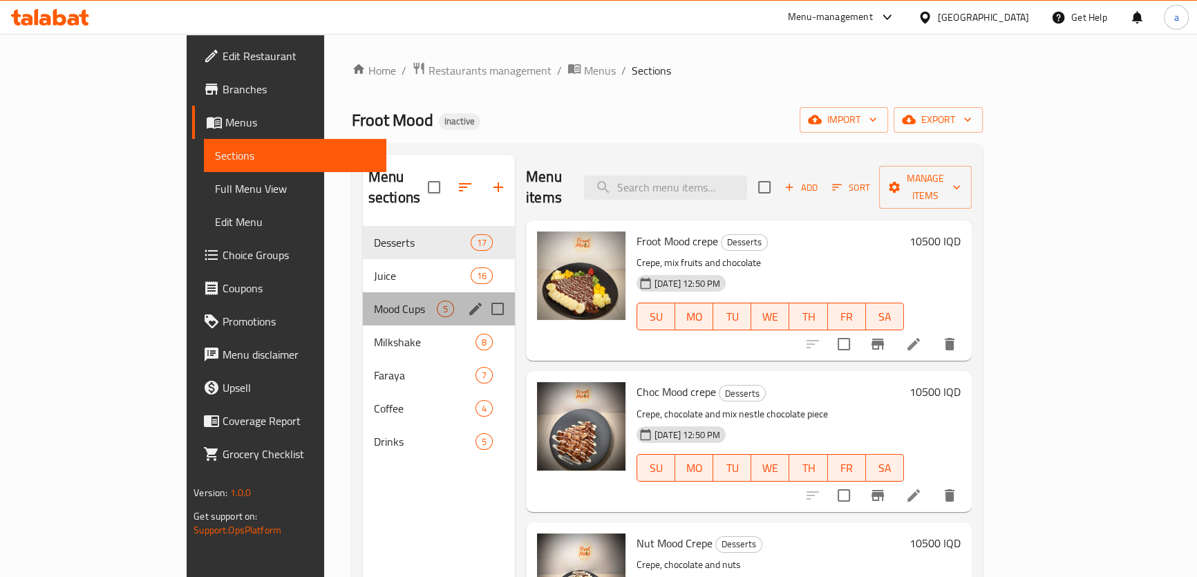
drag, startPoint x: 364, startPoint y: 299, endPoint x: 359, endPoint y: 309, distance: 10.8
click at [363, 301] on div "Mood Cups 5" at bounding box center [439, 308] width 152 height 33
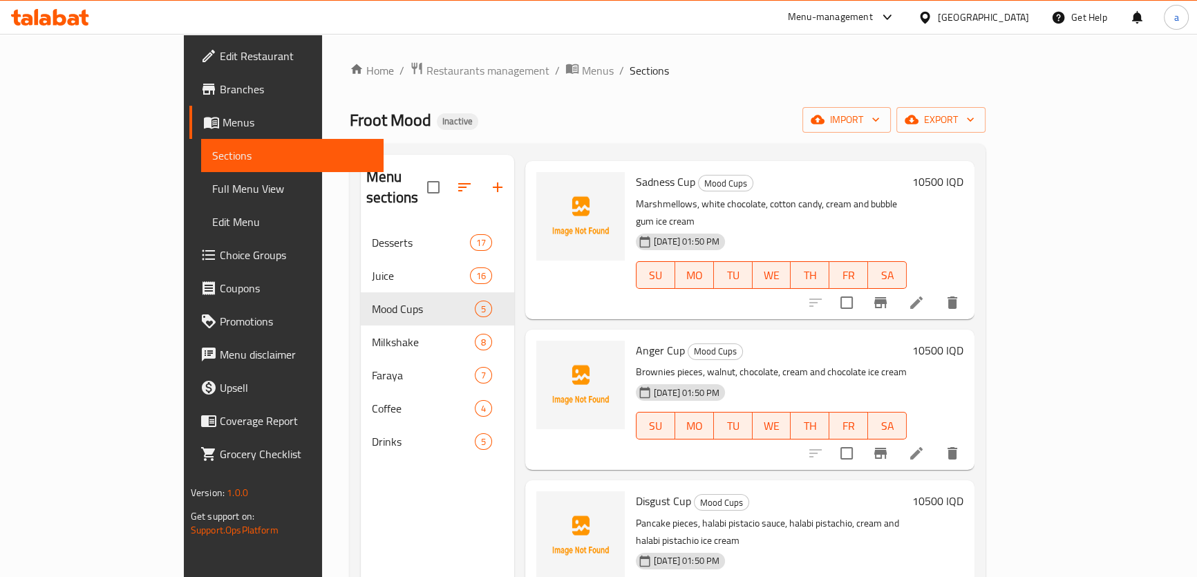
scroll to position [211, 0]
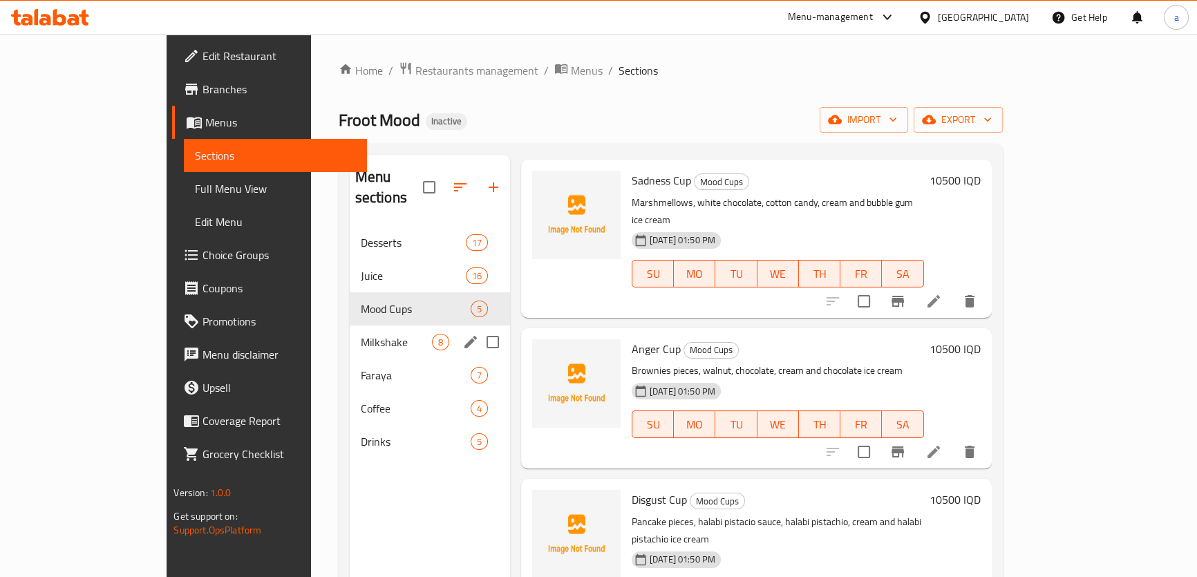
click at [383, 359] on div "Faraya 7" at bounding box center [430, 375] width 160 height 33
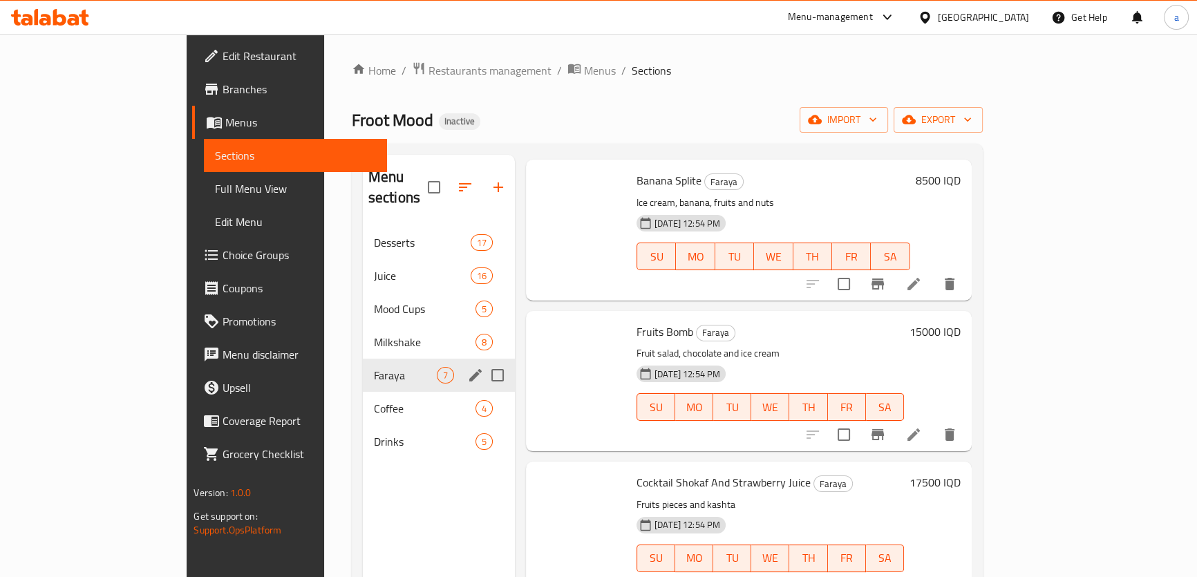
click at [363, 325] on div "Milkshake 8" at bounding box center [439, 341] width 152 height 33
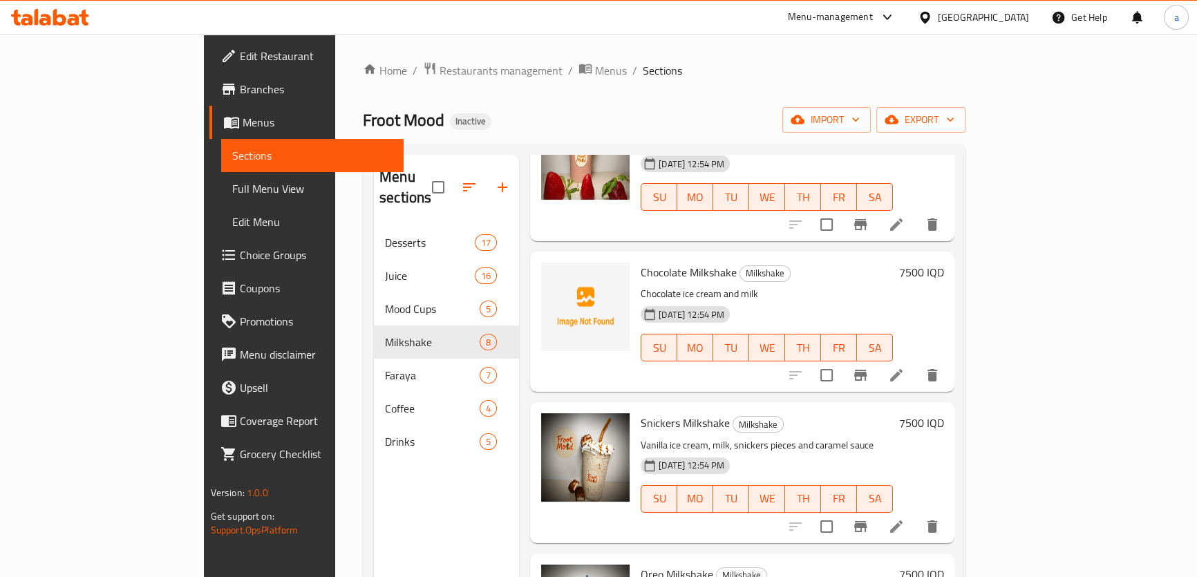
scroll to position [211, 0]
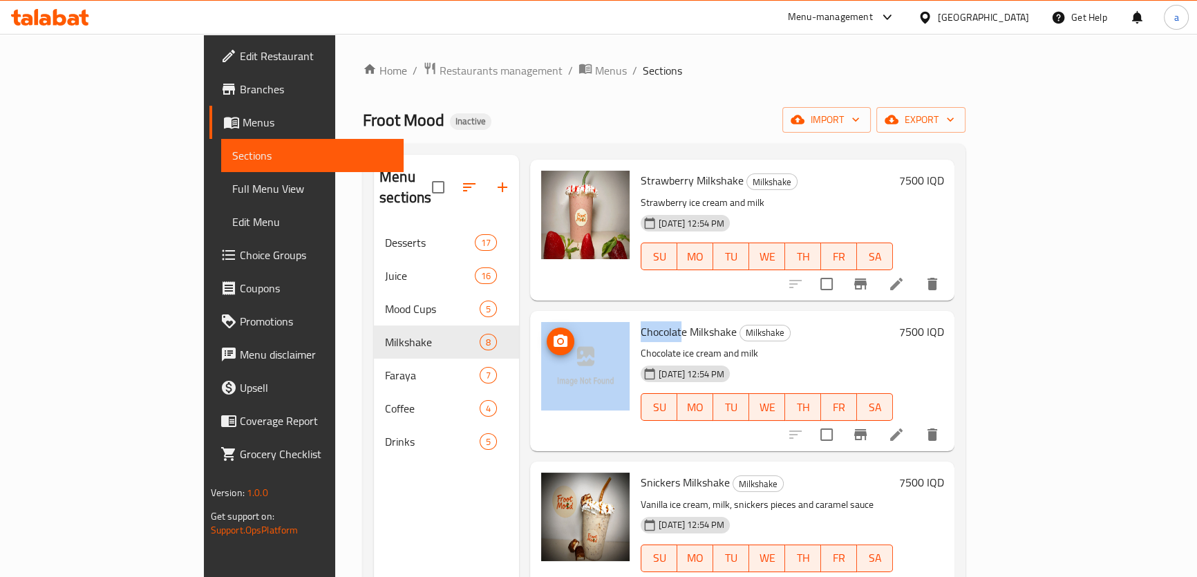
drag, startPoint x: 587, startPoint y: 311, endPoint x: 576, endPoint y: 313, distance: 11.2
click at [576, 316] on div "Chocolate Milkshake Milkshake Chocolate ice cream and milk 02-09-2025 12:54 PM …" at bounding box center [742, 380] width 413 height 129
drag, startPoint x: 633, startPoint y: 311, endPoint x: 591, endPoint y: 313, distance: 42.2
click at [641, 321] on span "Chocolate Milkshake" at bounding box center [689, 331] width 96 height 21
click at [554, 334] on icon "upload picture" at bounding box center [561, 340] width 14 height 12
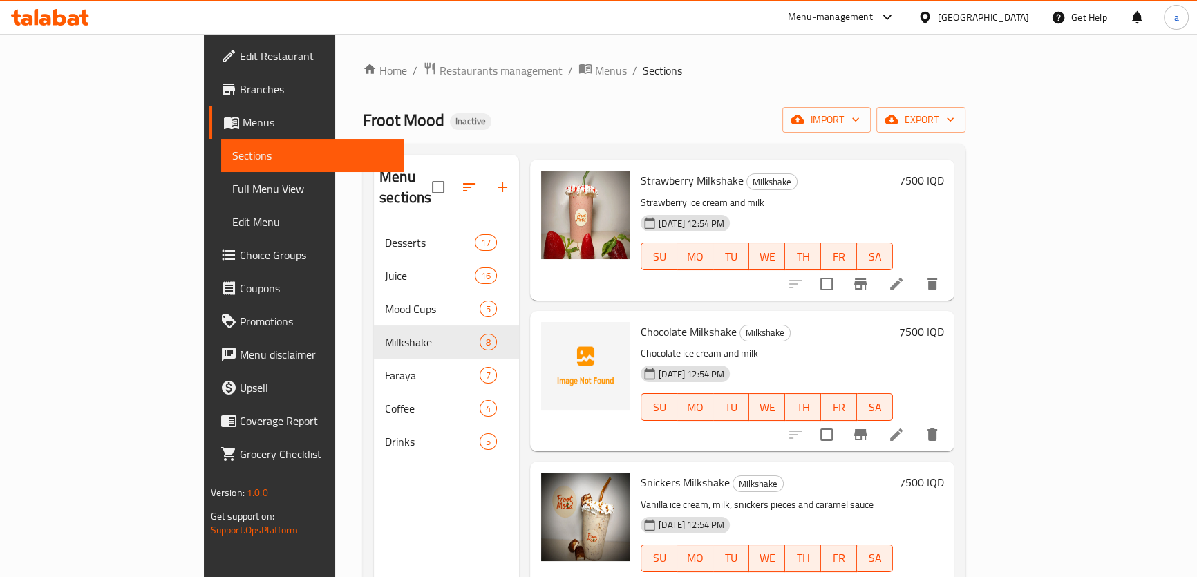
click at [673, 316] on div "Chocolate Milkshake Milkshake Chocolate ice cream and milk 02-09-2025 12:54 PM …" at bounding box center [766, 380] width 263 height 129
drag, startPoint x: 682, startPoint y: 311, endPoint x: 587, endPoint y: 316, distance: 94.8
click at [635, 316] on div "Chocolate Milkshake Milkshake Chocolate ice cream and milk 02-09-2025 12:54 PM …" at bounding box center [766, 380] width 263 height 129
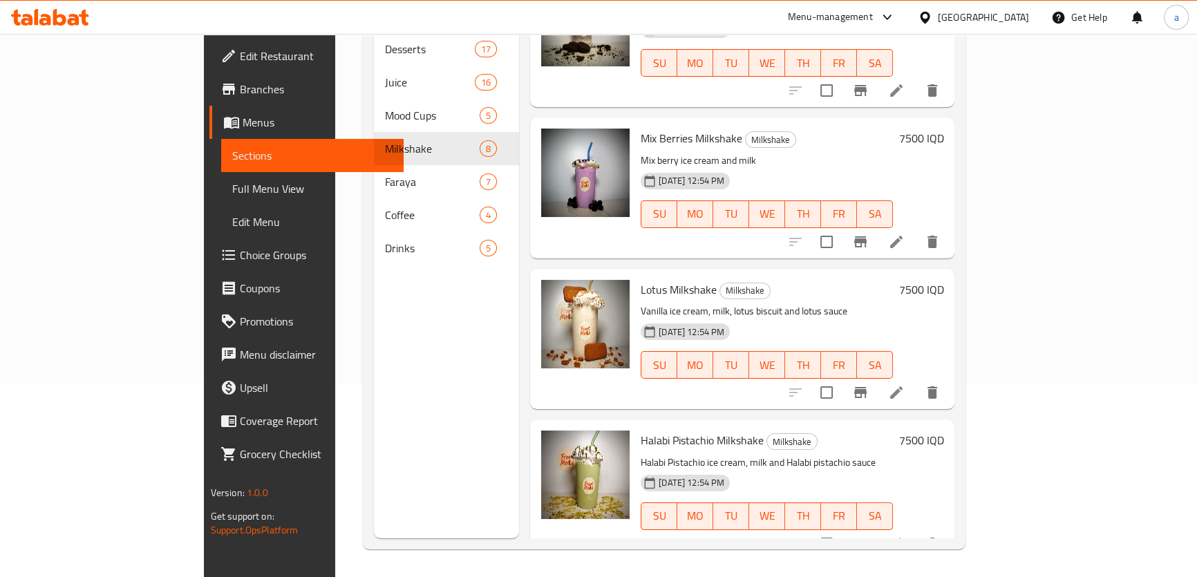
scroll to position [664, 0]
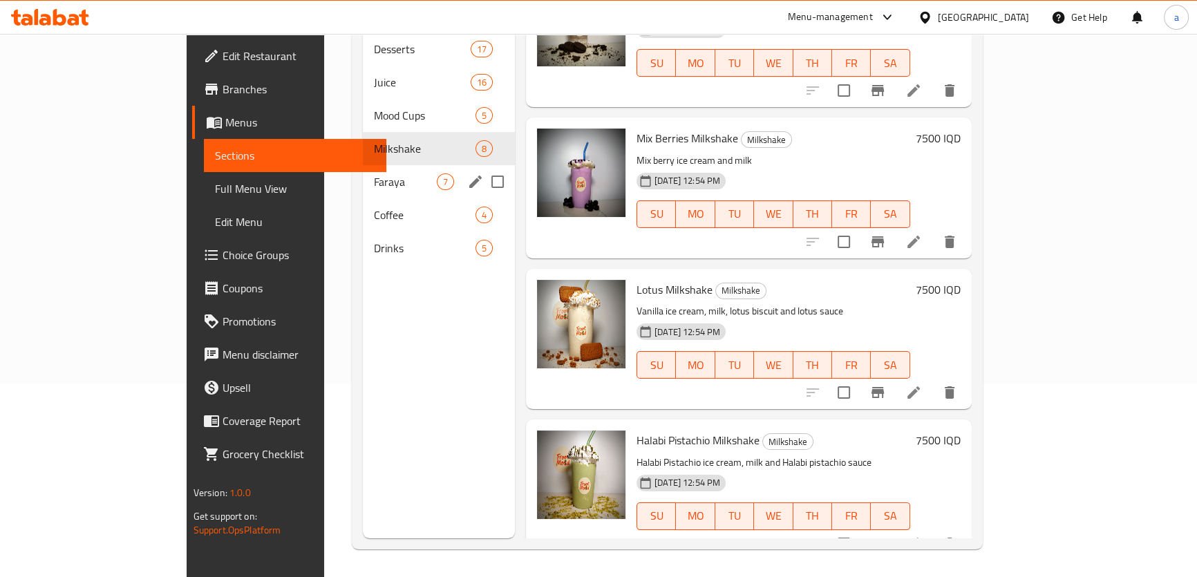
click at [376, 170] on div "Faraya 7" at bounding box center [439, 181] width 152 height 33
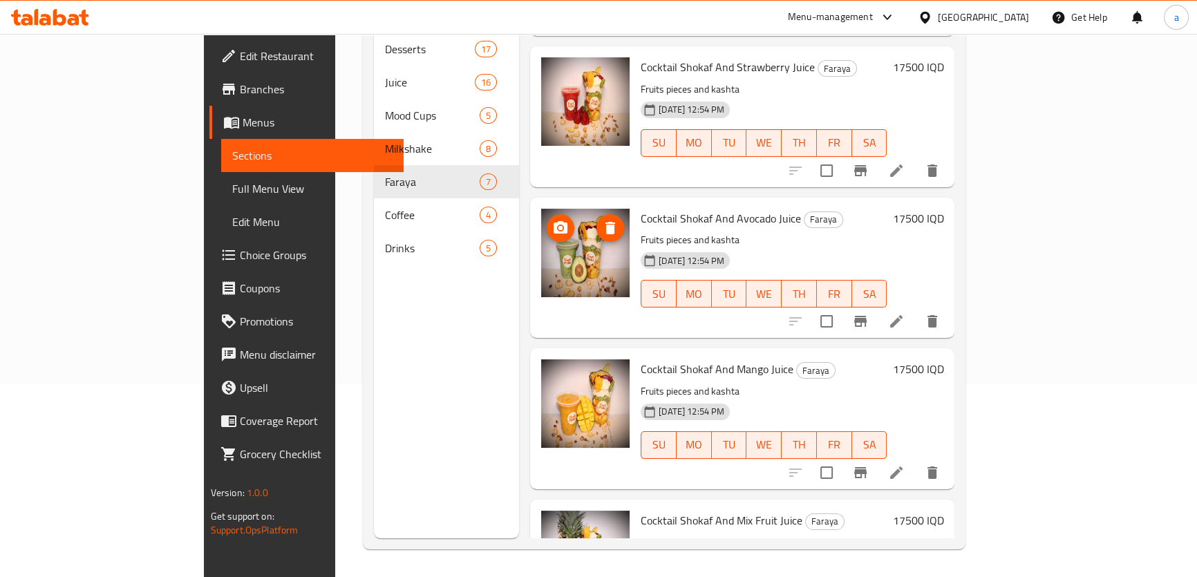
scroll to position [408, 0]
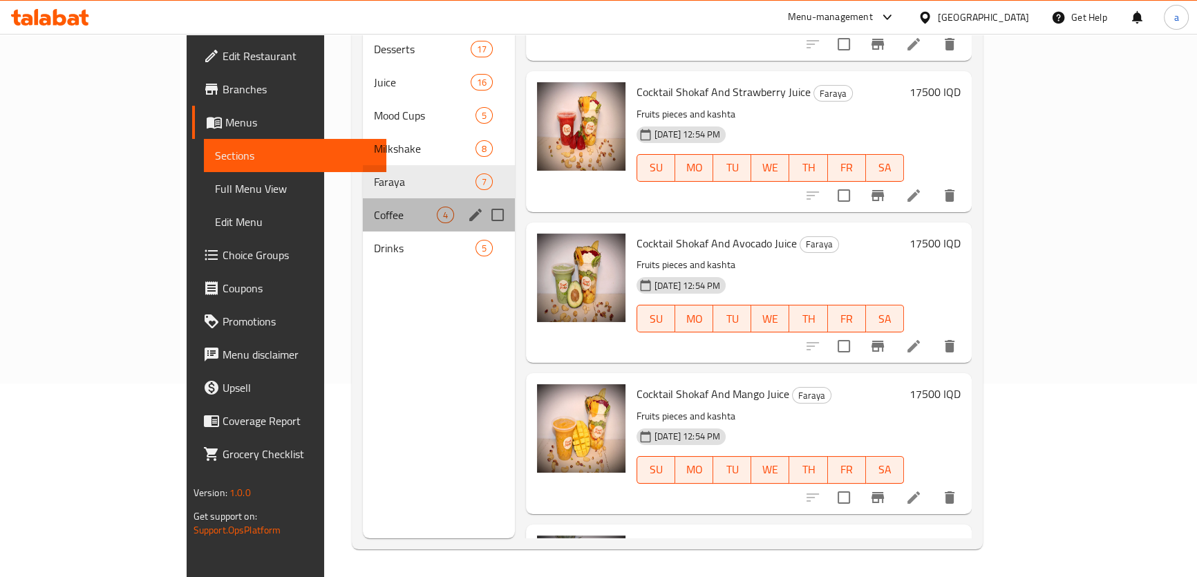
click at [379, 205] on div "Coffee 4" at bounding box center [439, 214] width 152 height 33
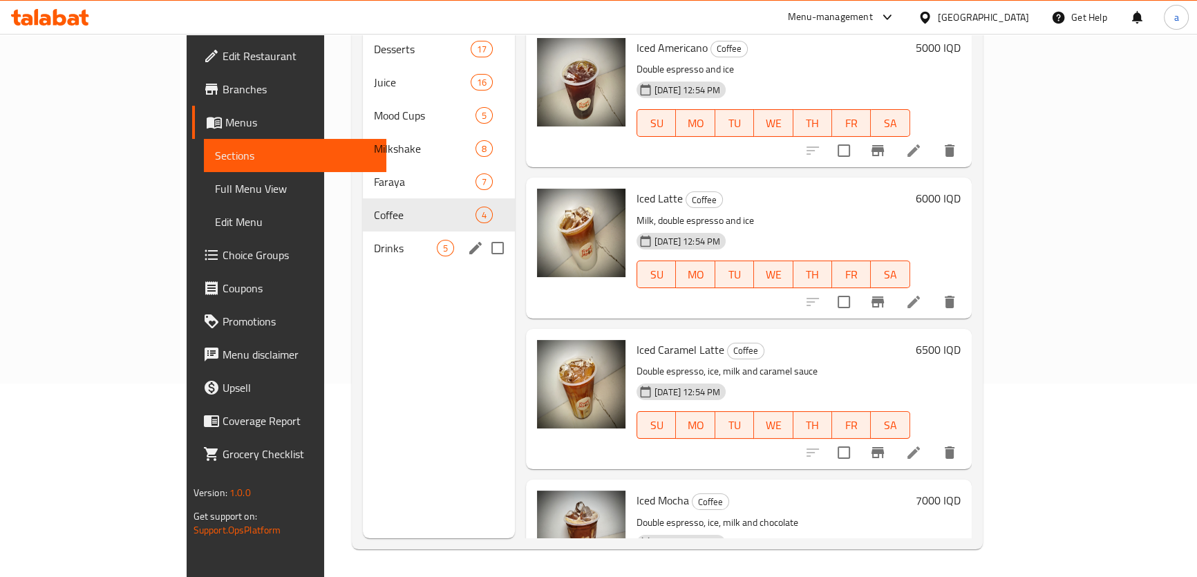
click at [374, 240] on span "Drinks" at bounding box center [405, 248] width 63 height 17
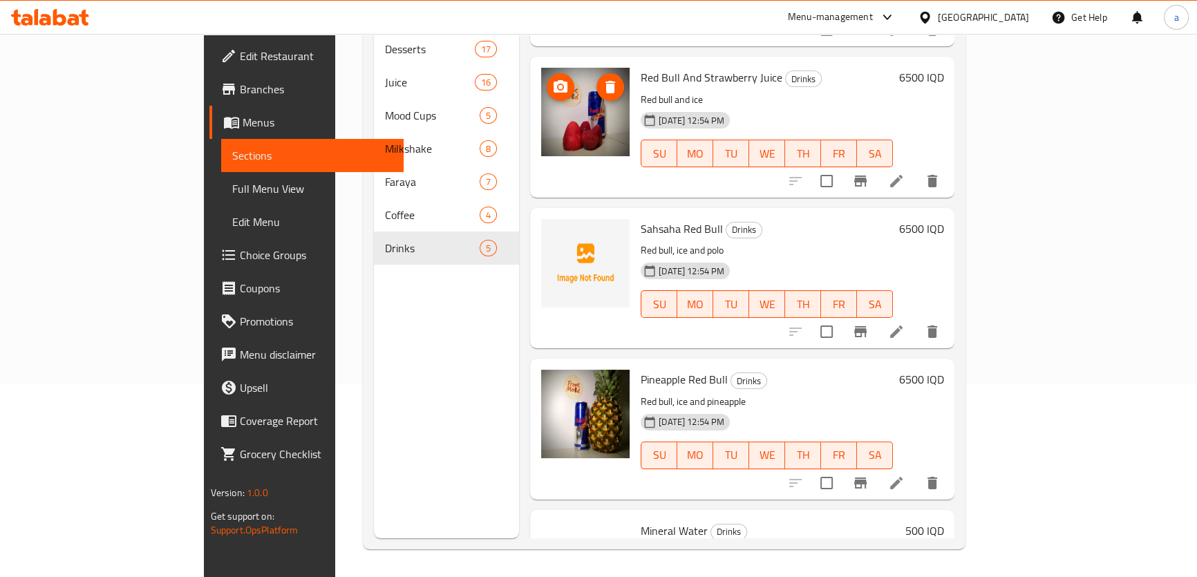
scroll to position [191, 0]
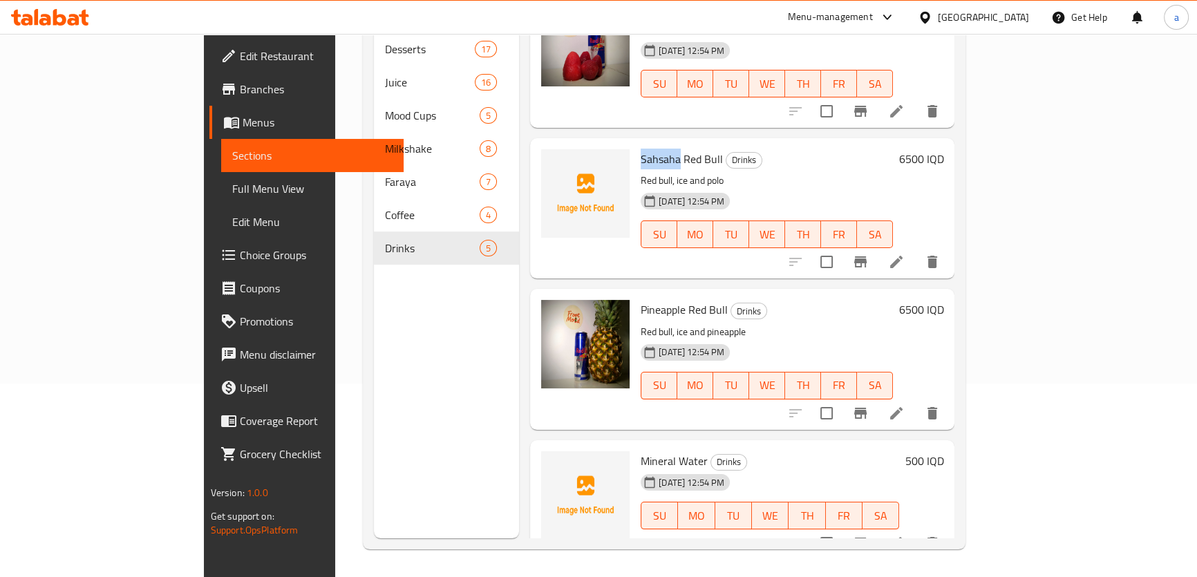
drag, startPoint x: 590, startPoint y: 135, endPoint x: 628, endPoint y: 138, distance: 38.1
click at [641, 149] on span "Sahsaha Red Bull" at bounding box center [682, 159] width 82 height 21
click at [547, 155] on button "upload picture" at bounding box center [561, 169] width 28 height 28
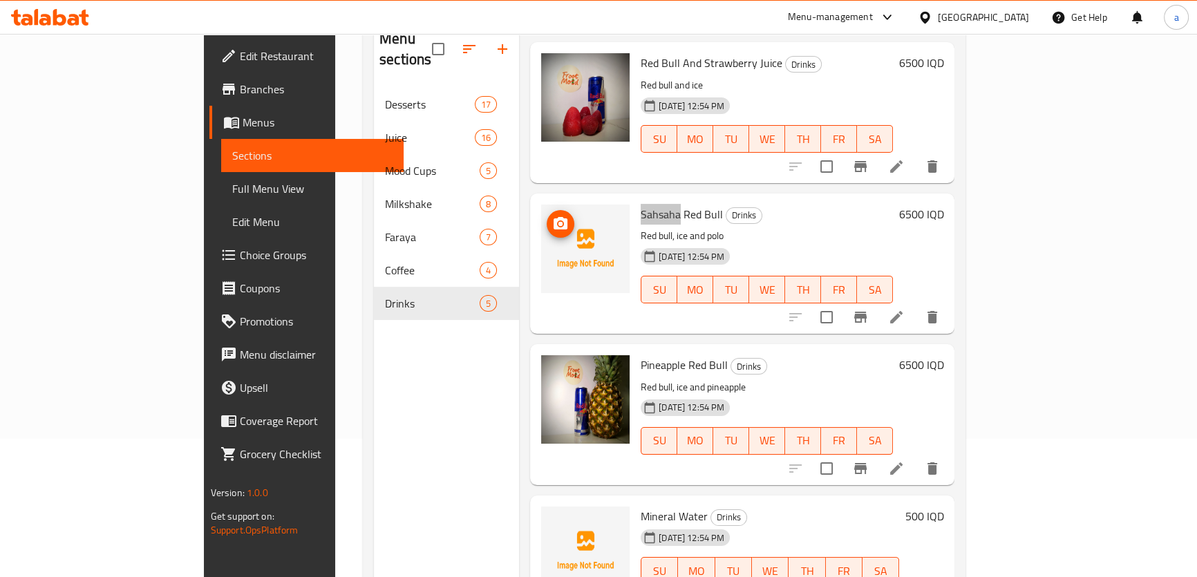
scroll to position [193, 0]
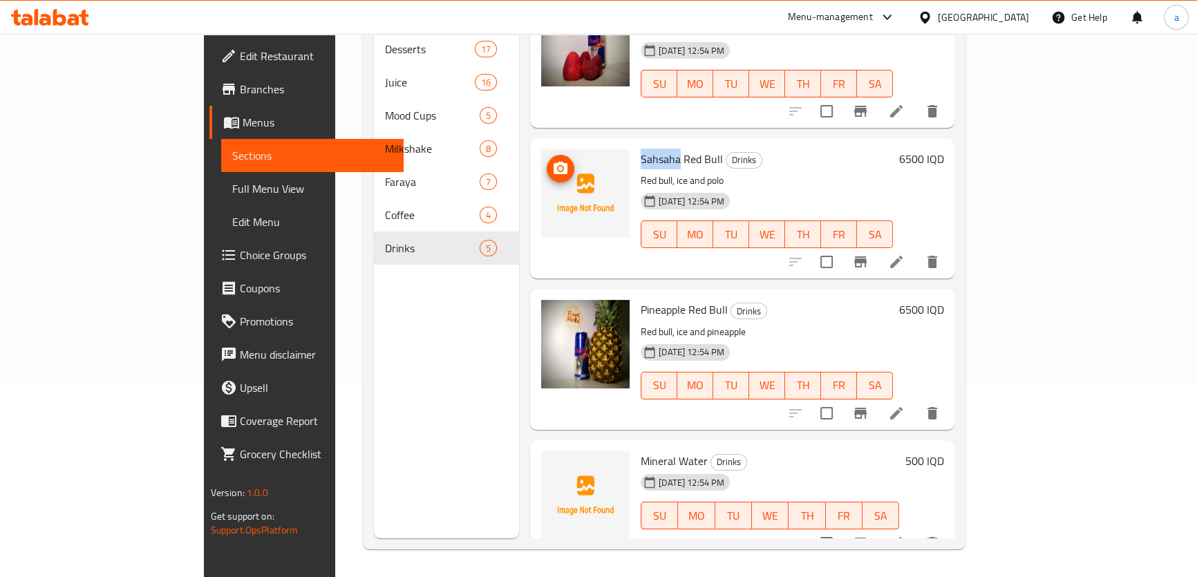
click at [554, 162] on icon "upload picture" at bounding box center [561, 168] width 14 height 12
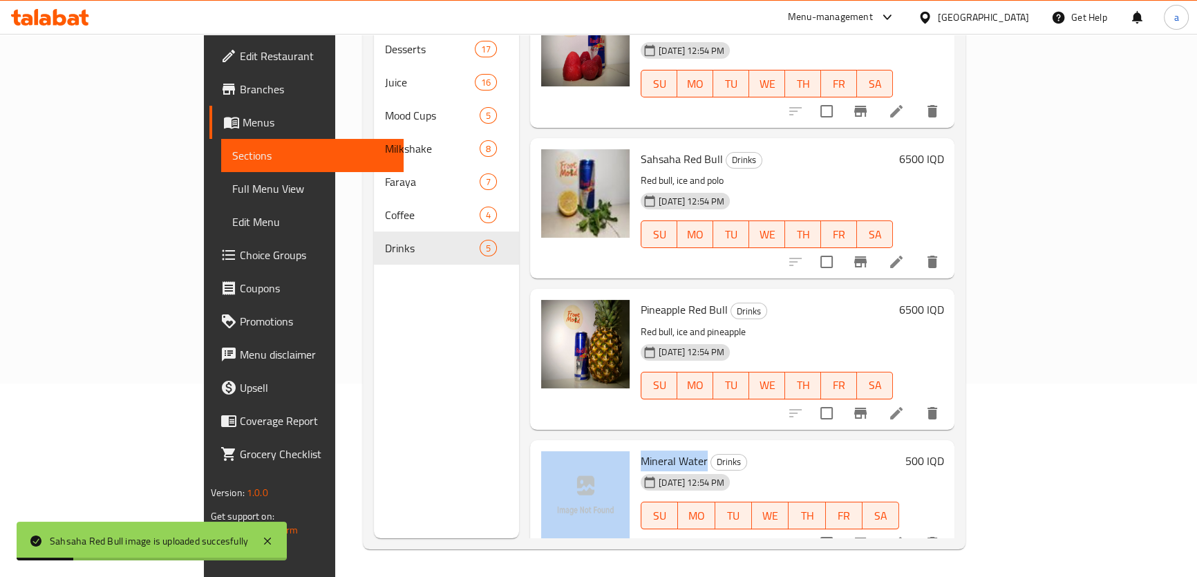
drag, startPoint x: 581, startPoint y: 438, endPoint x: 654, endPoint y: 446, distance: 73.0
click at [654, 446] on div "Mineral Water Drinks 02-09-2025 12:54 PM SU MO TU WE TH FR SA 500 IQD" at bounding box center [742, 500] width 413 height 109
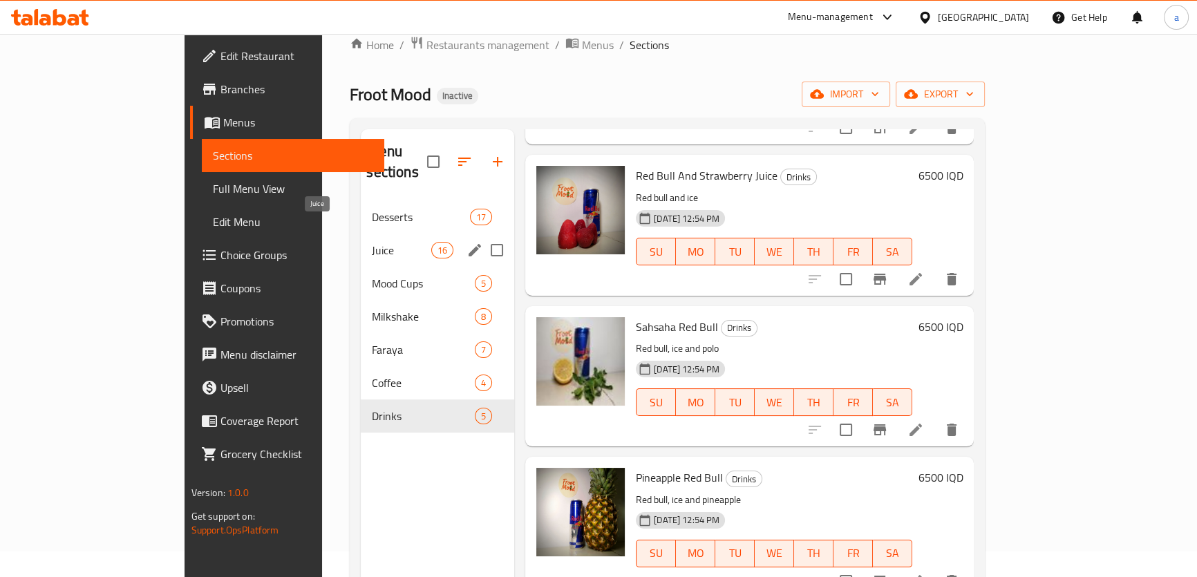
scroll to position [0, 0]
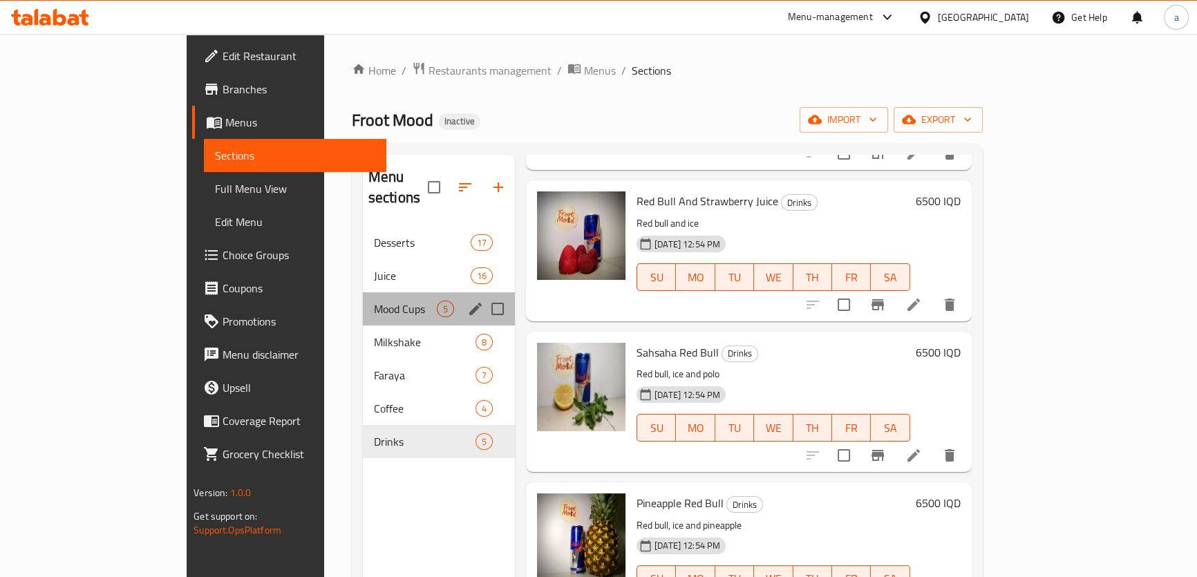
click at [363, 292] on div "Mood Cups 5" at bounding box center [439, 308] width 152 height 33
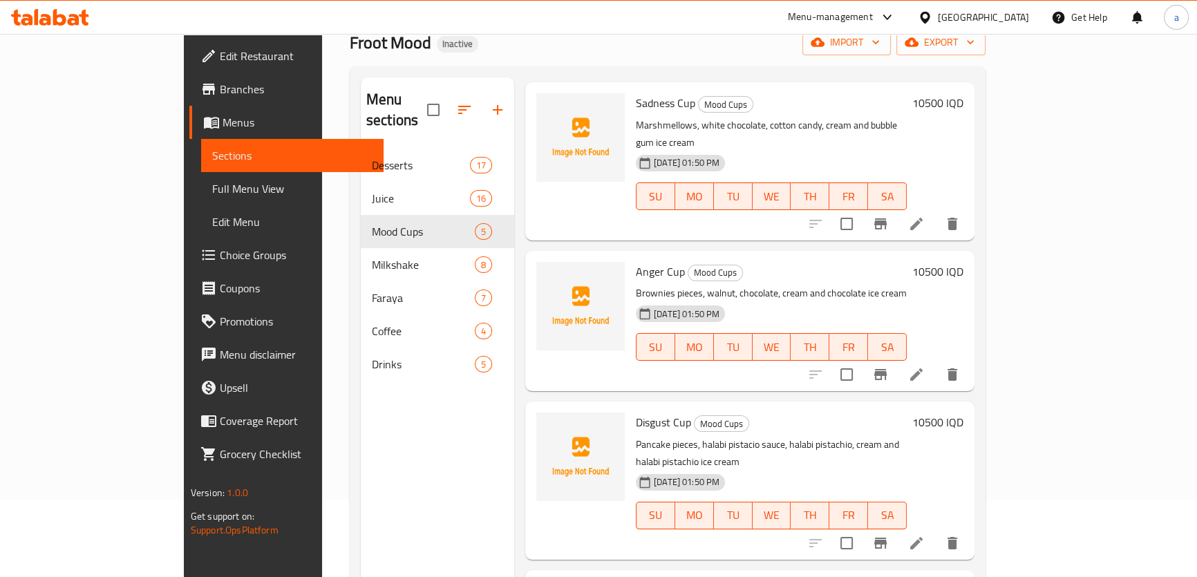
scroll to position [193, 0]
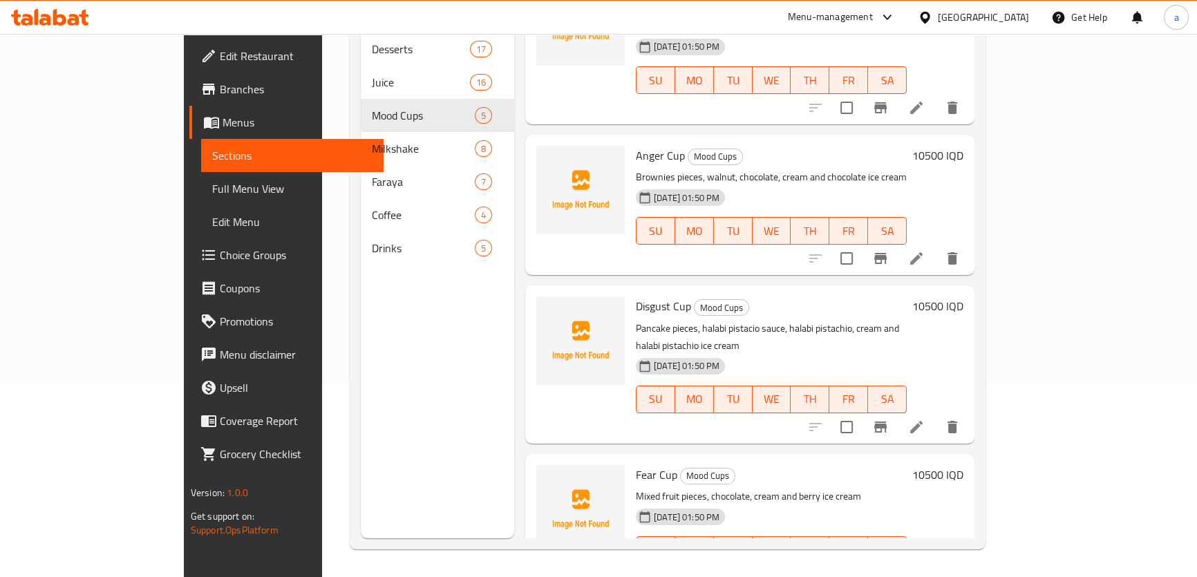
click at [212, 196] on span "Full Menu View" at bounding box center [292, 188] width 160 height 17
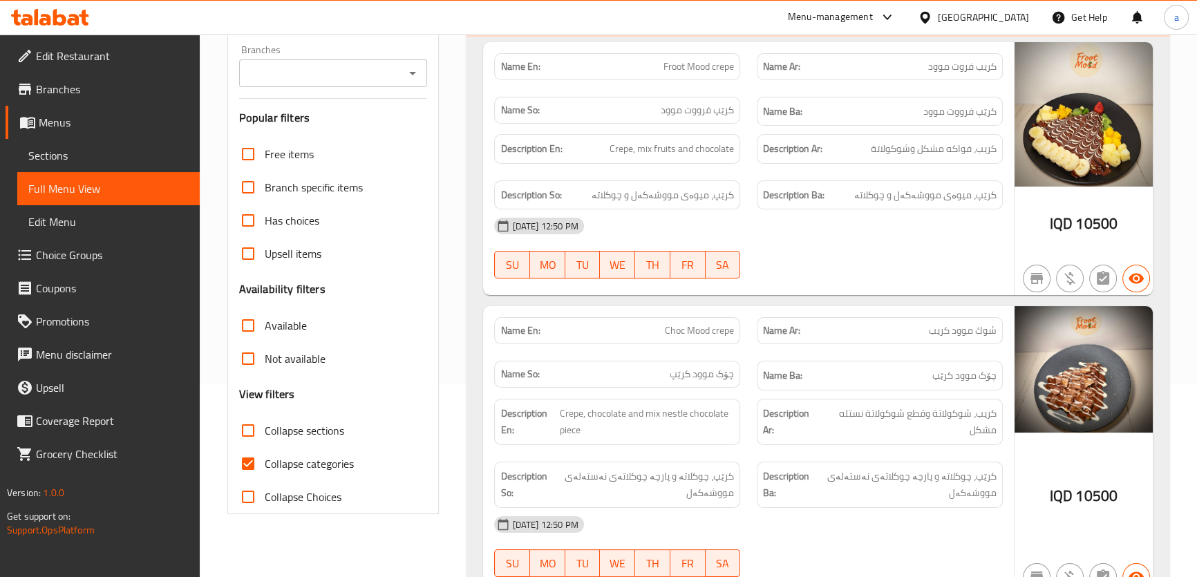
click at [413, 73] on icon "Open" at bounding box center [412, 73] width 7 height 3
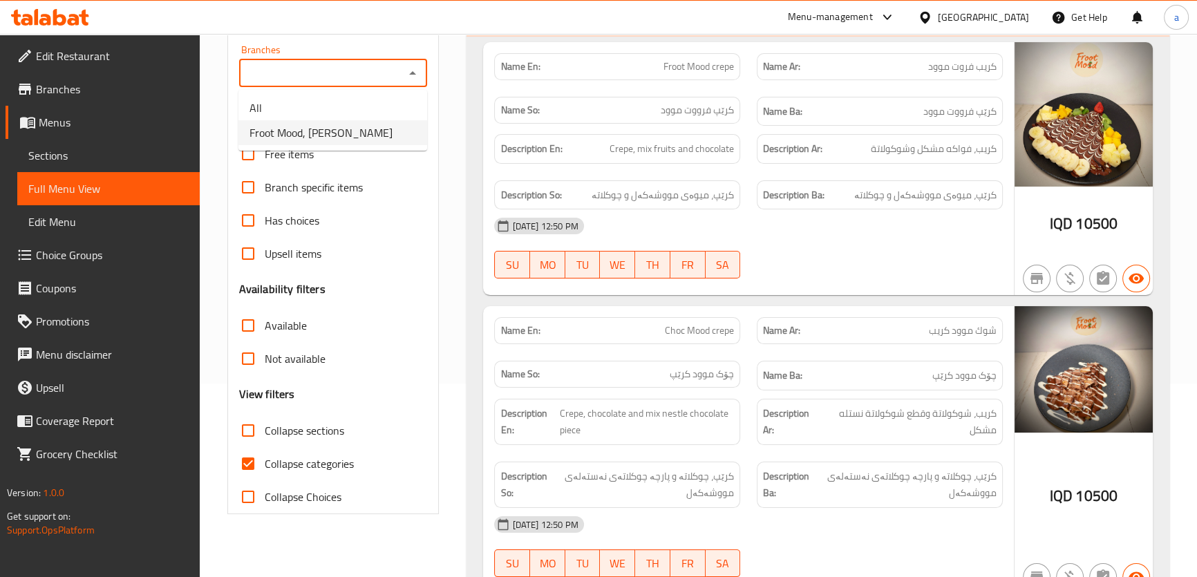
click at [406, 129] on li "Froot Mood, Ankawa" at bounding box center [332, 132] width 189 height 25
type input "Froot Mood, Ankawa"
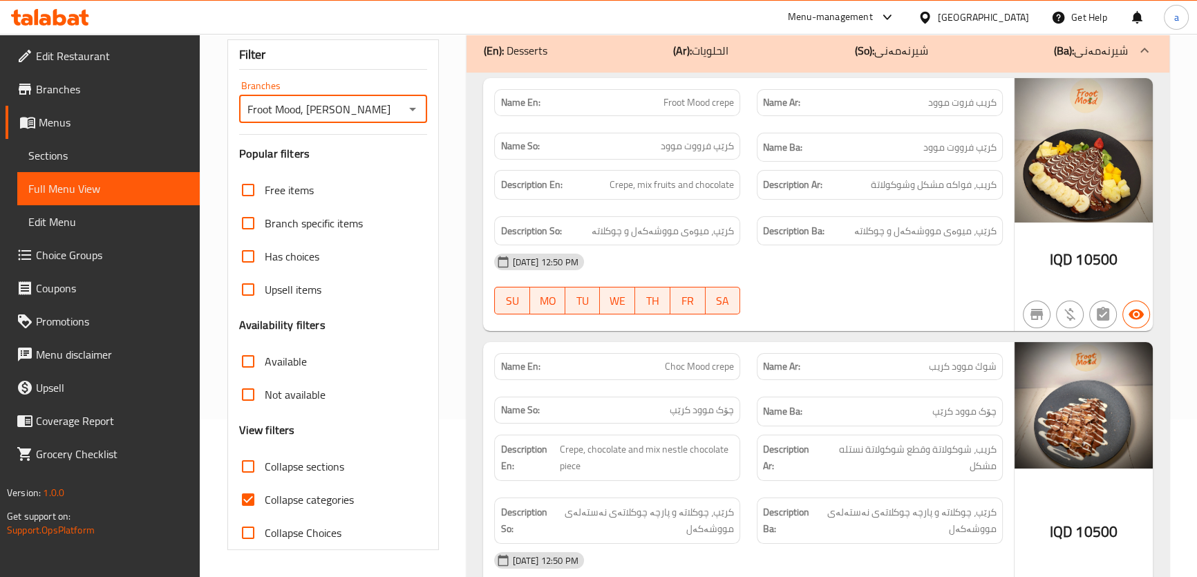
scroll to position [299, 0]
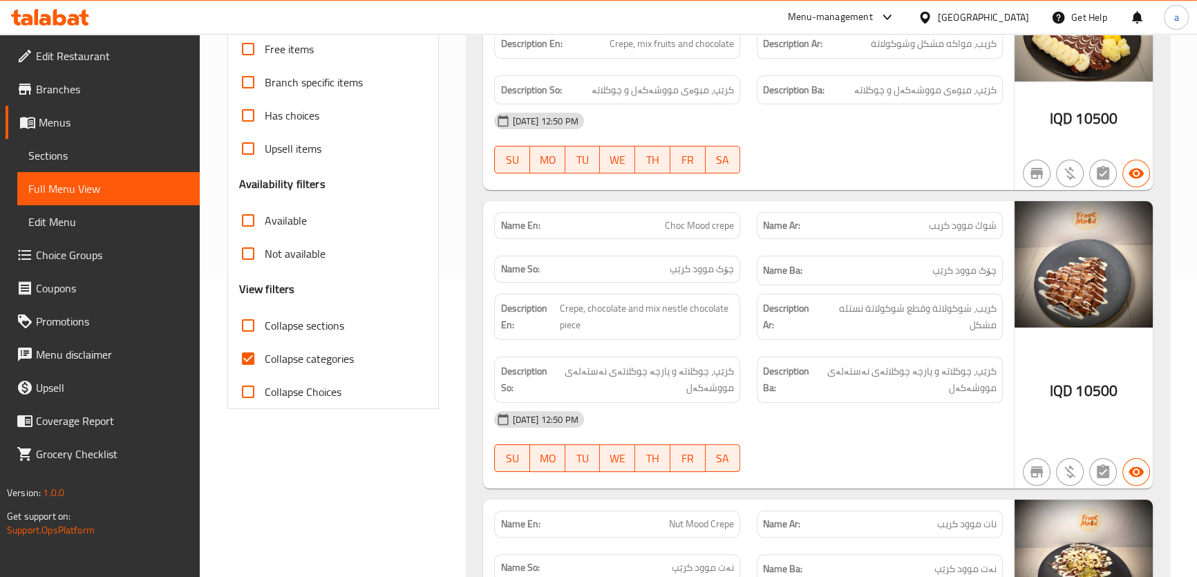
click at [280, 354] on span "Collapse categories" at bounding box center [309, 358] width 89 height 17
click at [265, 354] on input "Collapse categories" at bounding box center [247, 358] width 33 height 33
checkbox input "false"
click at [288, 327] on span "Collapse sections" at bounding box center [304, 325] width 79 height 17
click at [265, 327] on input "Collapse sections" at bounding box center [247, 325] width 33 height 33
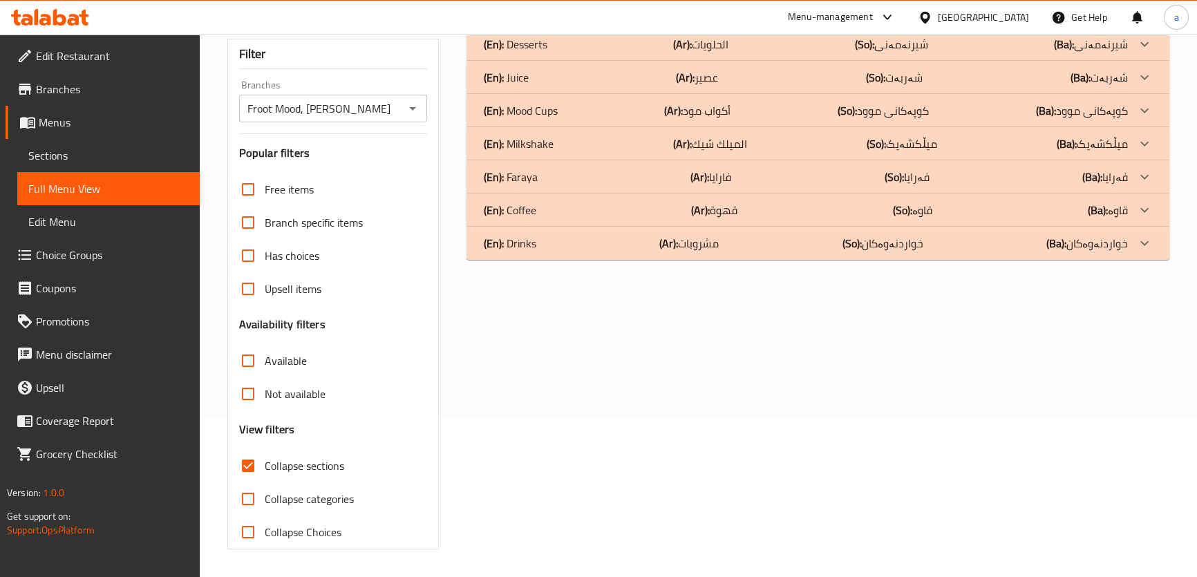
scroll to position [158, 0]
click at [290, 324] on h3 "Availability filters" at bounding box center [282, 325] width 86 height 16
click at [298, 459] on span "Collapse sections" at bounding box center [304, 466] width 79 height 17
click at [265, 459] on input "Collapse sections" at bounding box center [247, 466] width 33 height 33
checkbox input "false"
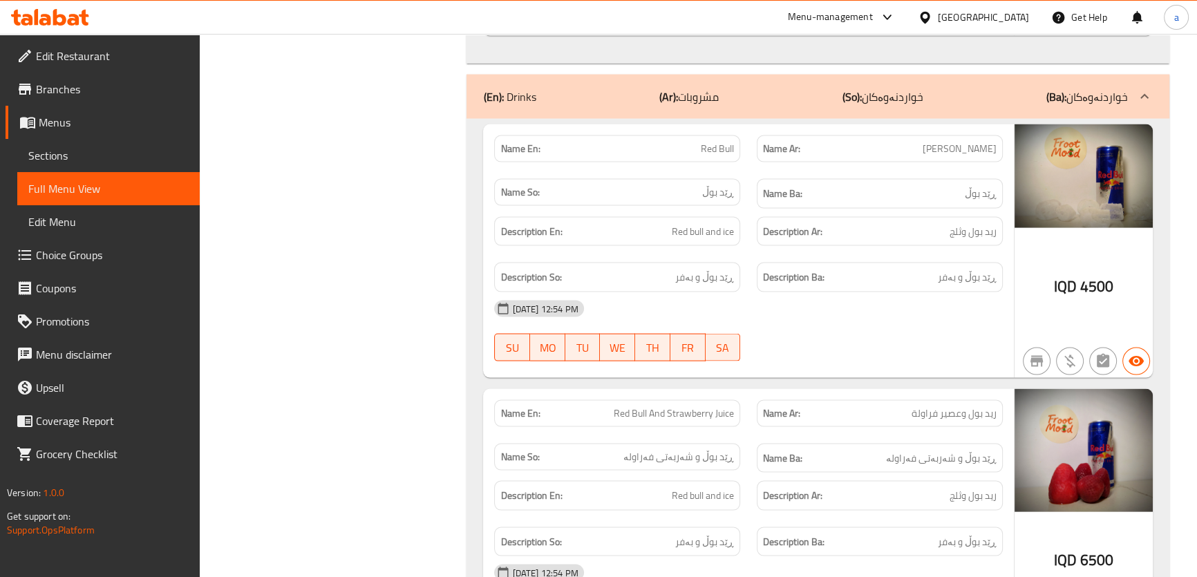
scroll to position [16507, 0]
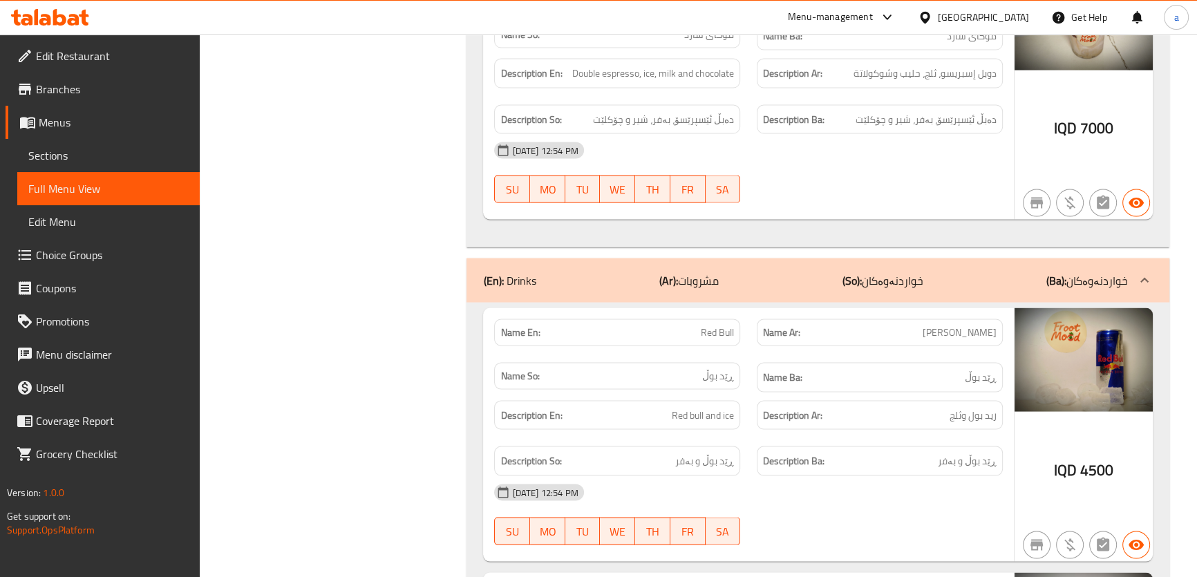
click at [147, 151] on span "Sections" at bounding box center [108, 155] width 160 height 17
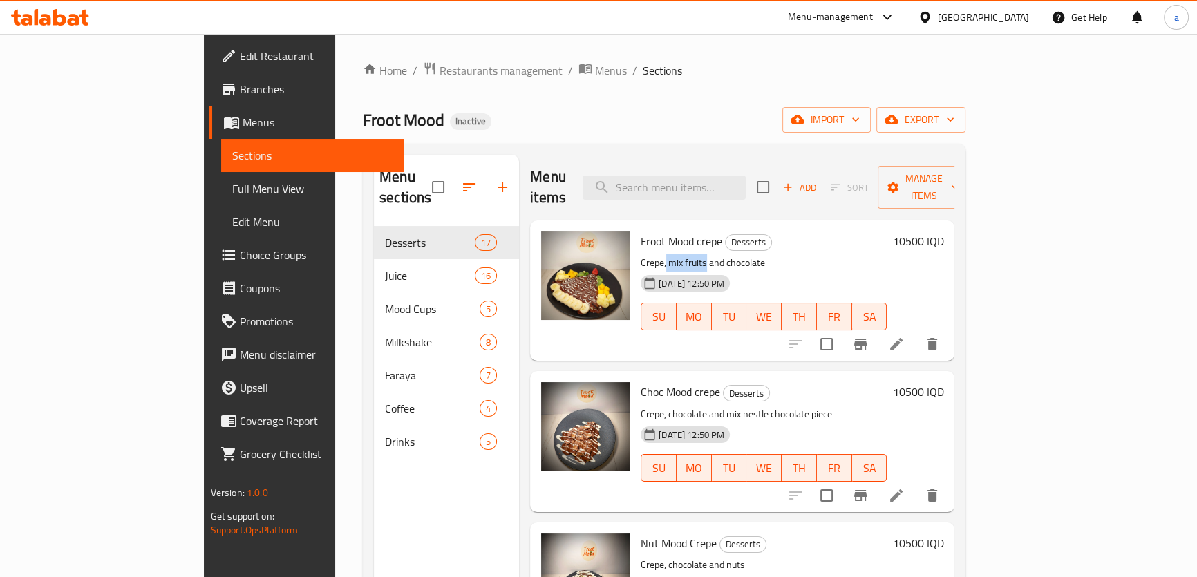
drag, startPoint x: 614, startPoint y: 240, endPoint x: 656, endPoint y: 245, distance: 41.7
click at [656, 254] on p "Crepe, mix fruits and chocolate" at bounding box center [764, 262] width 246 height 17
drag, startPoint x: 674, startPoint y: 236, endPoint x: 712, endPoint y: 243, distance: 38.6
click at [712, 254] on p "Crepe, mix fruits and chocolate" at bounding box center [764, 262] width 246 height 17
drag, startPoint x: 618, startPoint y: 247, endPoint x: 654, endPoint y: 242, distance: 36.3
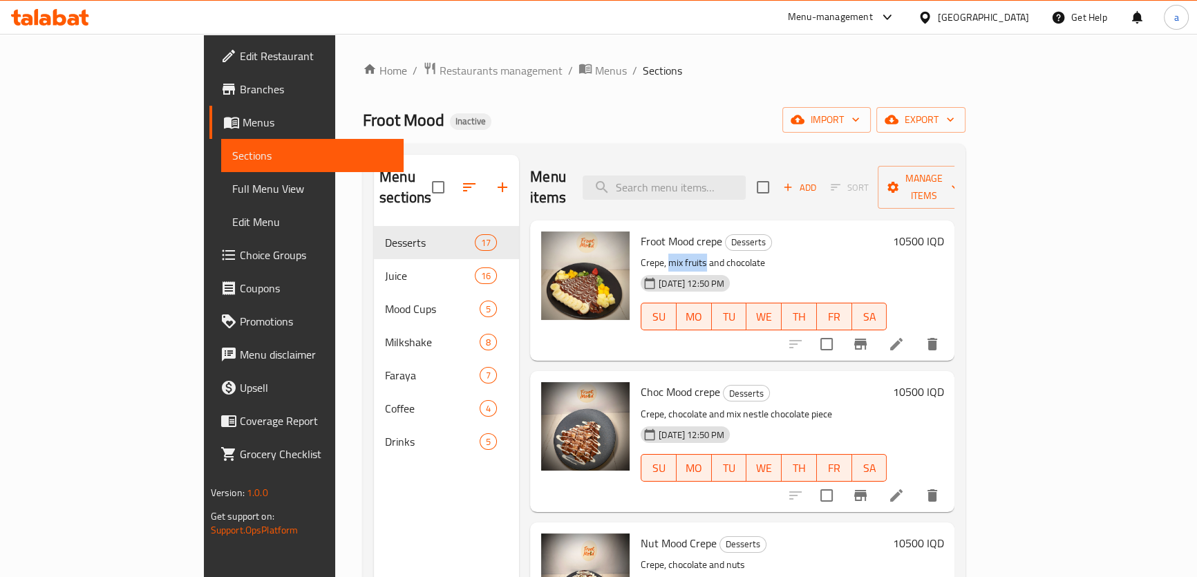
click at [654, 254] on p "Crepe, mix fruits and chocolate" at bounding box center [764, 262] width 246 height 17
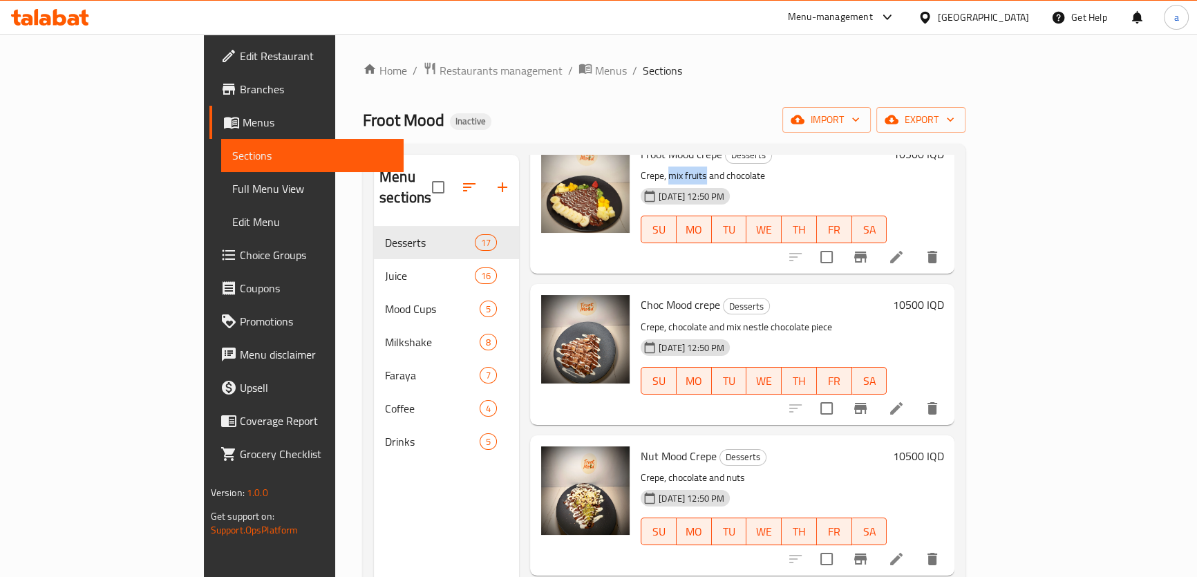
scroll to position [104, 0]
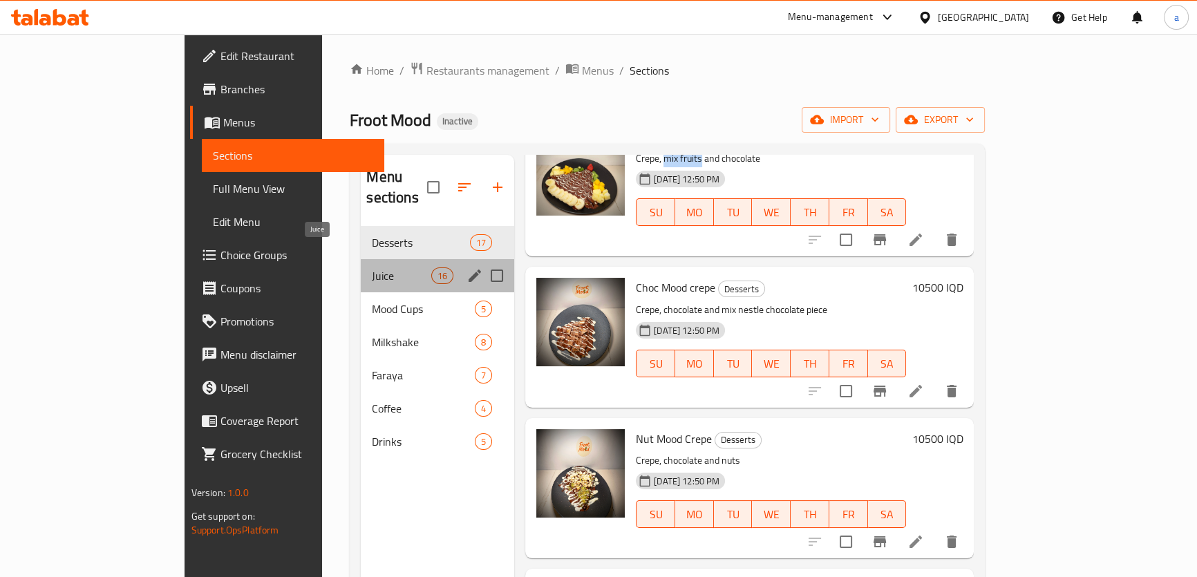
click at [372, 267] on span "Juice" at bounding box center [401, 275] width 59 height 17
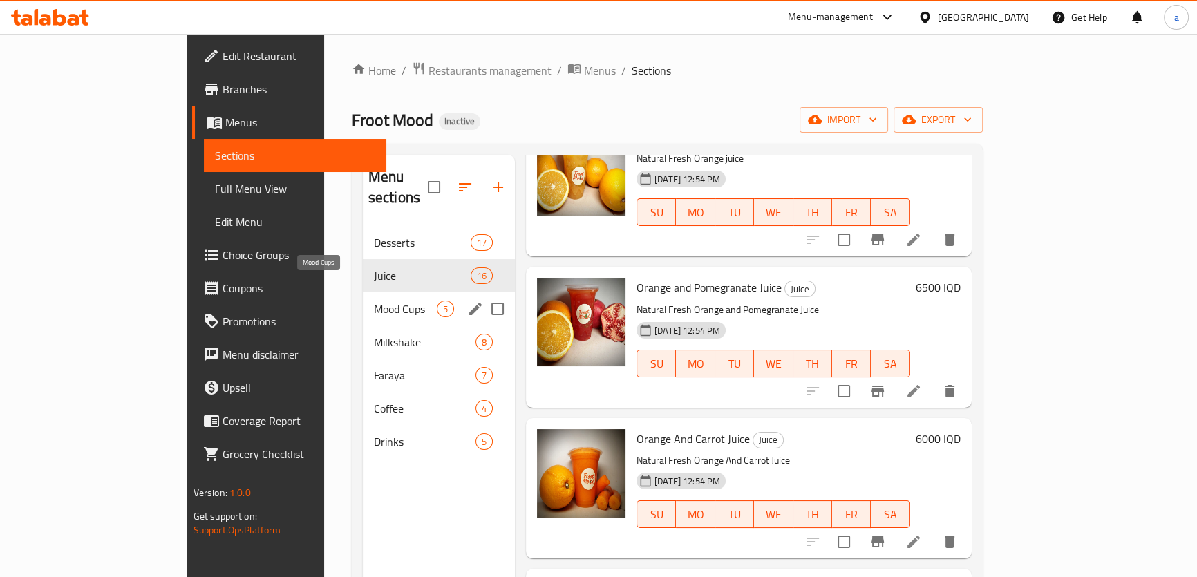
click at [374, 301] on span "Mood Cups" at bounding box center [405, 309] width 63 height 17
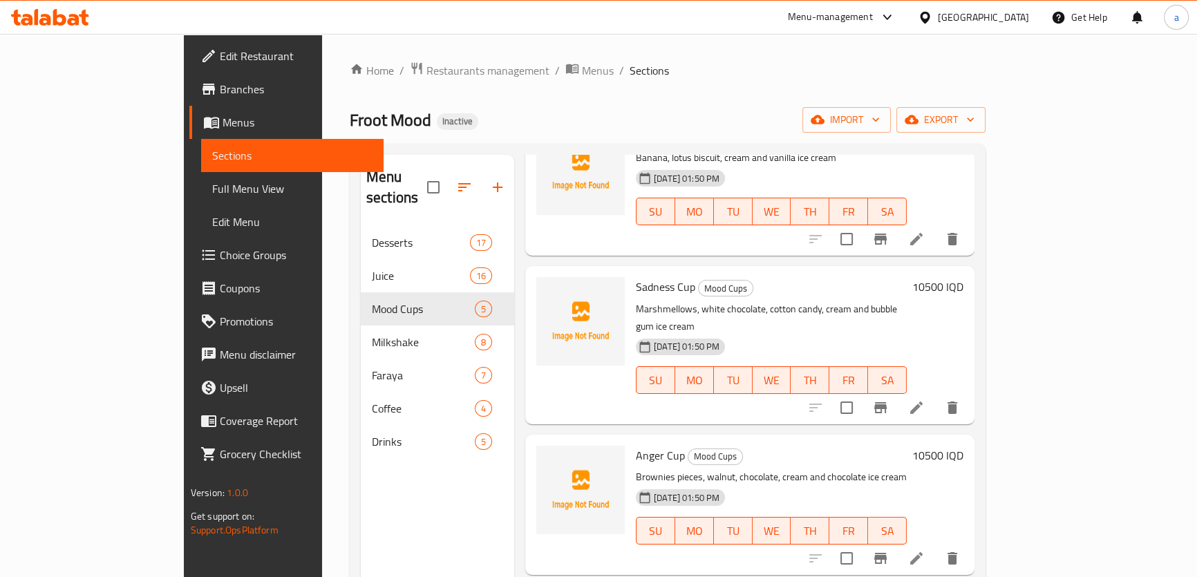
scroll to position [104, 0]
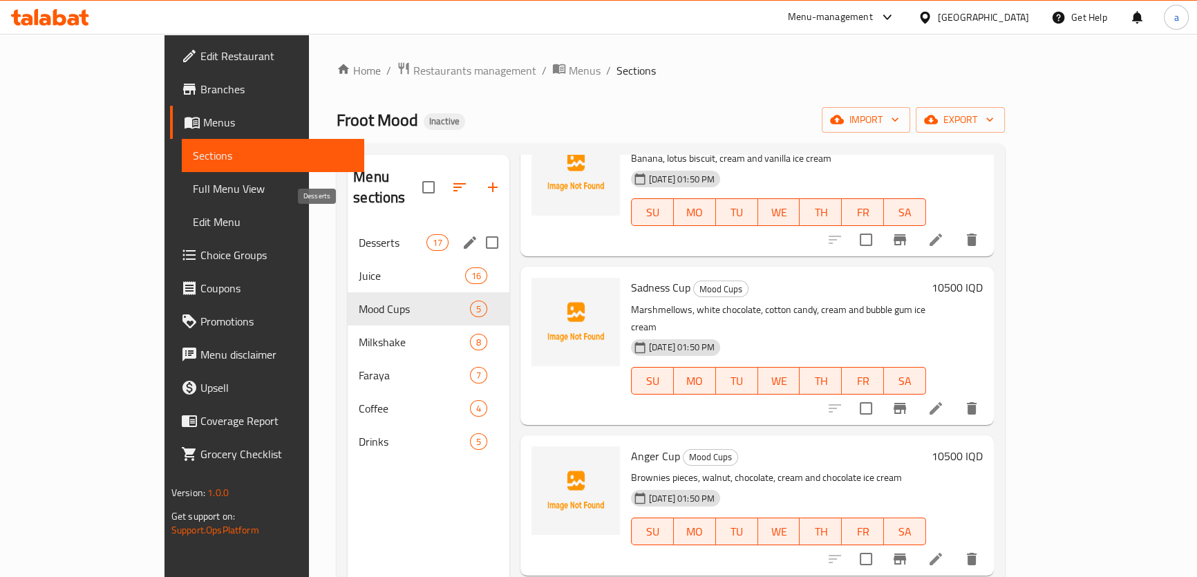
click at [380, 234] on span "Desserts" at bounding box center [392, 242] width 67 height 17
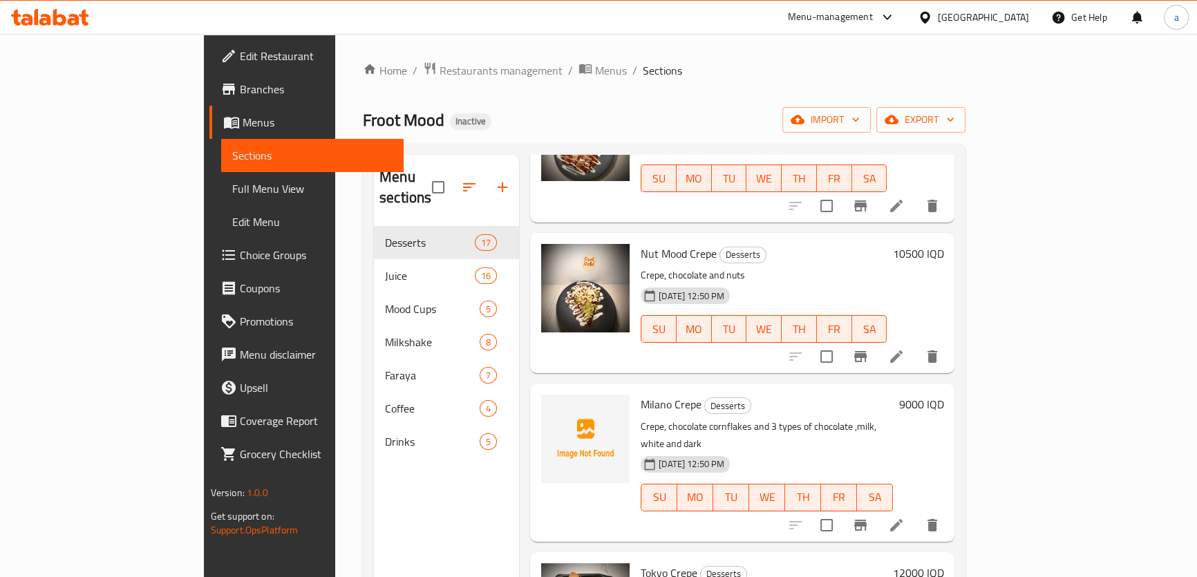
scroll to position [419, 0]
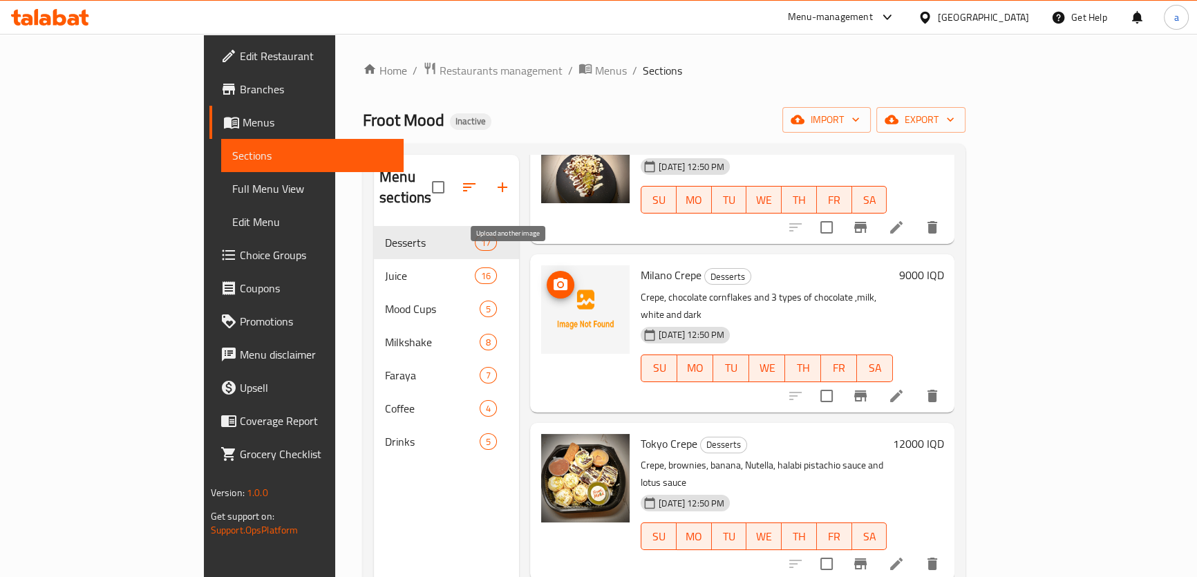
click at [554, 278] on icon "upload picture" at bounding box center [561, 284] width 14 height 12
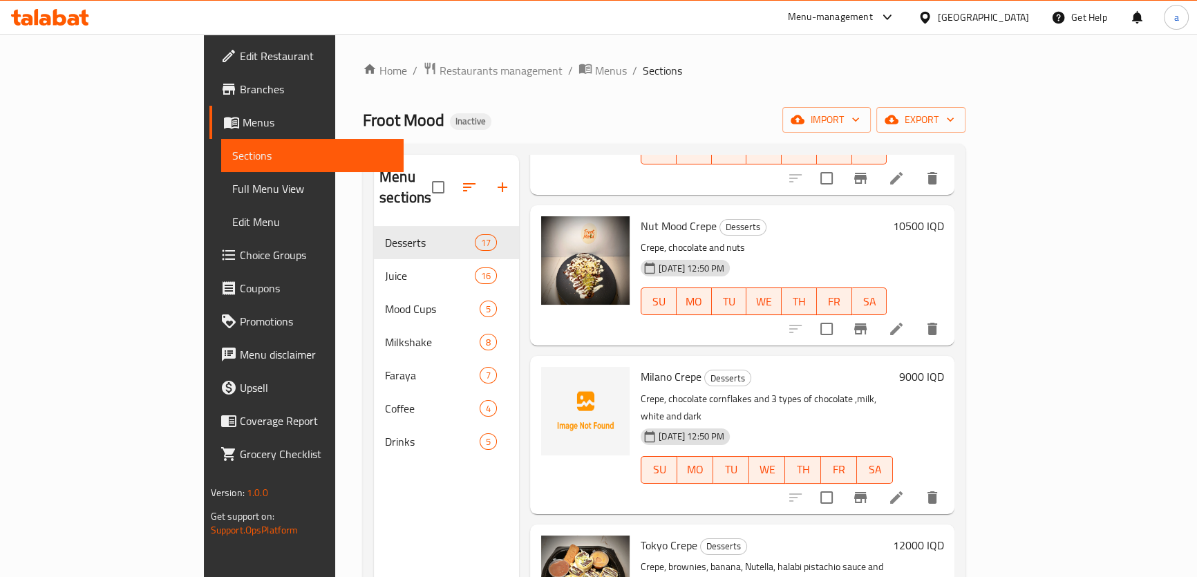
scroll to position [209, 0]
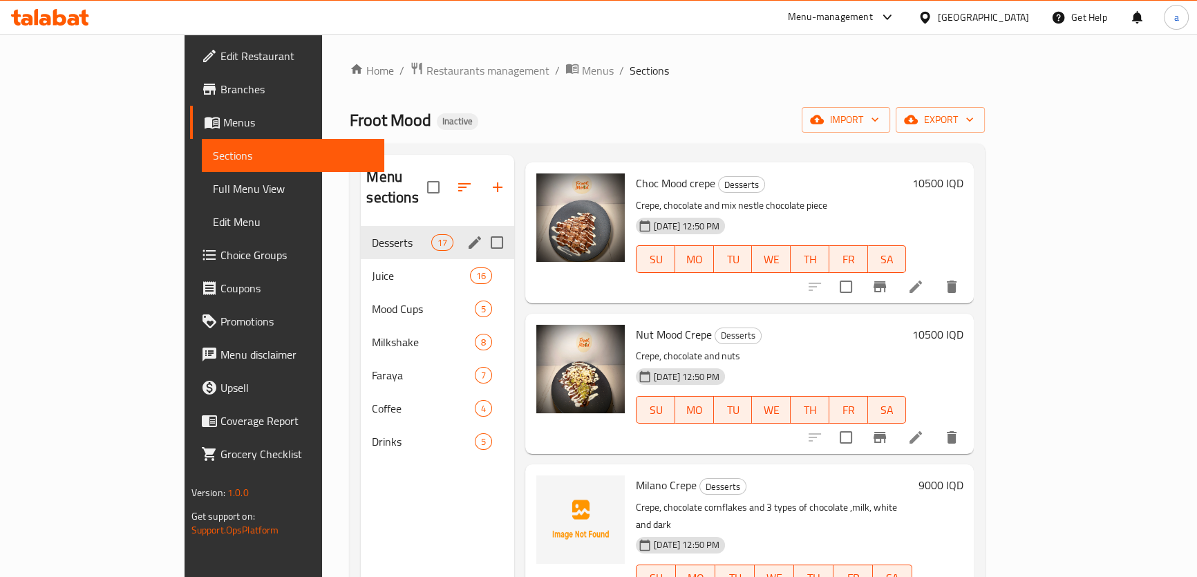
click at [361, 259] on div "Juice 16" at bounding box center [437, 275] width 153 height 33
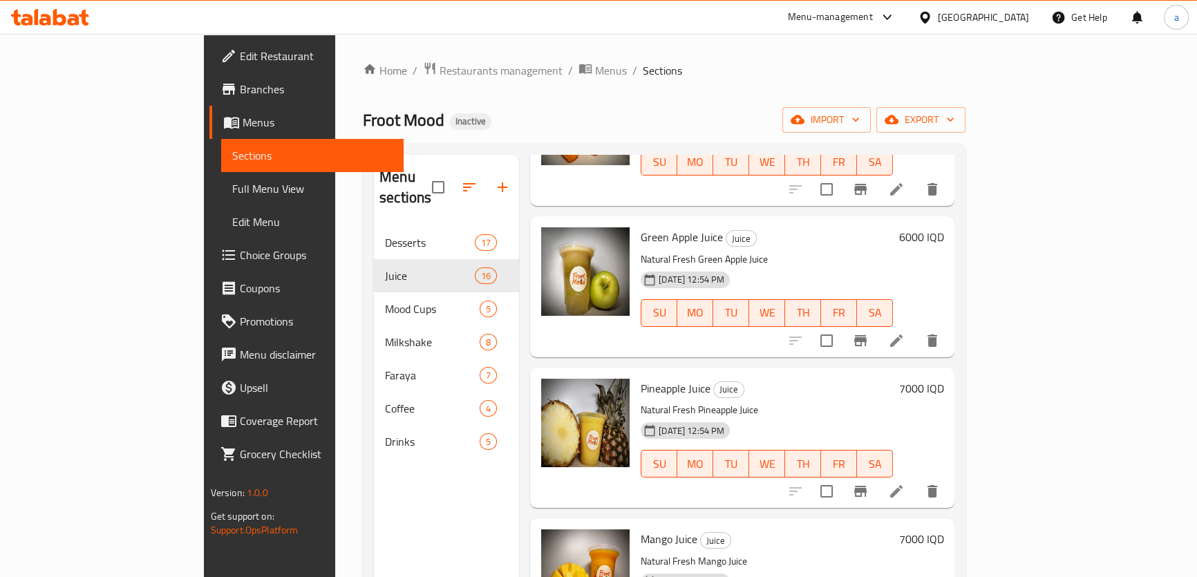
scroll to position [1047, 0]
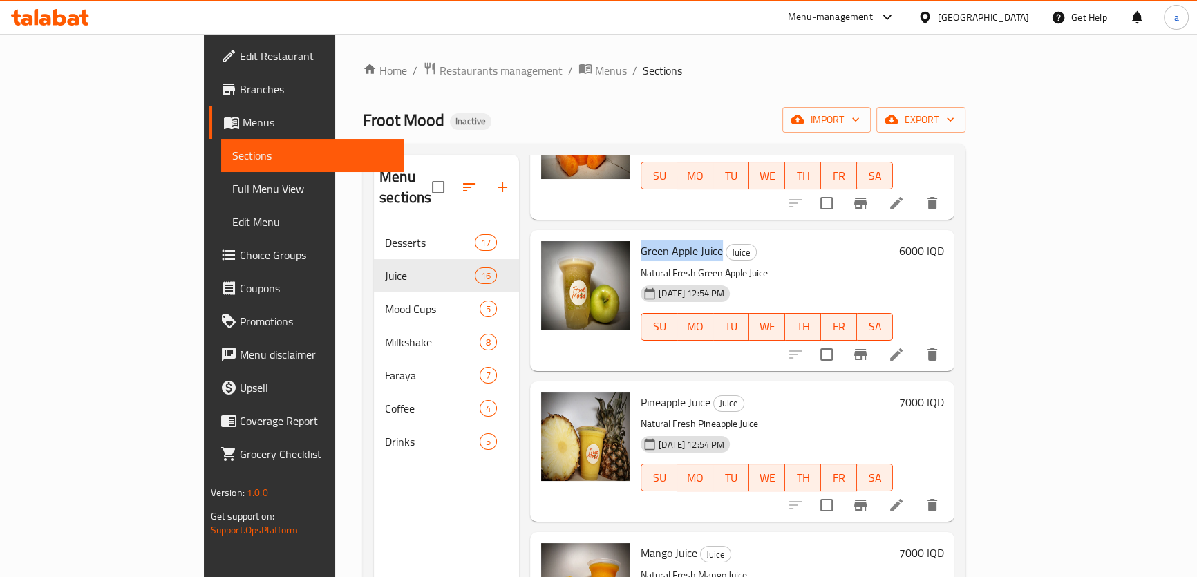
drag, startPoint x: 592, startPoint y: 226, endPoint x: 669, endPoint y: 226, distance: 76.7
click at [669, 240] on span "Green Apple Juice" at bounding box center [682, 250] width 82 height 21
click at [552, 252] on icon "upload picture" at bounding box center [560, 260] width 17 height 17
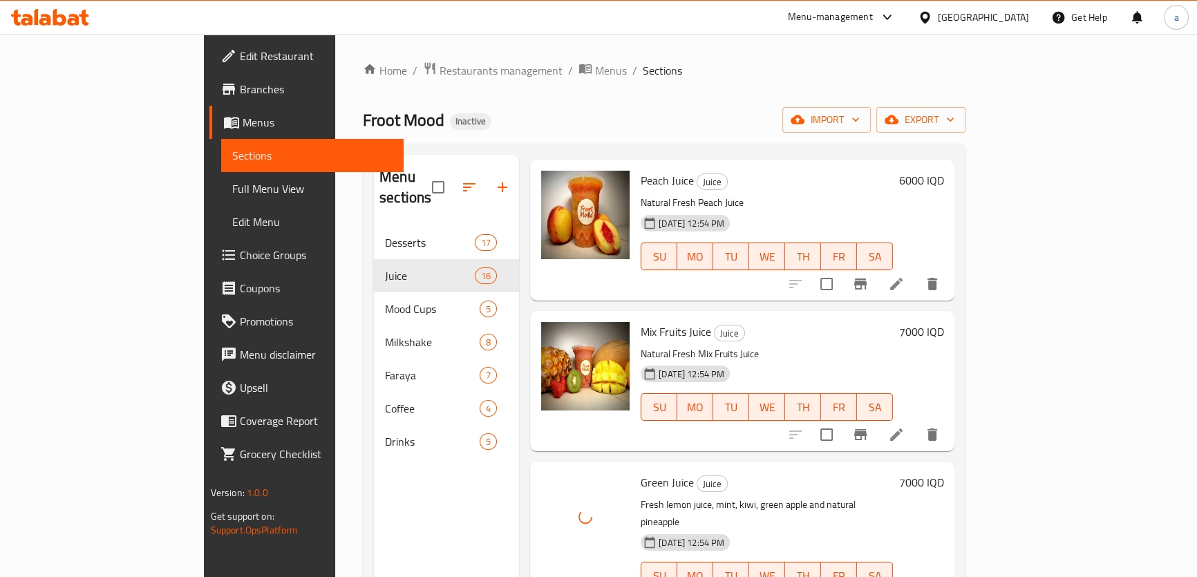
scroll to position [193, 0]
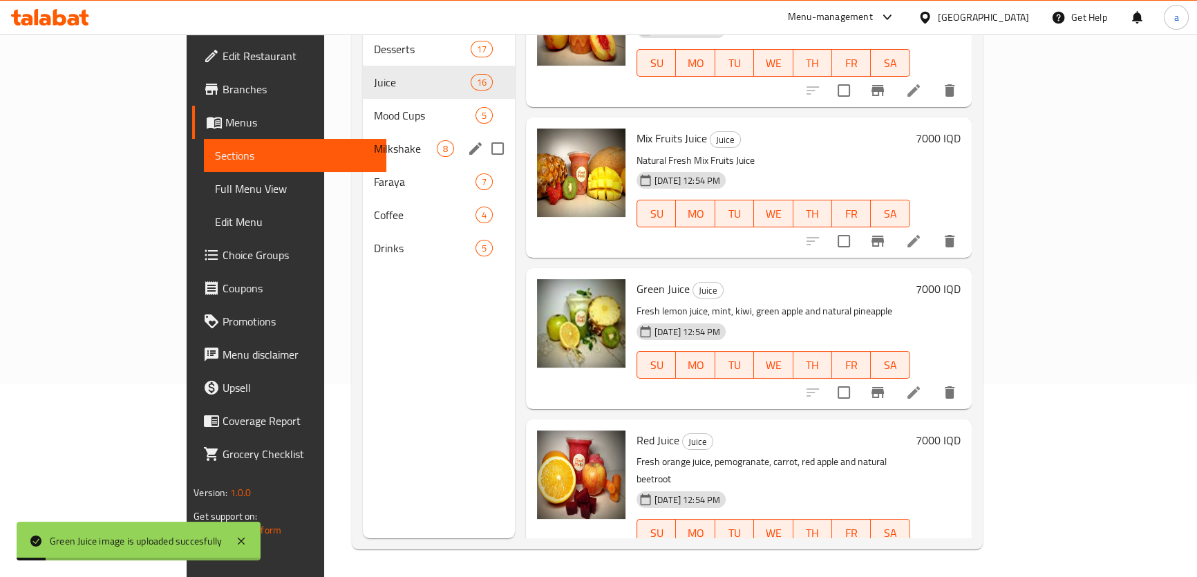
click at [374, 107] on span "Mood Cups" at bounding box center [425, 115] width 102 height 17
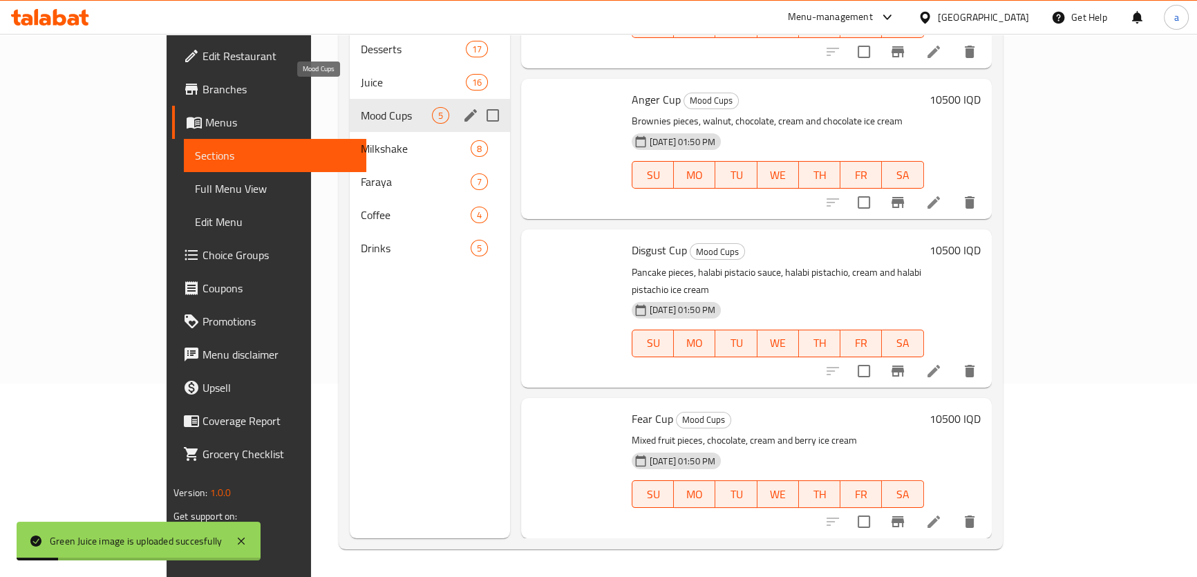
scroll to position [211, 0]
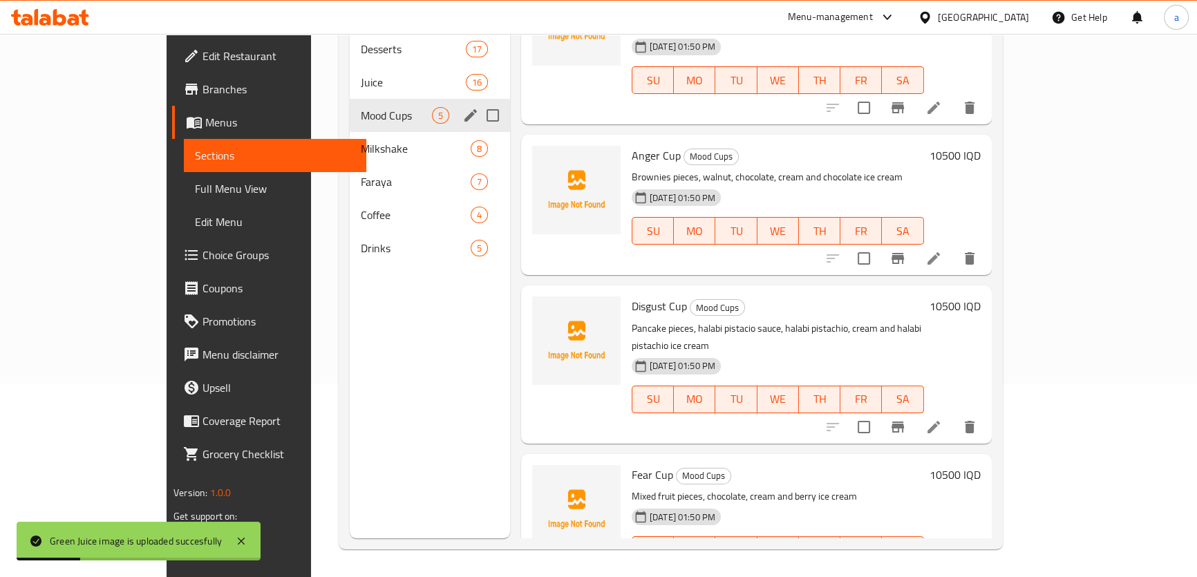
click at [350, 108] on div "Mood Cups 5" at bounding box center [430, 115] width 160 height 33
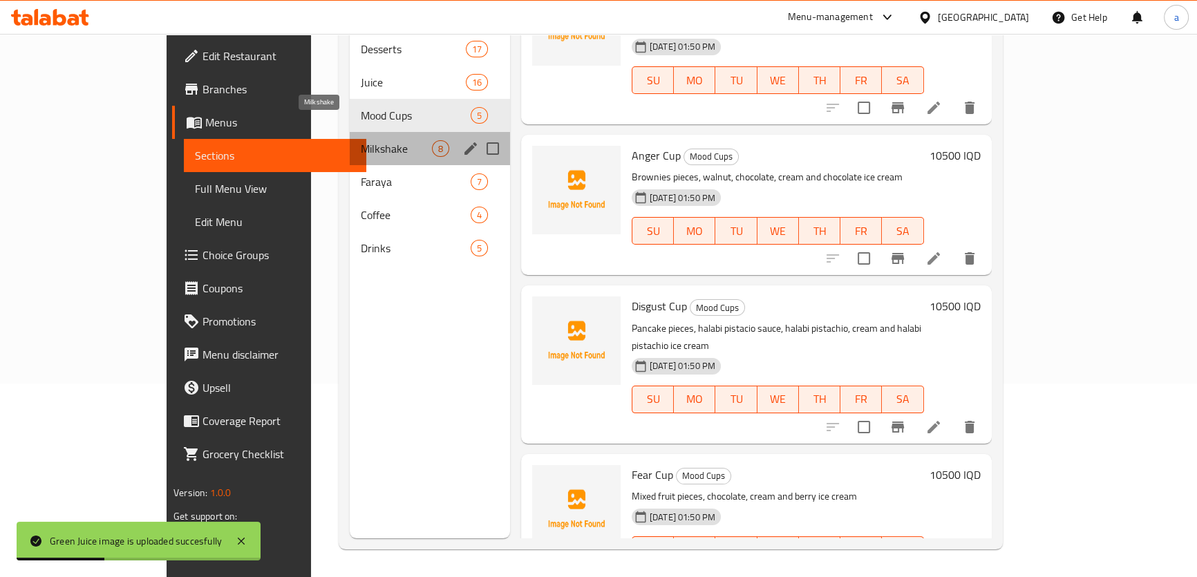
click at [361, 140] on span "Milkshake" at bounding box center [396, 148] width 71 height 17
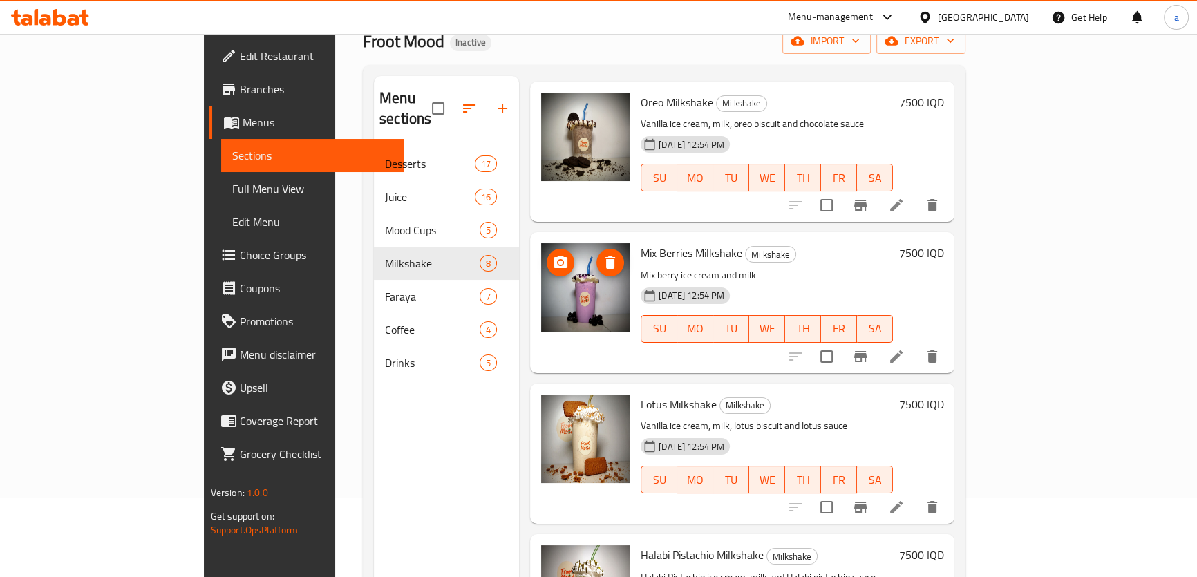
scroll to position [193, 0]
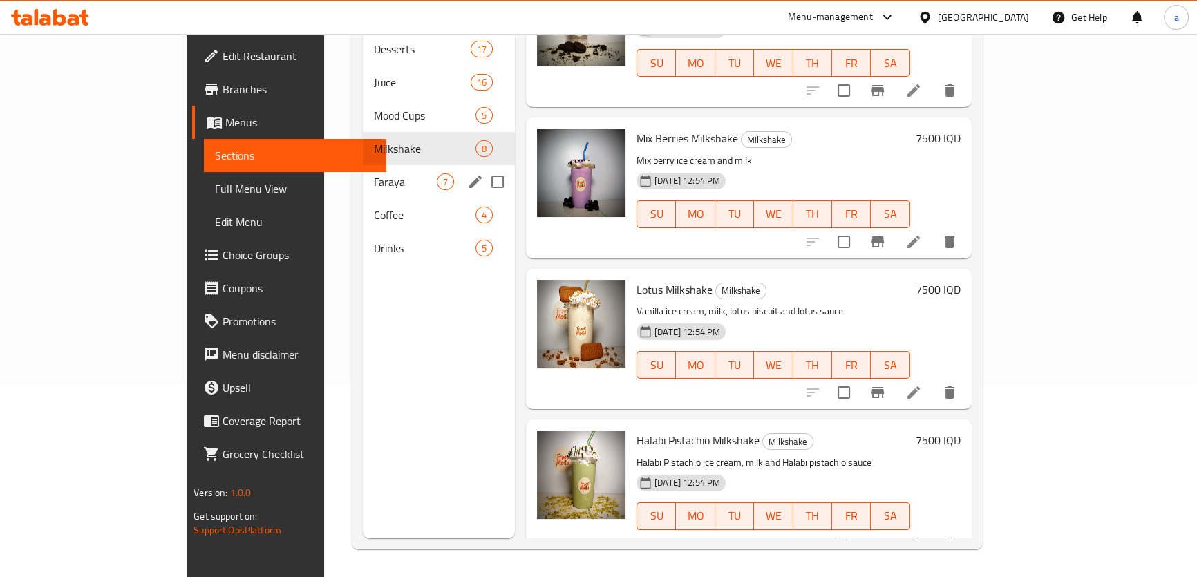
click at [367, 171] on div "Faraya 7" at bounding box center [439, 181] width 152 height 33
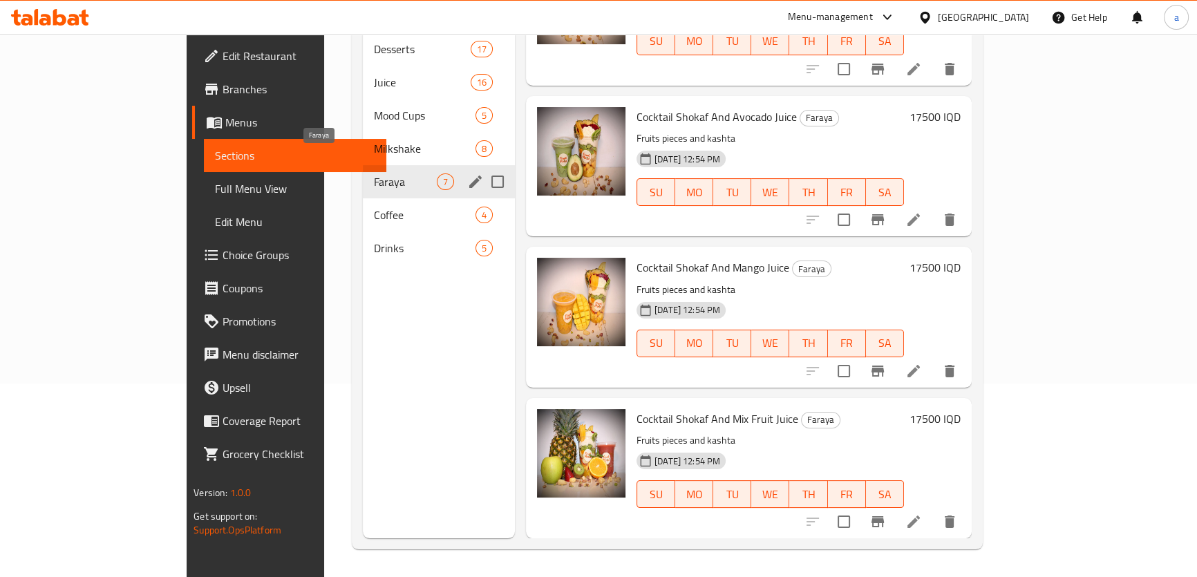
scroll to position [513, 0]
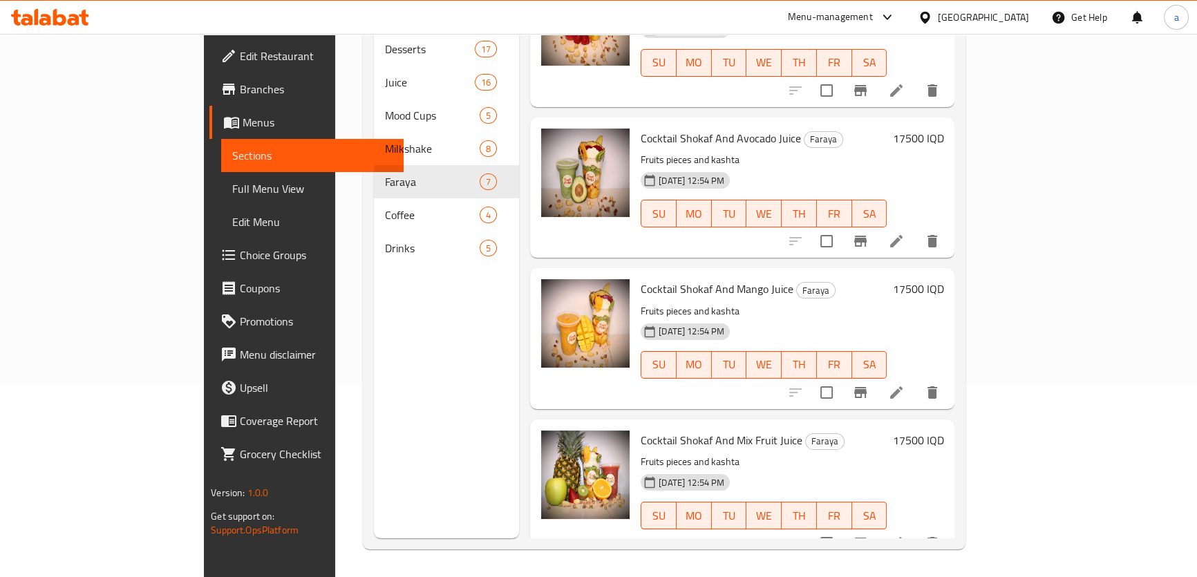
click at [232, 191] on span "Full Menu View" at bounding box center [312, 188] width 160 height 17
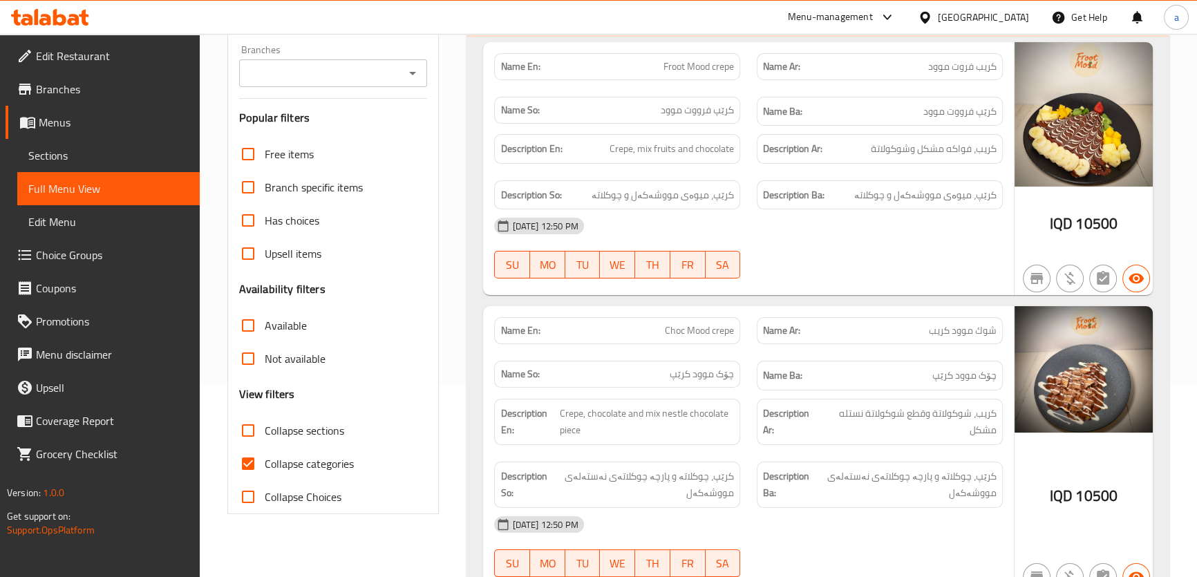
drag, startPoint x: 419, startPoint y: 69, endPoint x: 395, endPoint y: 155, distance: 89.7
click at [418, 69] on icon "Open" at bounding box center [412, 73] width 17 height 17
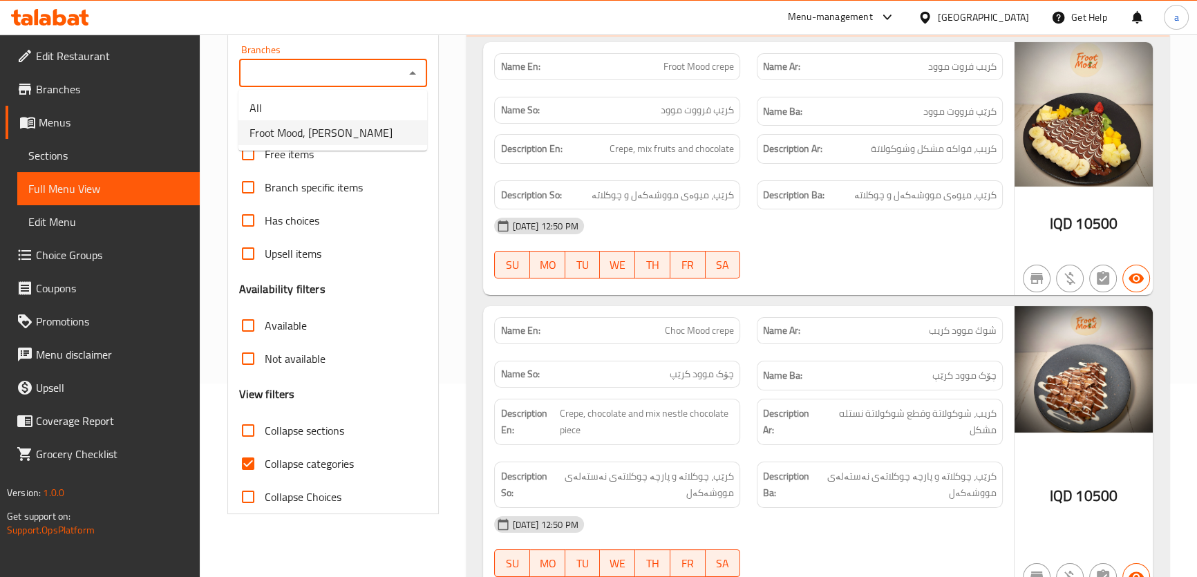
click at [381, 139] on li "Froot Mood, Ankawa" at bounding box center [332, 132] width 189 height 25
type input "Froot Mood, Ankawa"
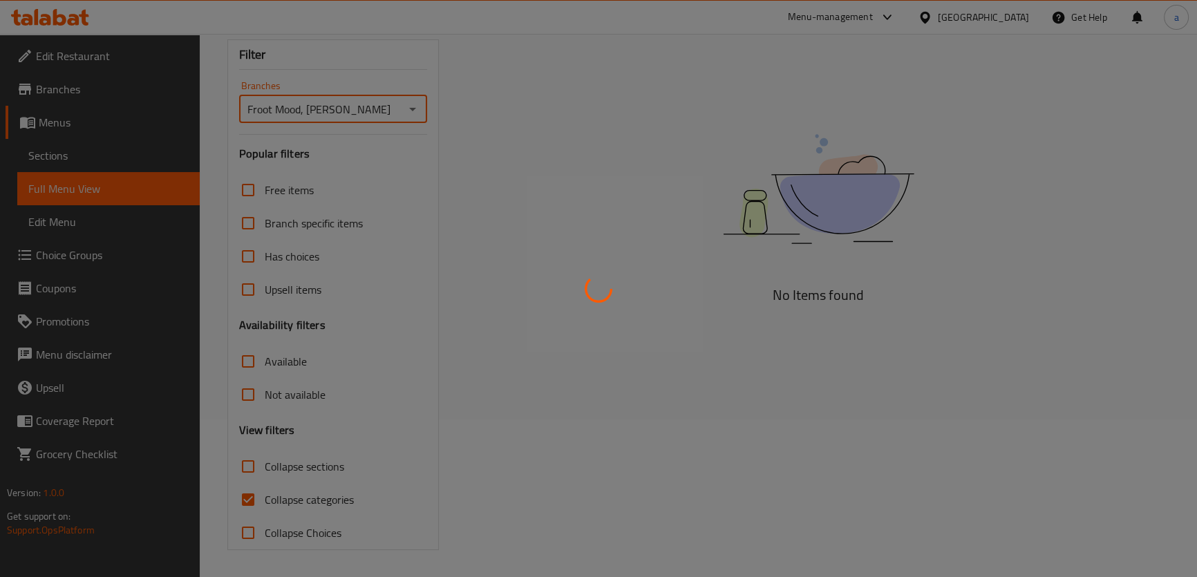
scroll to position [193, 0]
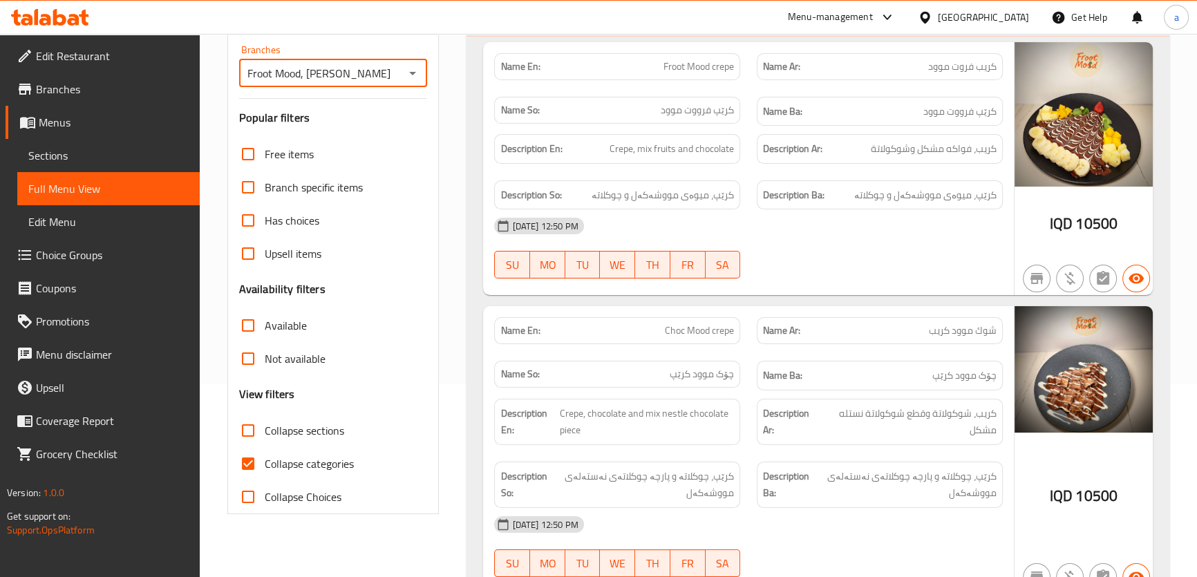
click at [253, 436] on input "Collapse sections" at bounding box center [247, 430] width 33 height 33
checkbox input "true"
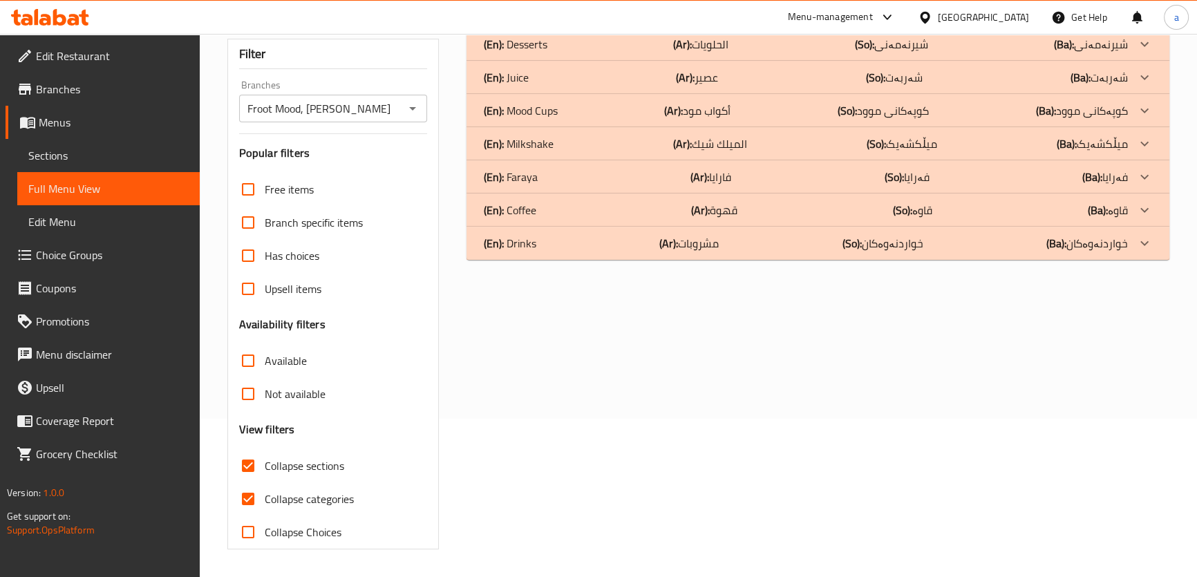
click at [249, 482] on input "Collapse categories" at bounding box center [247, 498] width 33 height 33
checkbox input "false"
click at [256, 459] on input "Collapse sections" at bounding box center [247, 466] width 33 height 33
checkbox input "false"
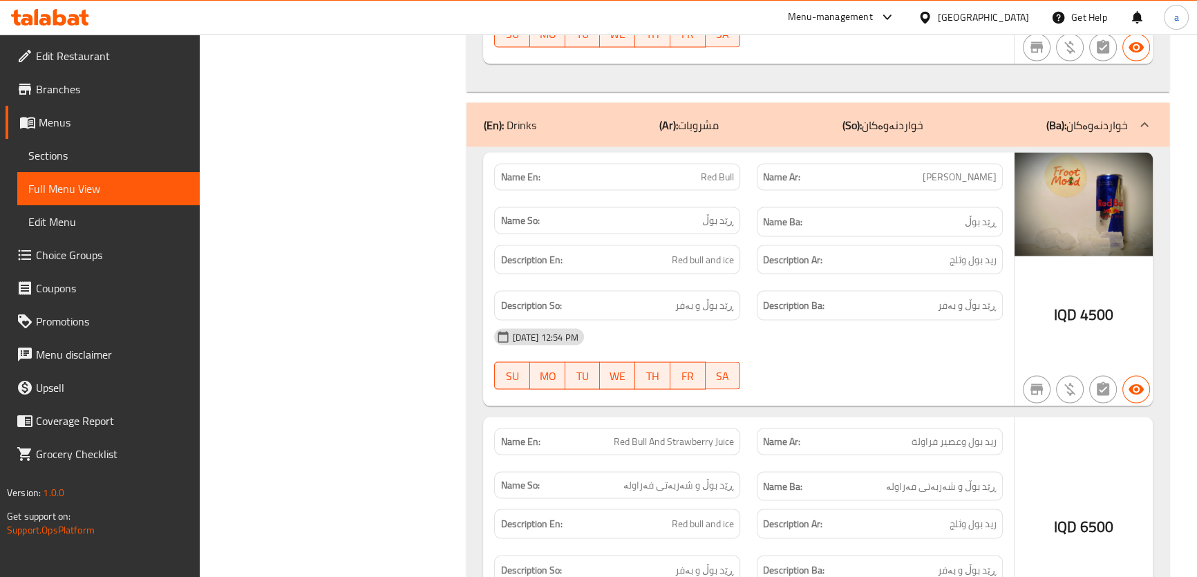
scroll to position [16872, 0]
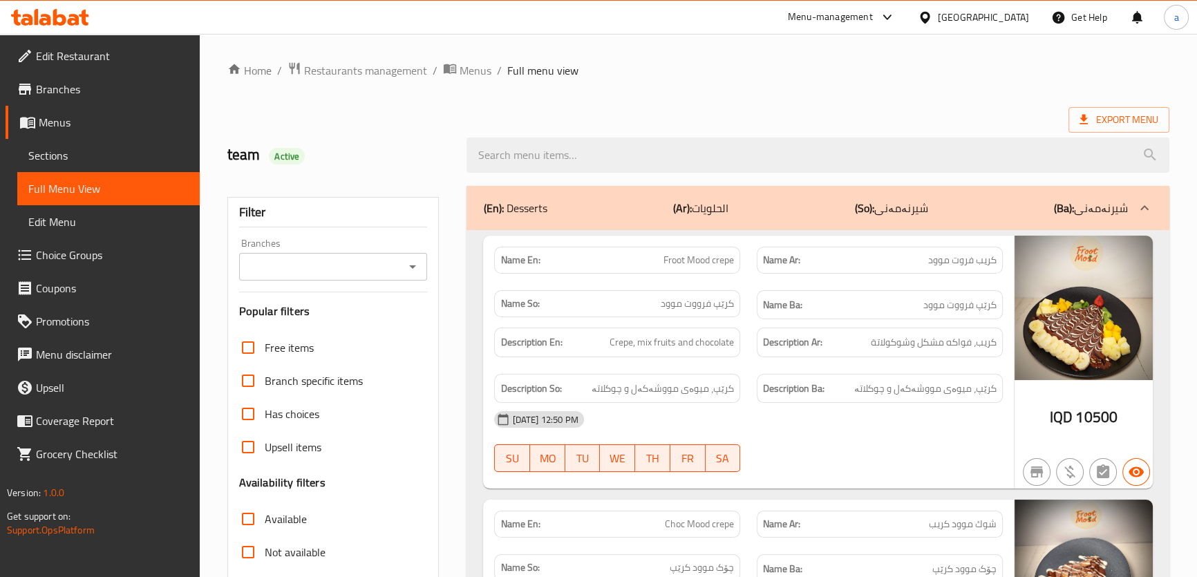
click at [415, 266] on icon "Open" at bounding box center [412, 266] width 17 height 17
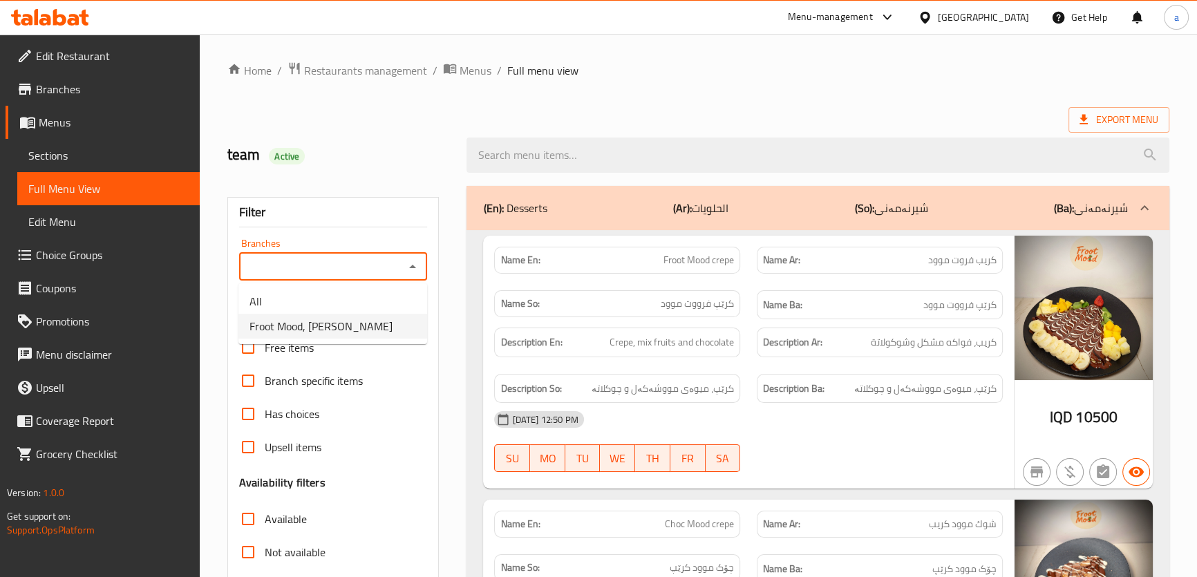
click at [397, 321] on li "Froot Mood, Ankawa" at bounding box center [332, 326] width 189 height 25
type input "Froot Mood, Ankawa"
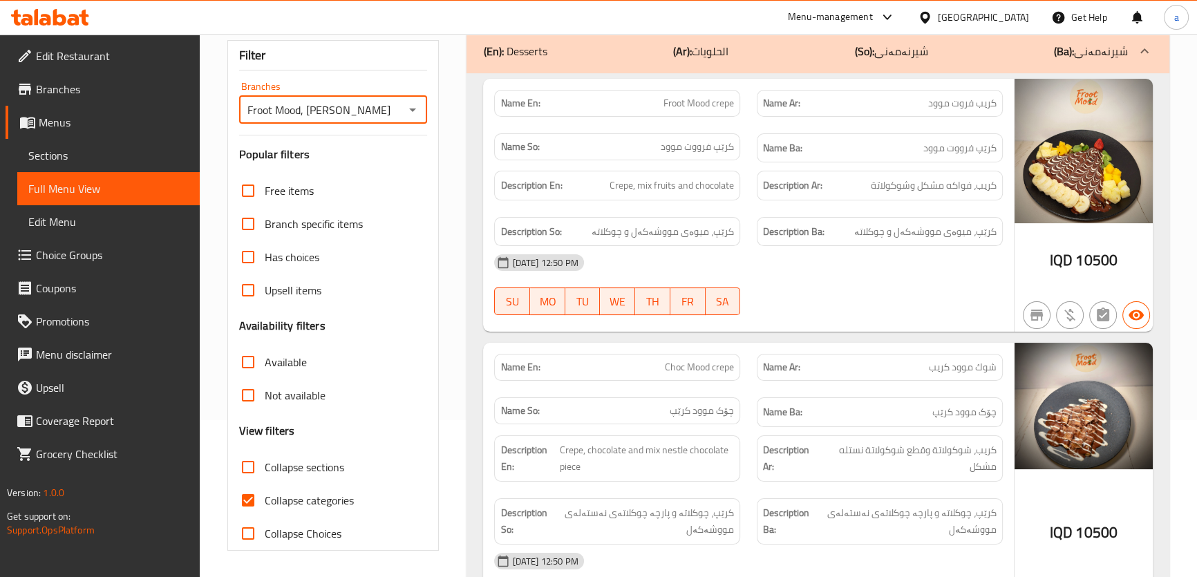
scroll to position [314, 0]
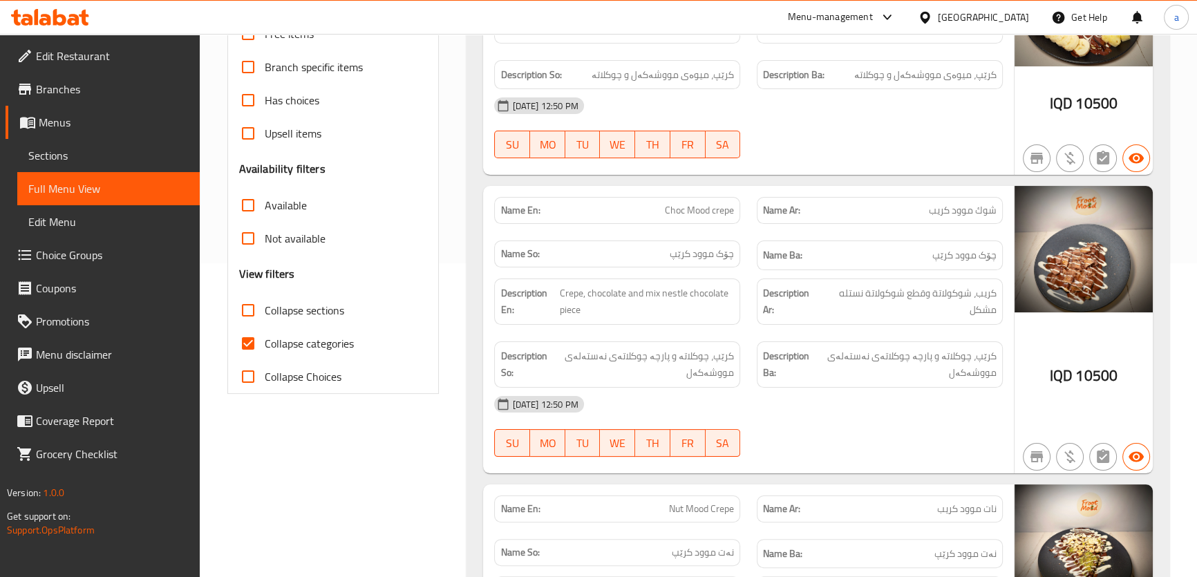
click at [321, 337] on span "Collapse categories" at bounding box center [309, 343] width 89 height 17
click at [265, 337] on input "Collapse categories" at bounding box center [247, 343] width 33 height 33
checkbox input "false"
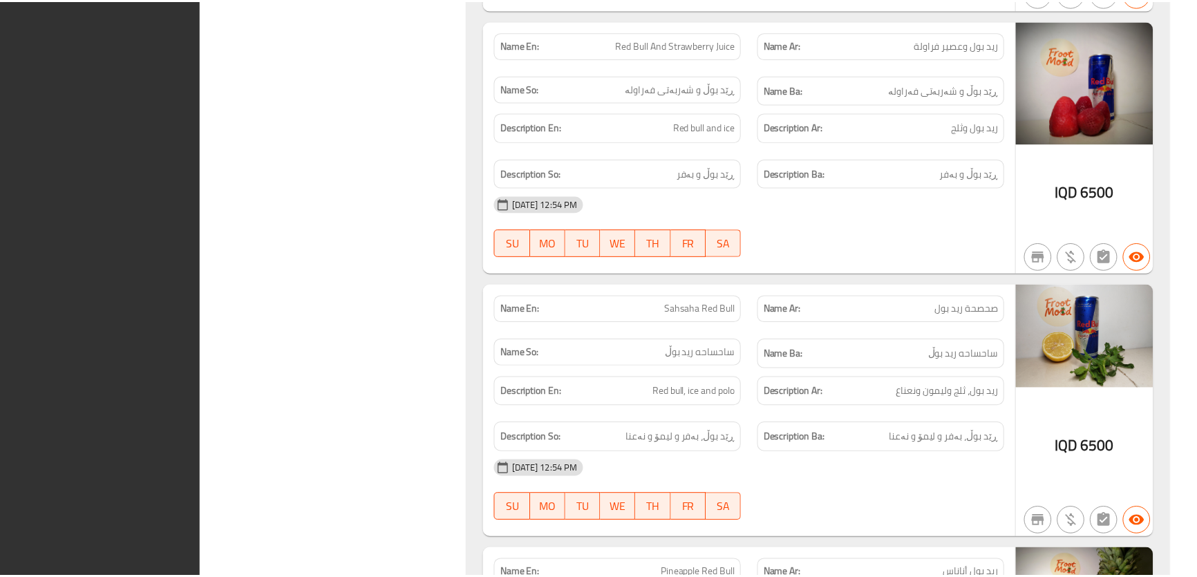
scroll to position [17449, 0]
